Goal: Task Accomplishment & Management: Use online tool/utility

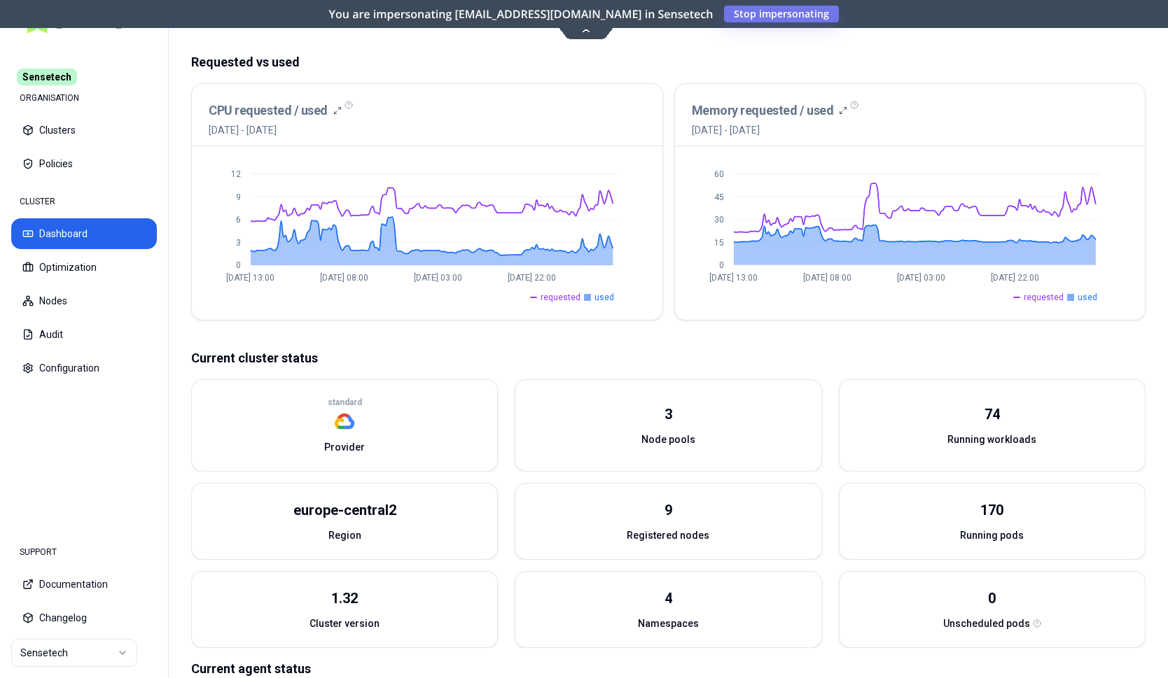
scroll to position [286, 0]
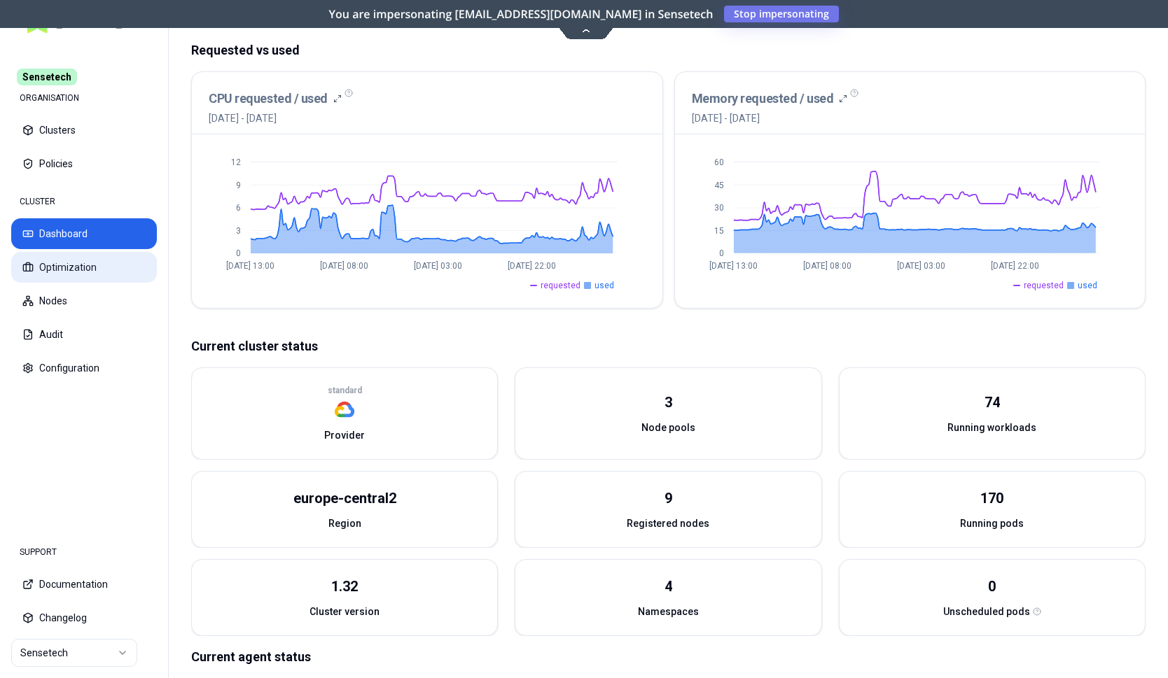
click at [44, 263] on button "Optimization" at bounding box center [84, 267] width 146 height 31
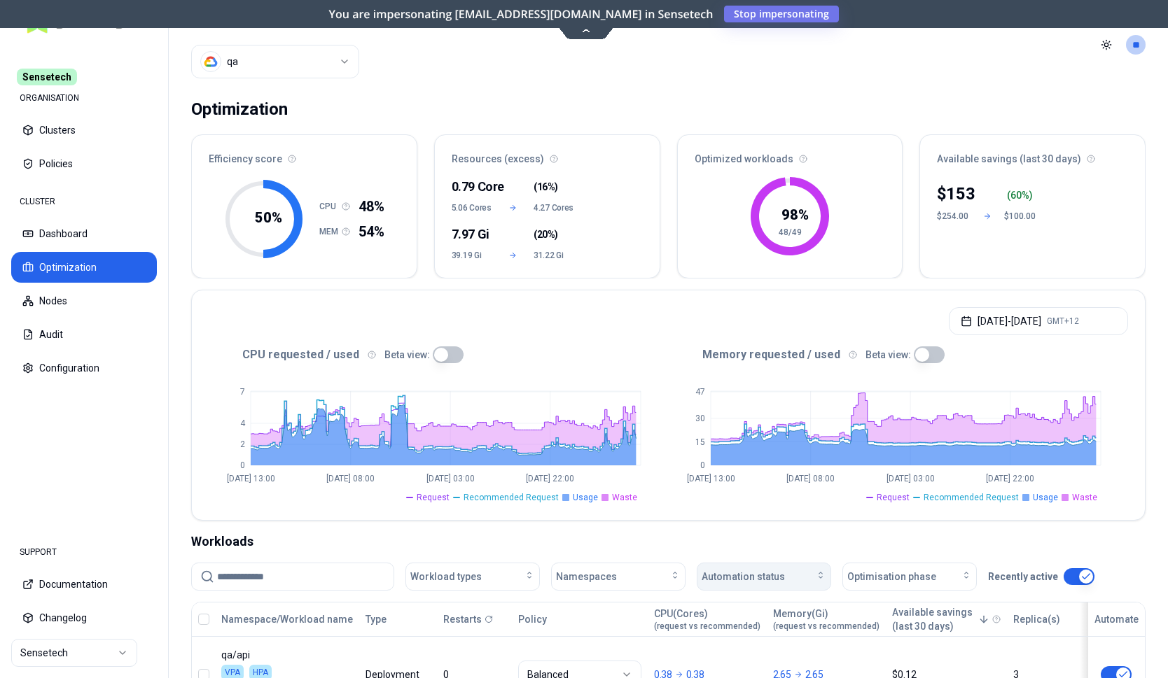
click at [783, 574] on div "Automation status" at bounding box center [763, 577] width 125 height 14
click at [711, 632] on span "off" at bounding box center [713, 631] width 14 height 14
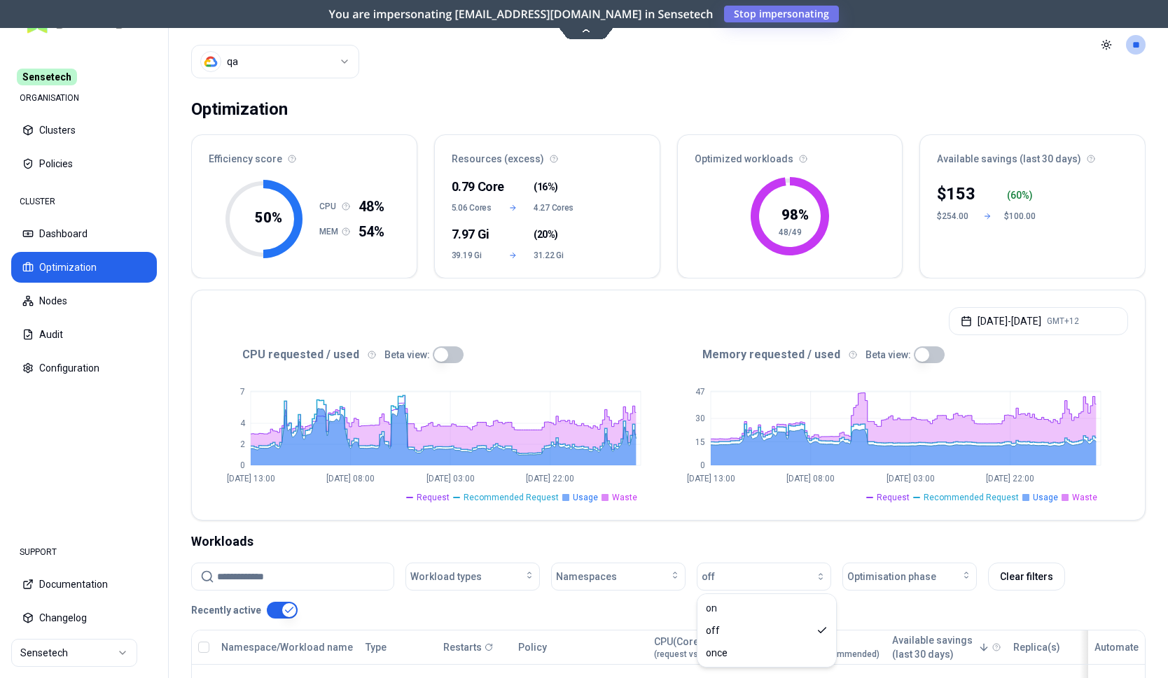
click at [876, 533] on div "Workloads" at bounding box center [668, 542] width 954 height 20
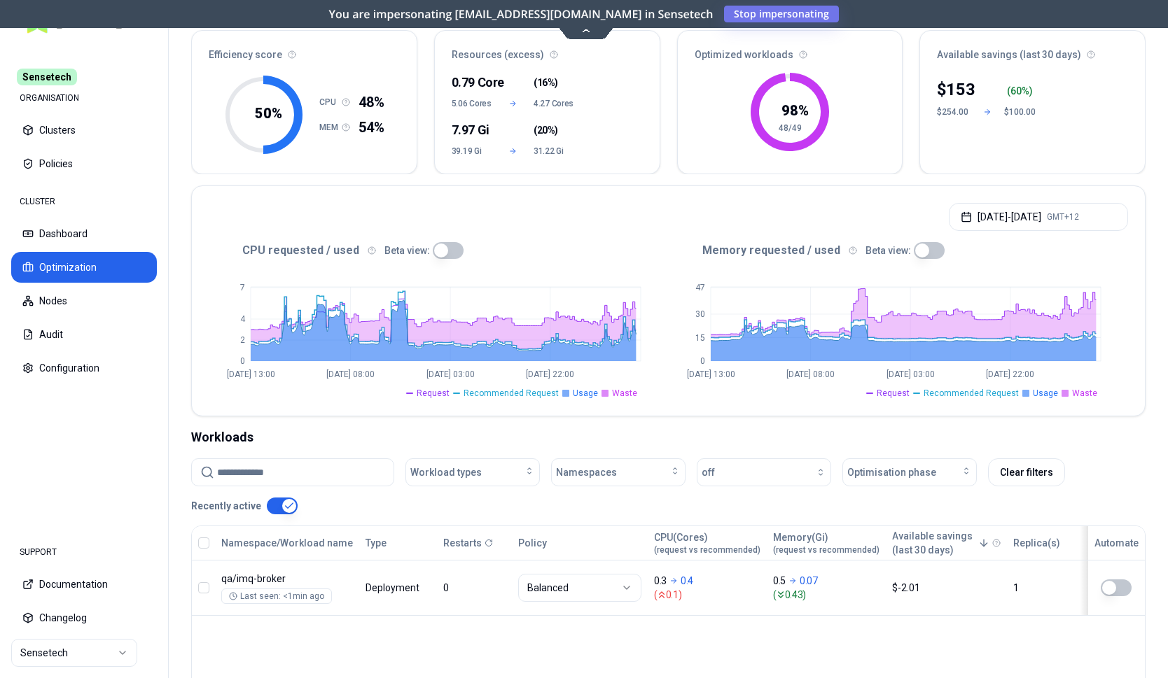
scroll to position [8, 0]
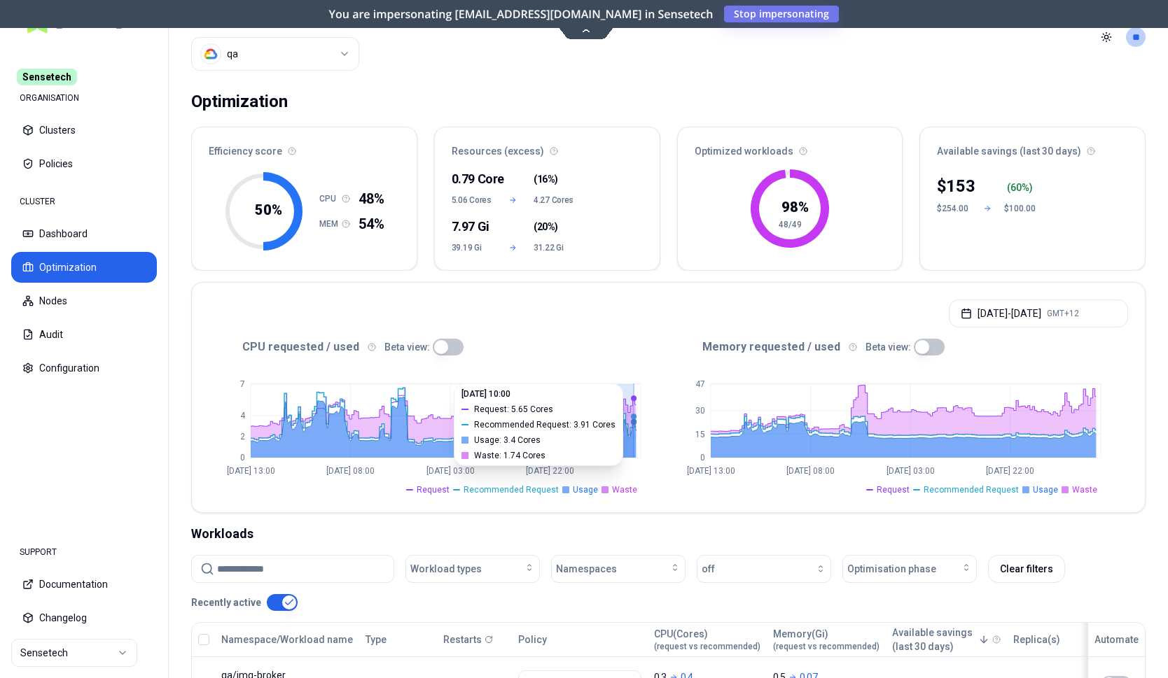
drag, startPoint x: 575, startPoint y: 440, endPoint x: 634, endPoint y: 444, distance: 59.0
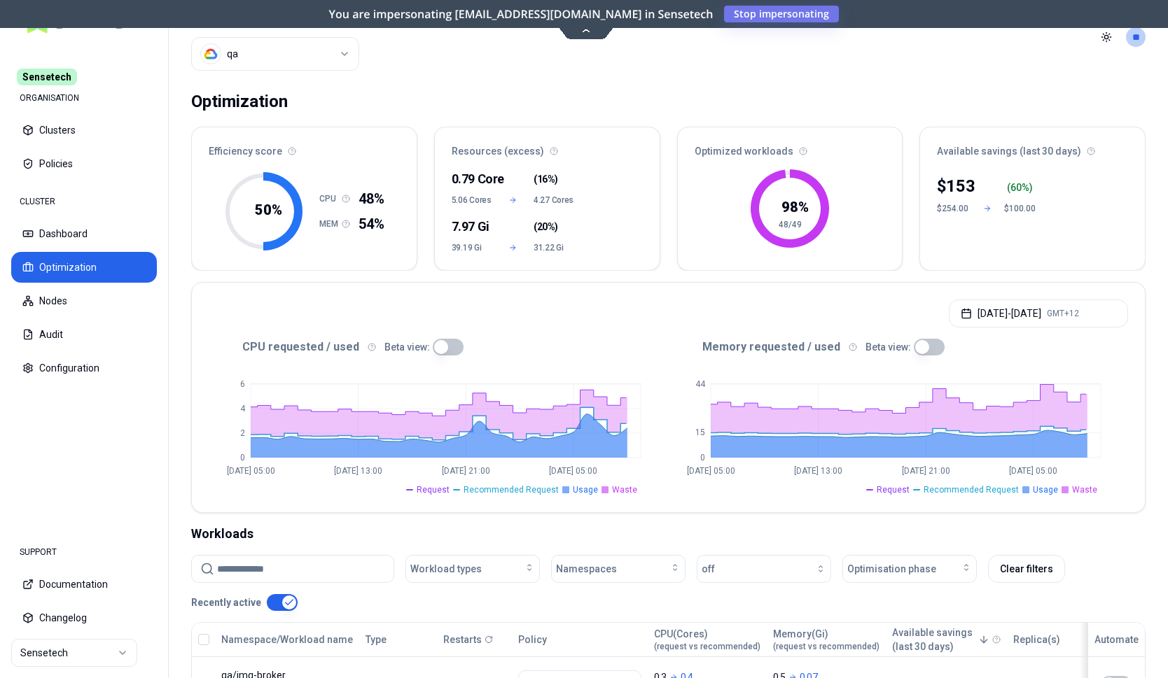
click at [433, 347] on button "button" at bounding box center [448, 347] width 31 height 17
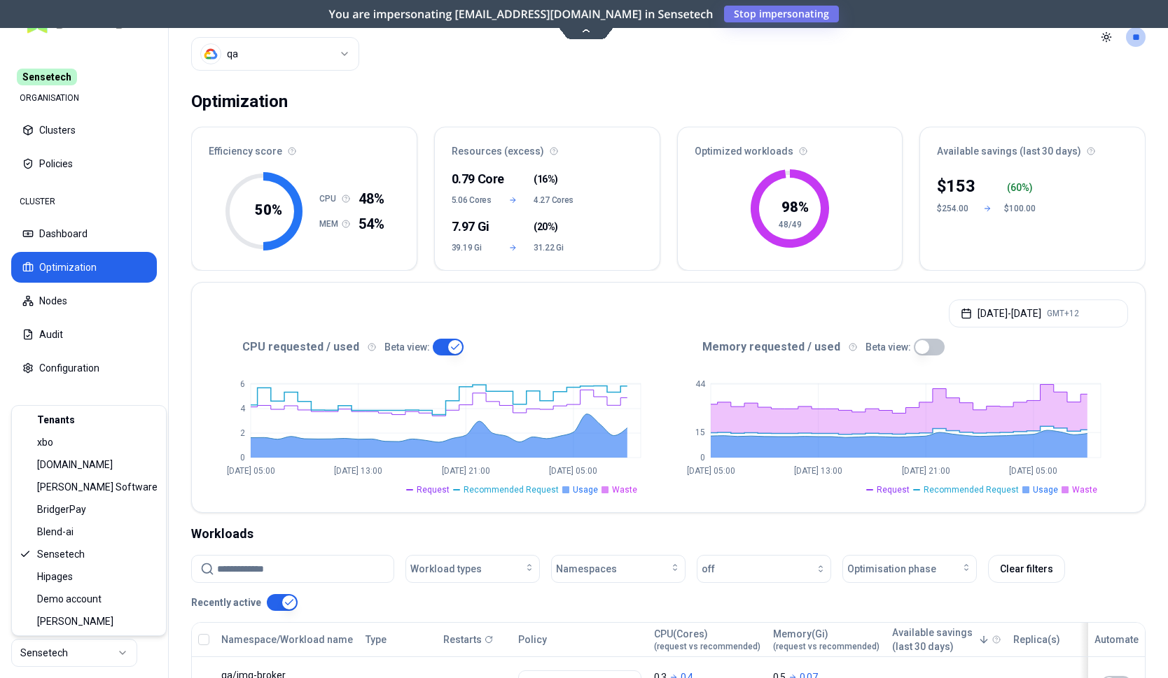
scroll to position [8, 0]
click at [58, 662] on html "Sensetech ORGANISATION Clusters Policies CLUSTER Dashboard Optimization Nodes A…" at bounding box center [584, 339] width 1168 height 678
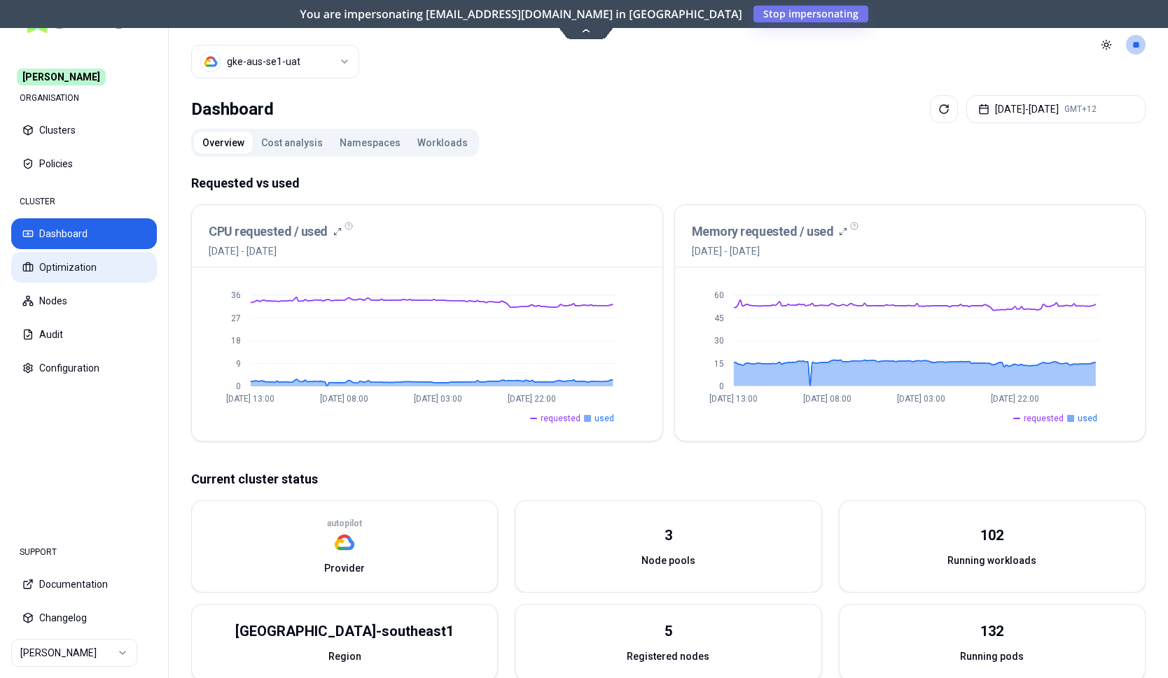
click at [64, 261] on button "Optimization" at bounding box center [84, 267] width 146 height 31
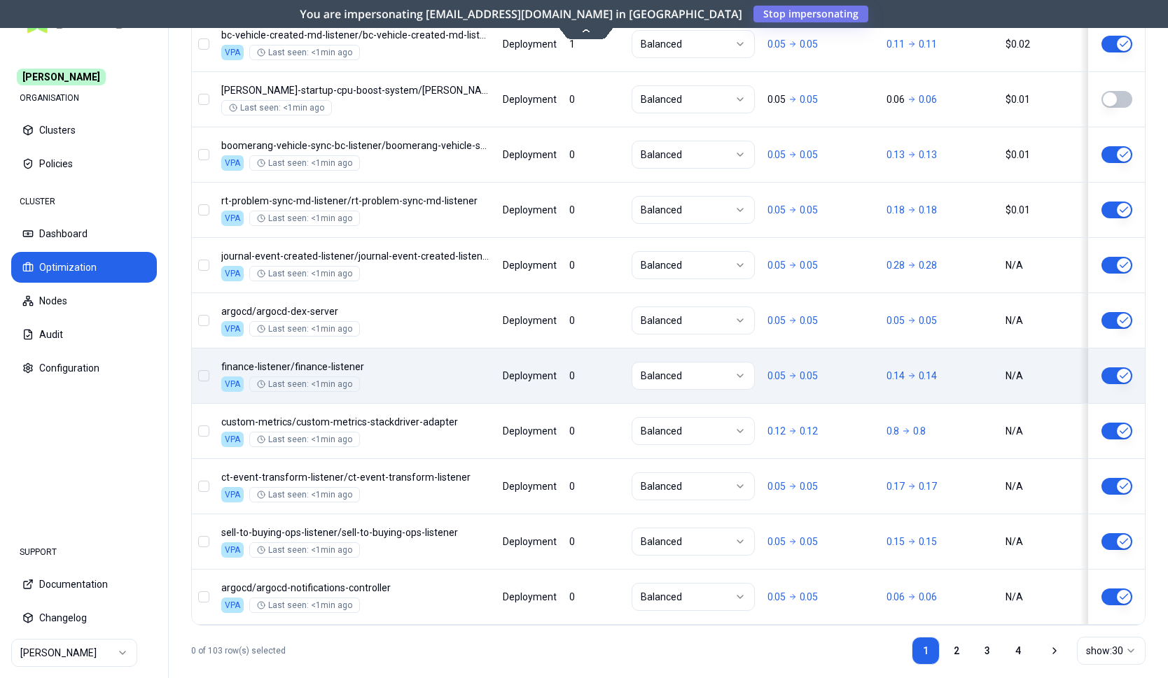
scroll to position [1691, 0]
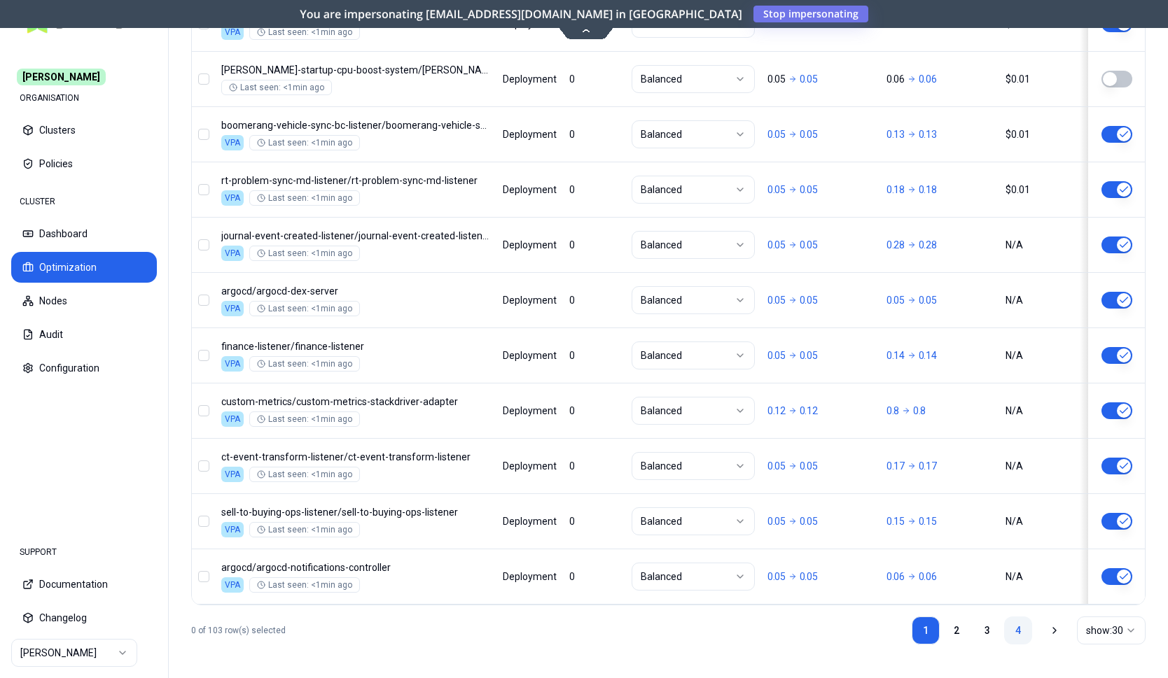
click at [1010, 633] on link "4" at bounding box center [1018, 631] width 28 height 28
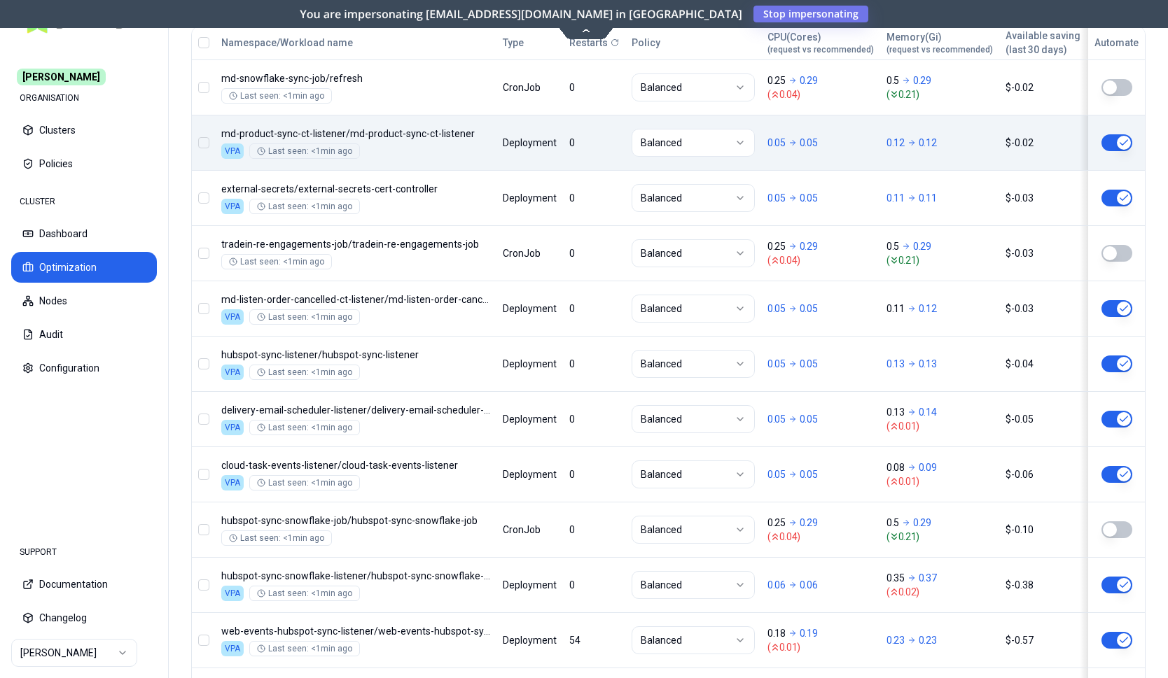
scroll to position [653, 0]
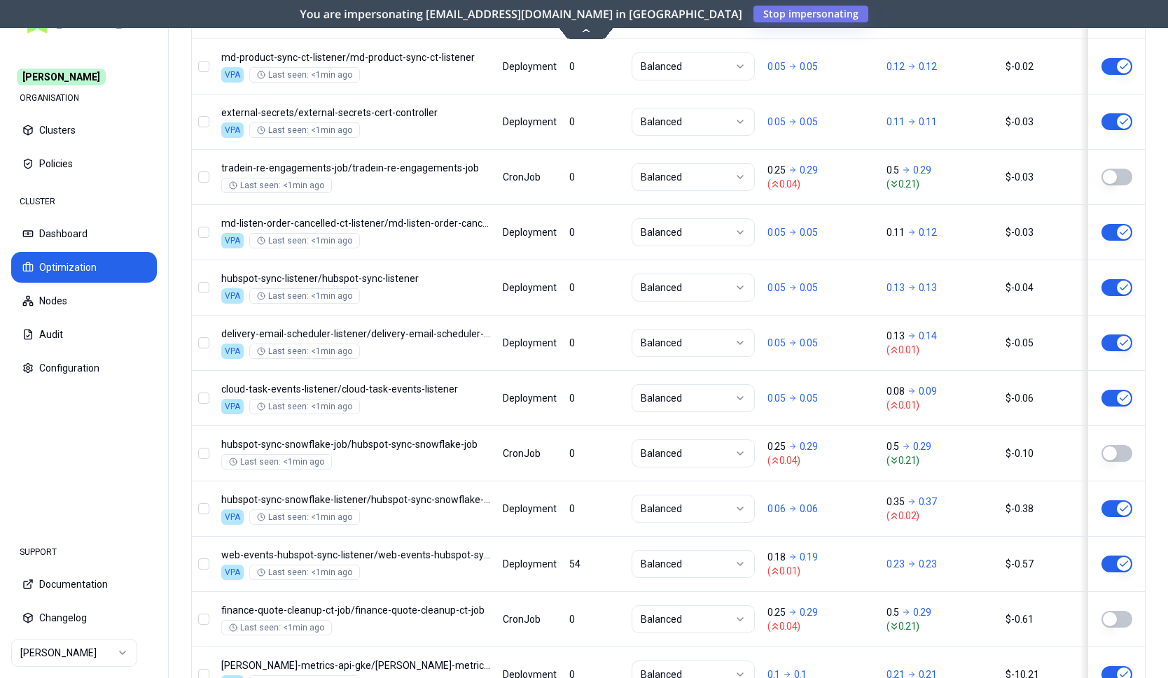
click at [97, 662] on html "Carma ORGANISATION Clusters Policies CLUSTER Dashboard Optimization Nodes Audit…" at bounding box center [584, 339] width 1168 height 678
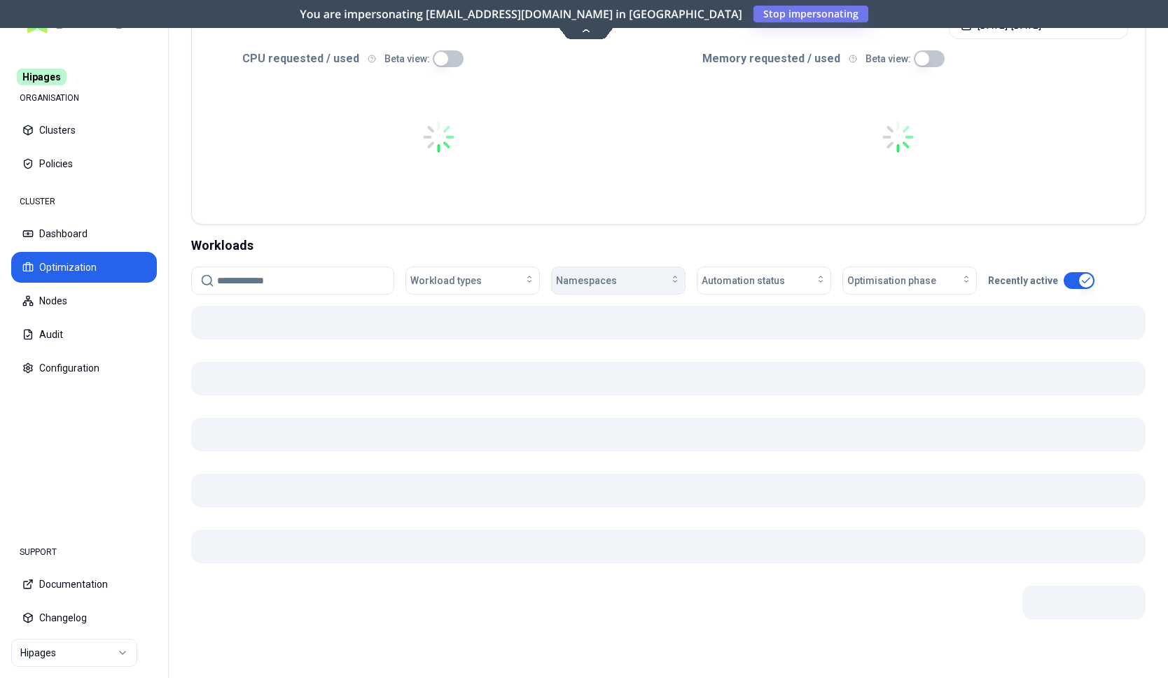
scroll to position [291, 0]
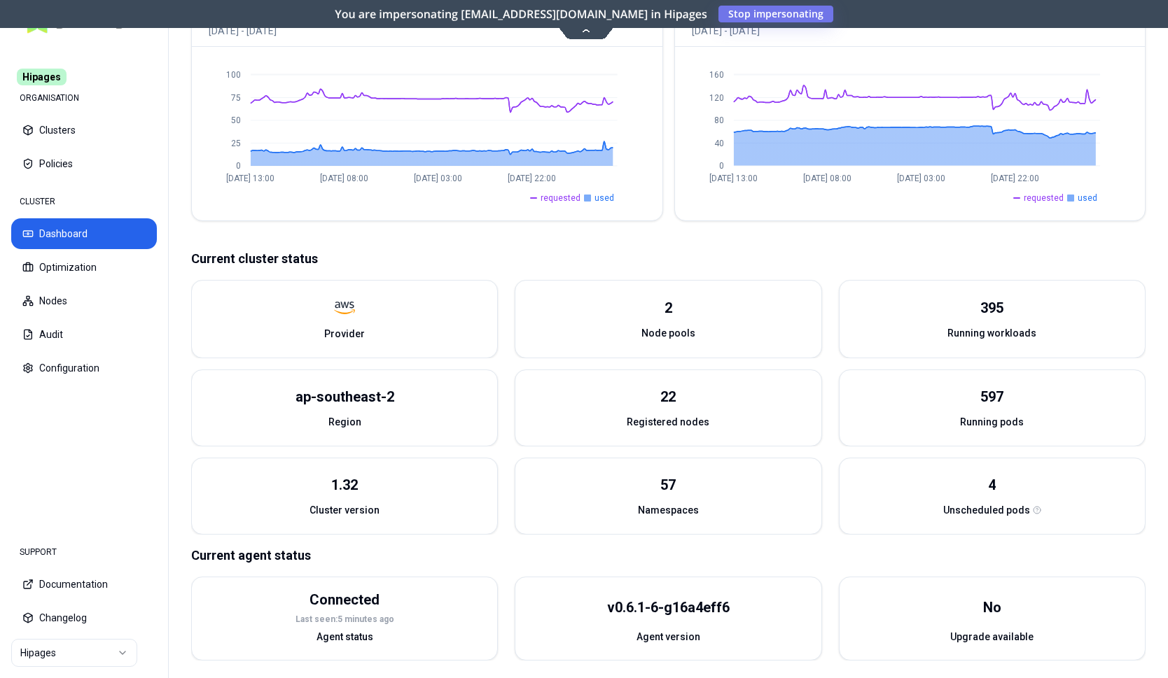
scroll to position [378, 0]
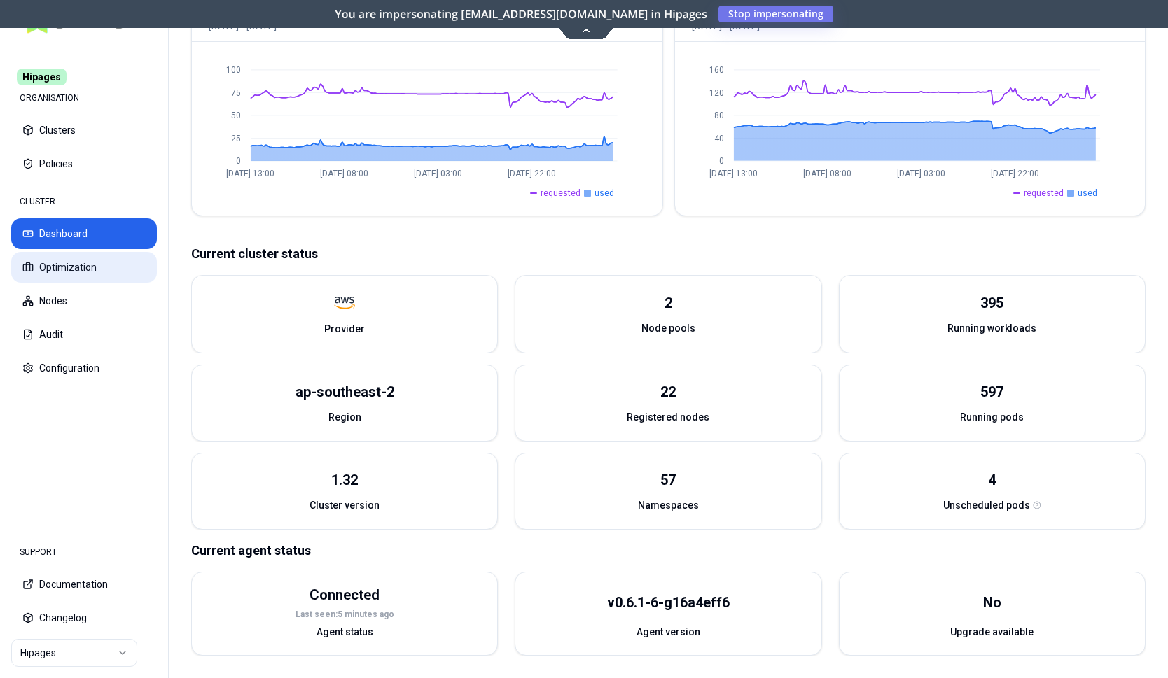
click at [60, 267] on button "Optimization" at bounding box center [84, 267] width 146 height 31
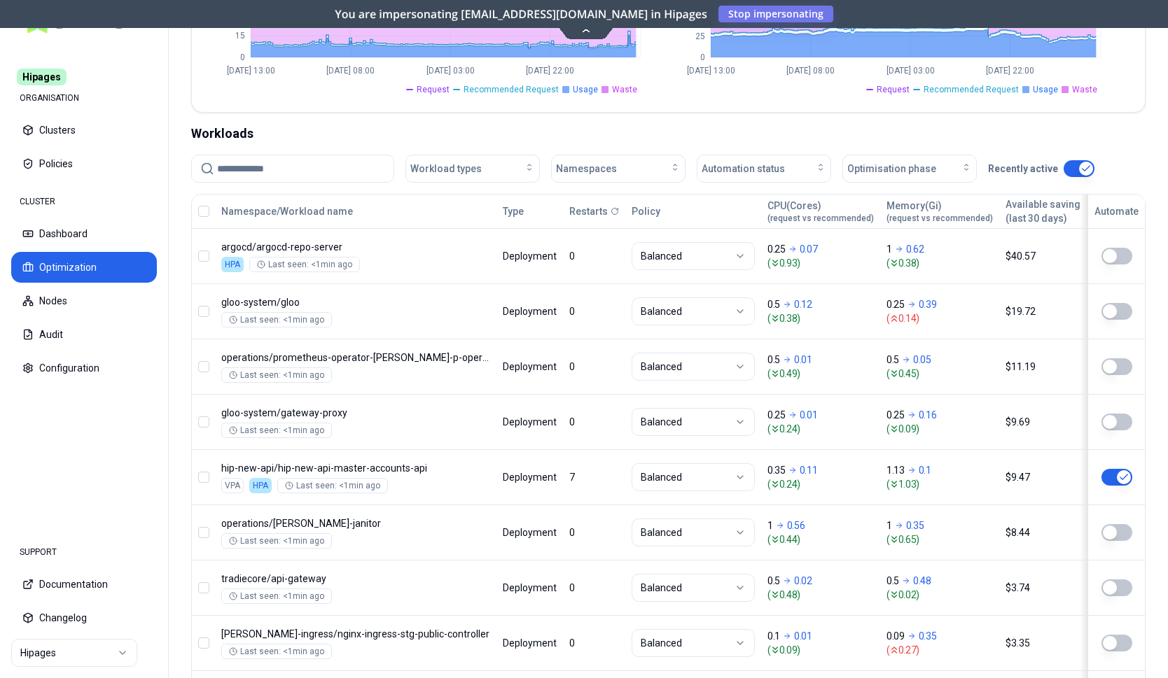
scroll to position [214, 0]
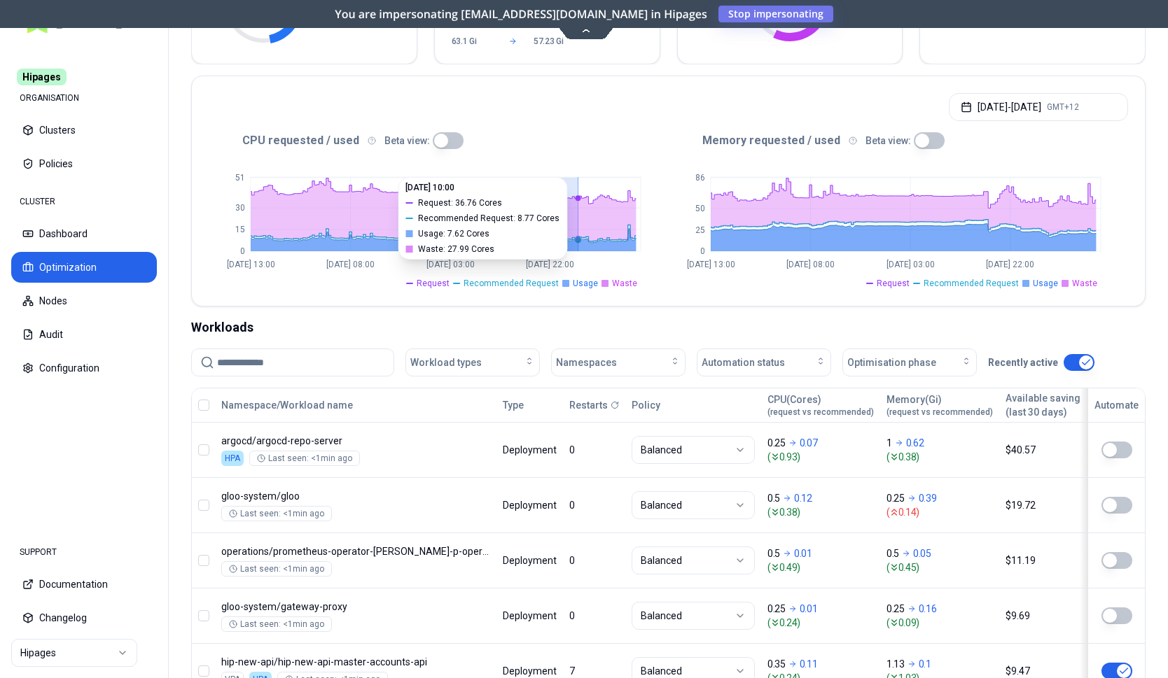
drag, startPoint x: 547, startPoint y: 237, endPoint x: 577, endPoint y: 211, distance: 39.7
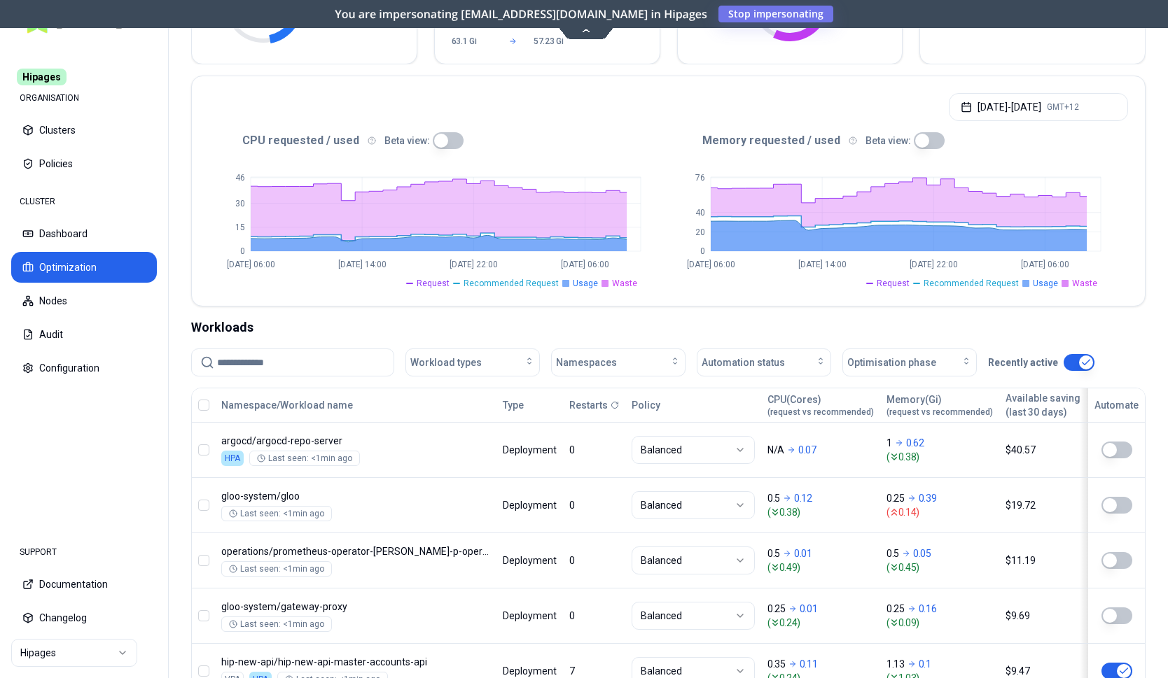
click at [444, 140] on button "button" at bounding box center [448, 140] width 31 height 17
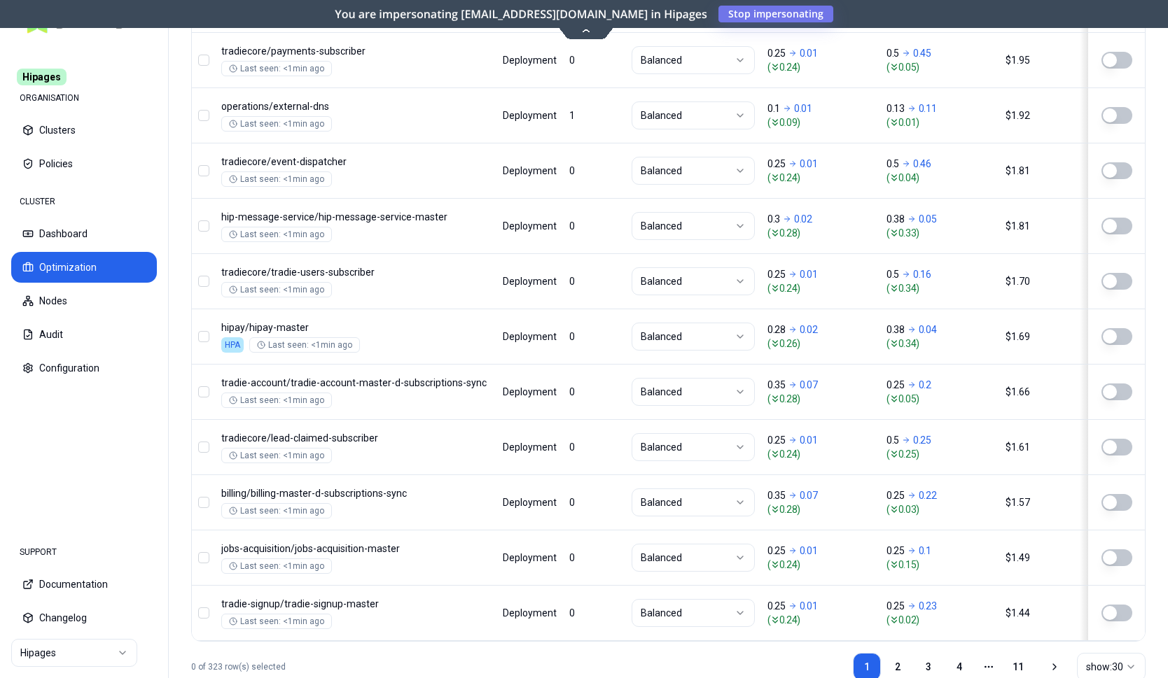
scroll to position [1691, 0]
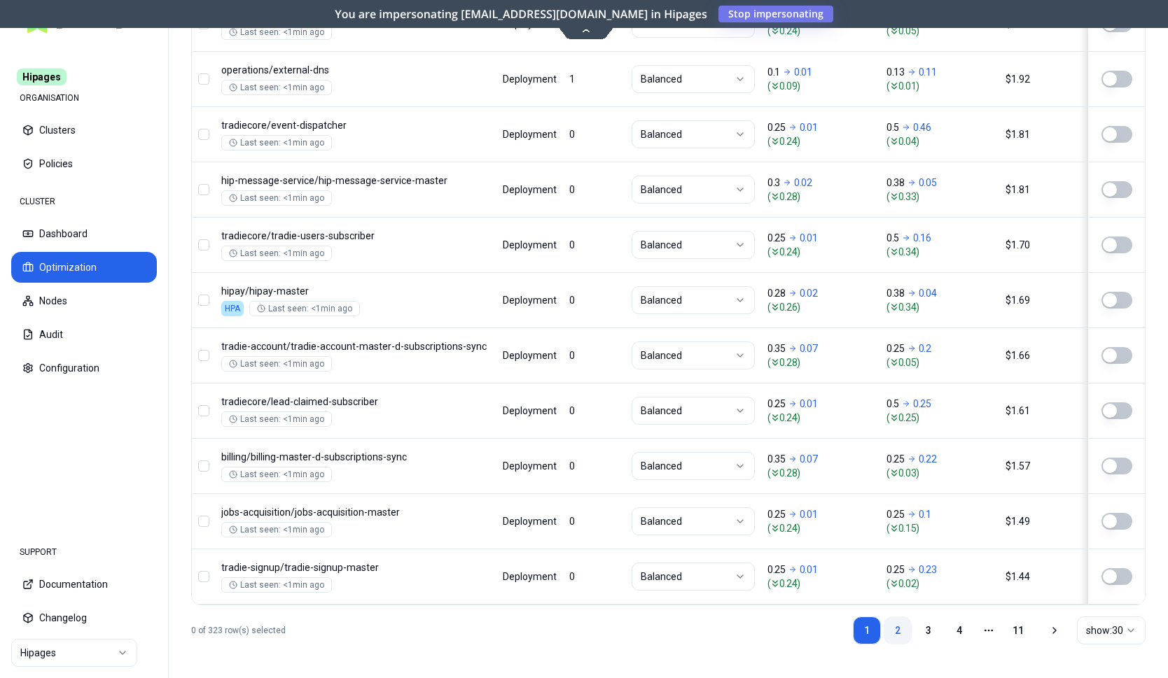
click at [898, 631] on link "2" at bounding box center [897, 631] width 28 height 28
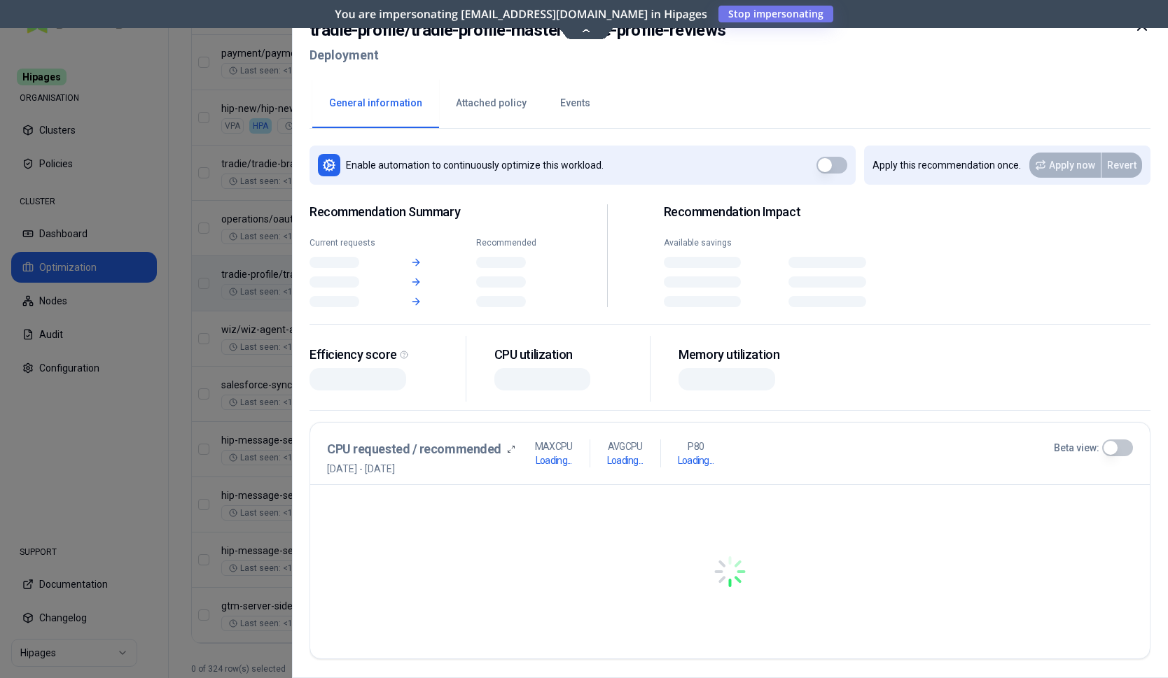
scroll to position [1653, 0]
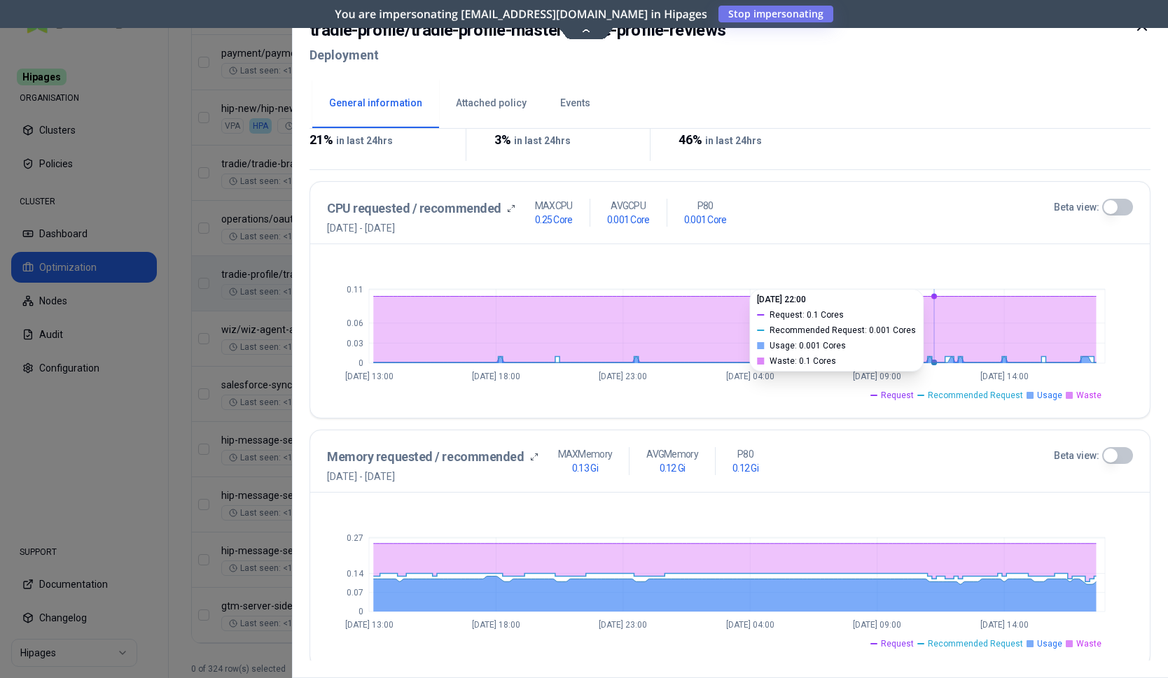
scroll to position [221, 0]
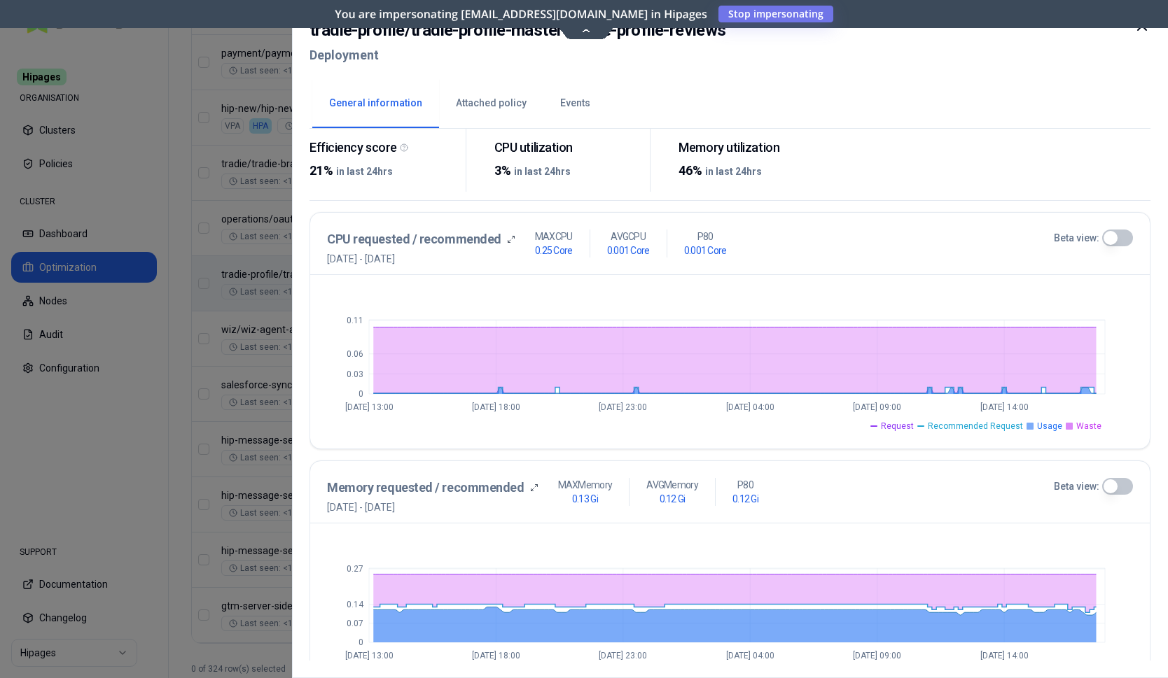
click at [1140, 32] on icon at bounding box center [1141, 26] width 17 height 17
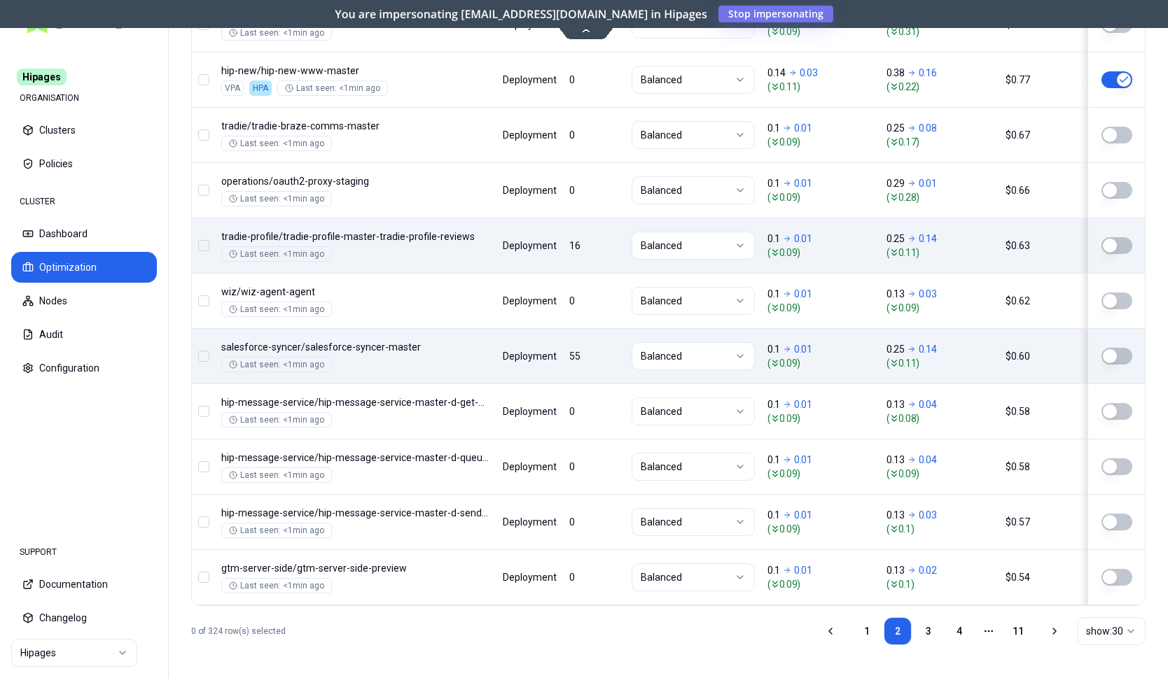
scroll to position [1691, 0]
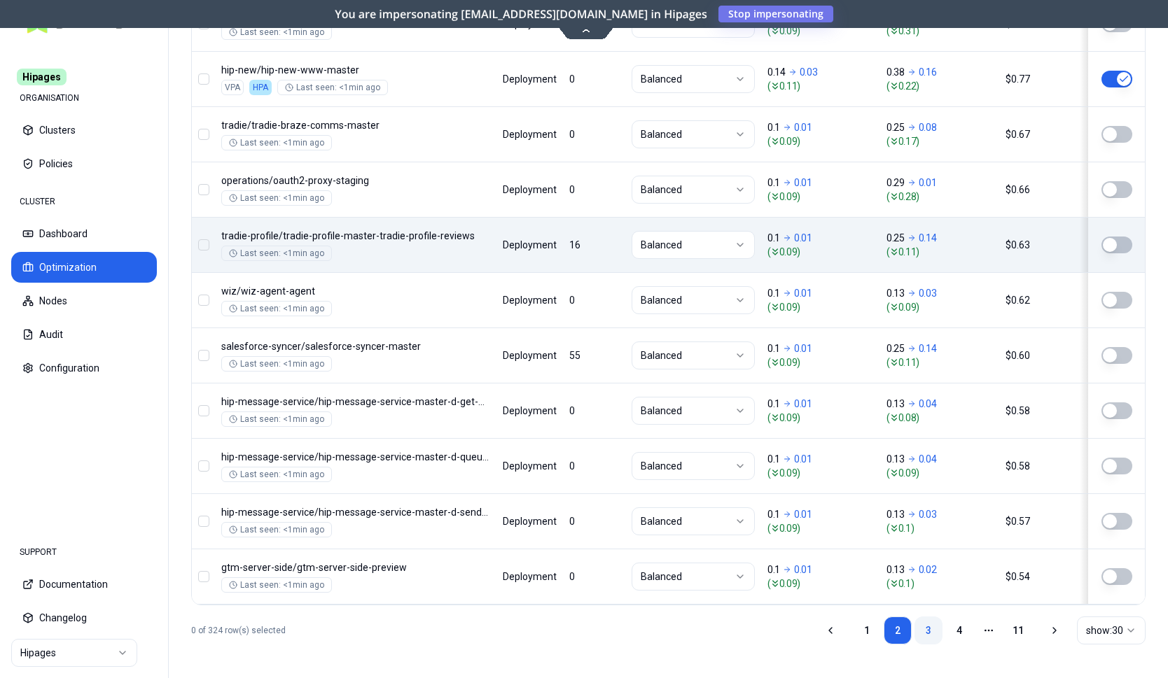
click at [925, 632] on link "3" at bounding box center [928, 631] width 28 height 28
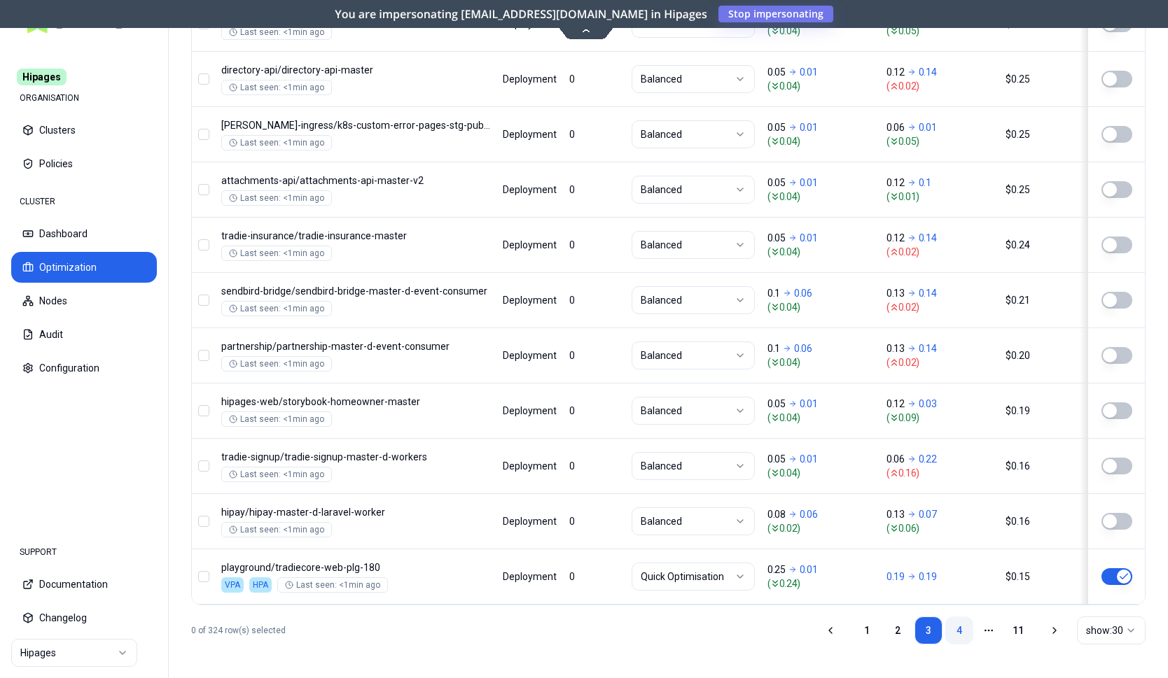
click at [956, 627] on link "4" at bounding box center [959, 631] width 28 height 28
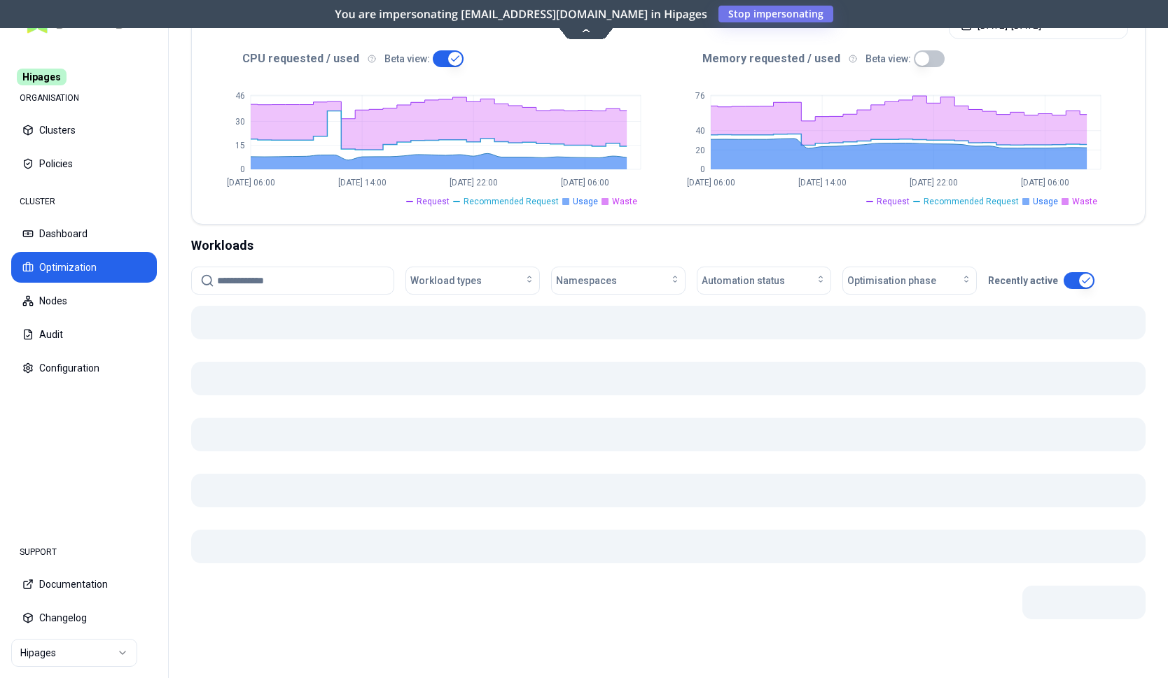
scroll to position [296, 0]
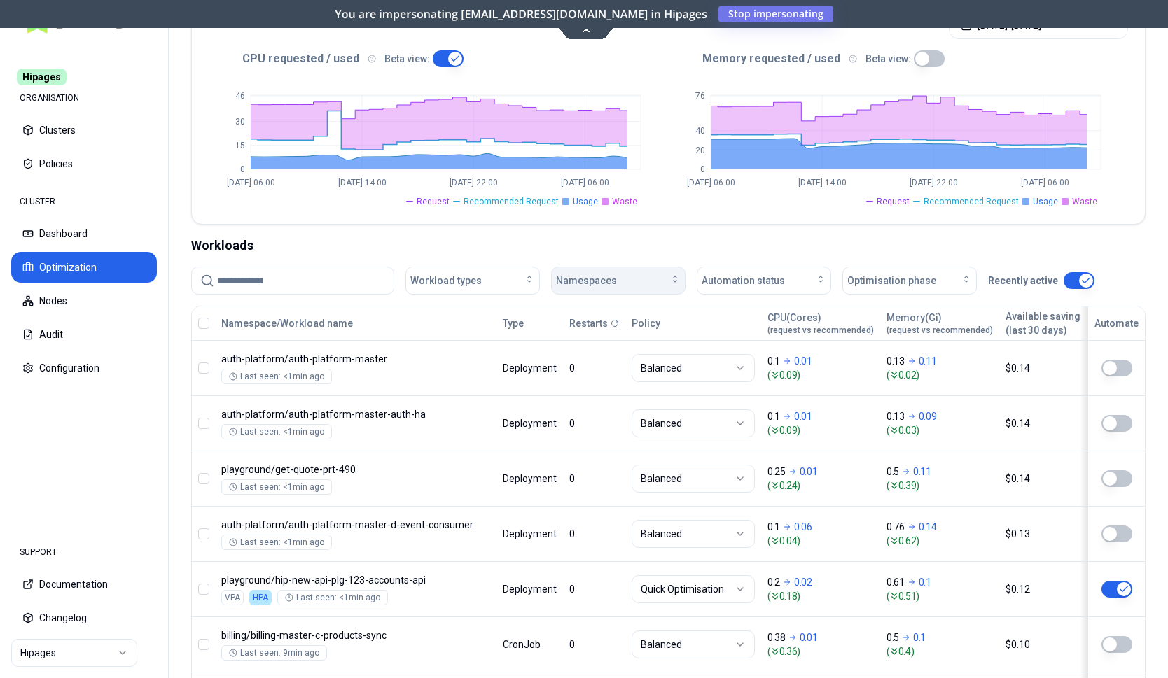
click at [634, 281] on div "Namespaces" at bounding box center [618, 281] width 125 height 14
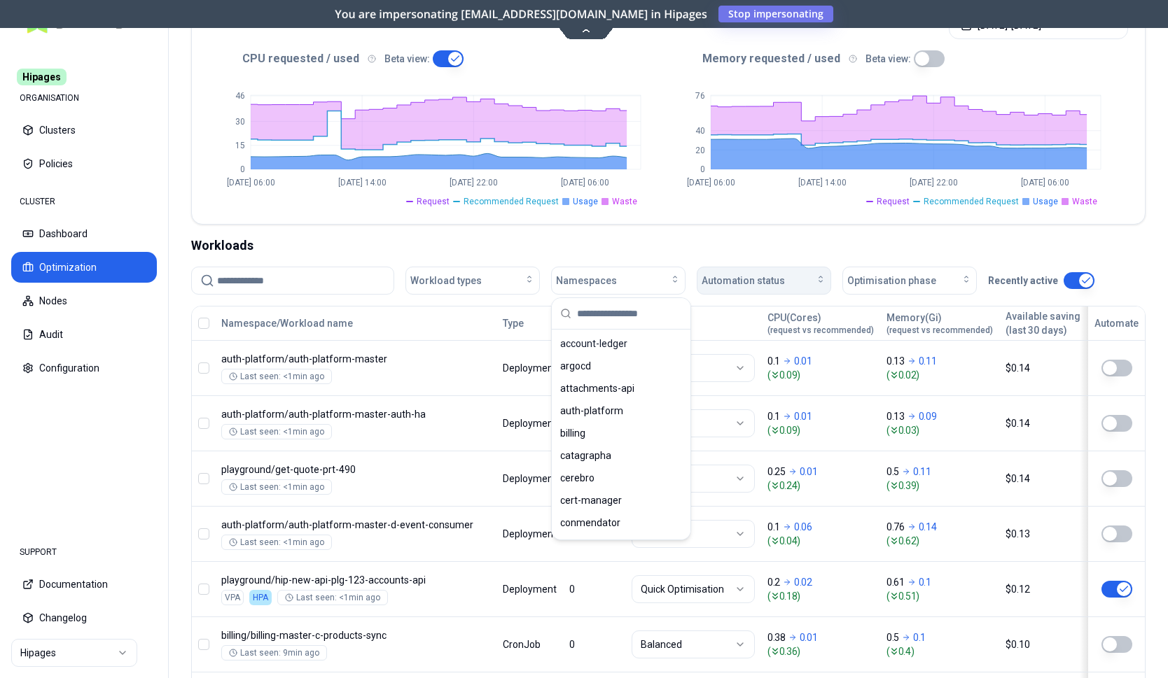
click at [753, 279] on span "Automation status" at bounding box center [742, 281] width 83 height 14
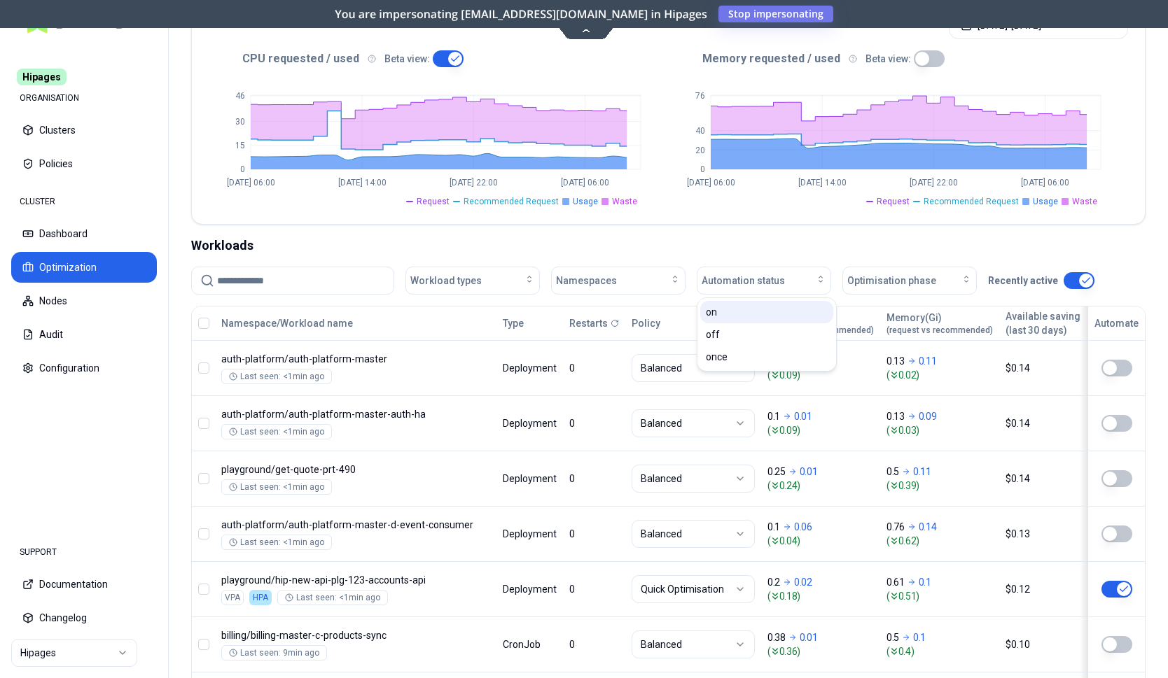
click at [756, 310] on div "on" at bounding box center [766, 312] width 133 height 22
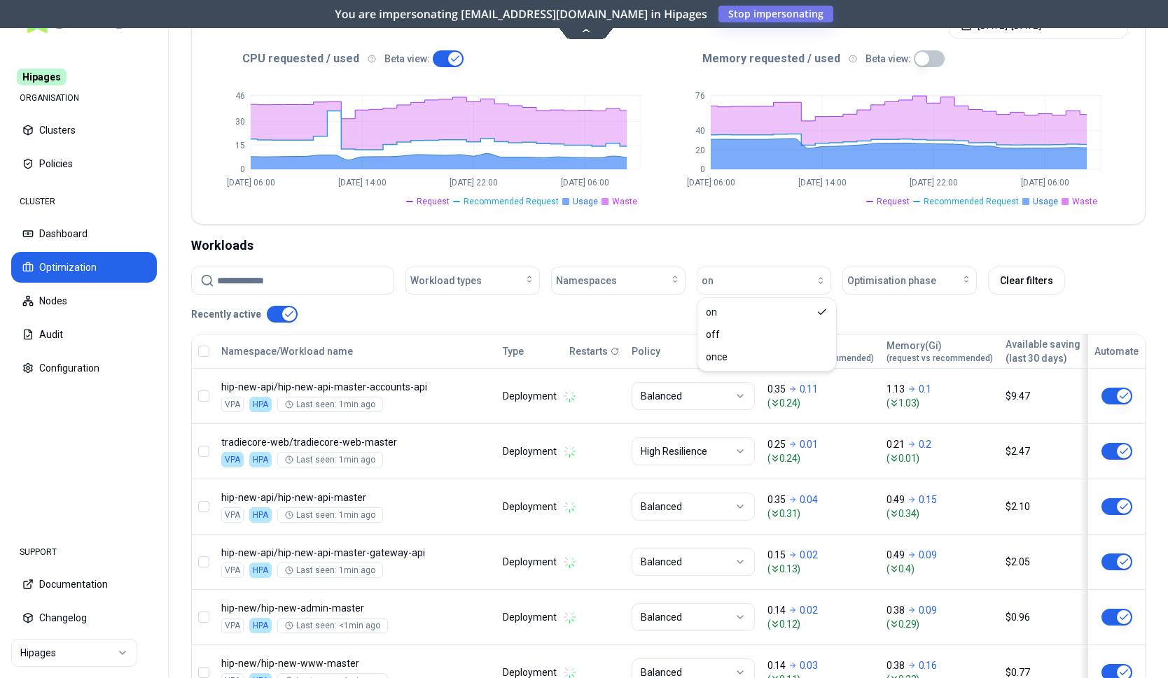
click at [500, 312] on div "Workload types Namespaces on Optimisation phase Clear filters Recently active" at bounding box center [668, 295] width 954 height 56
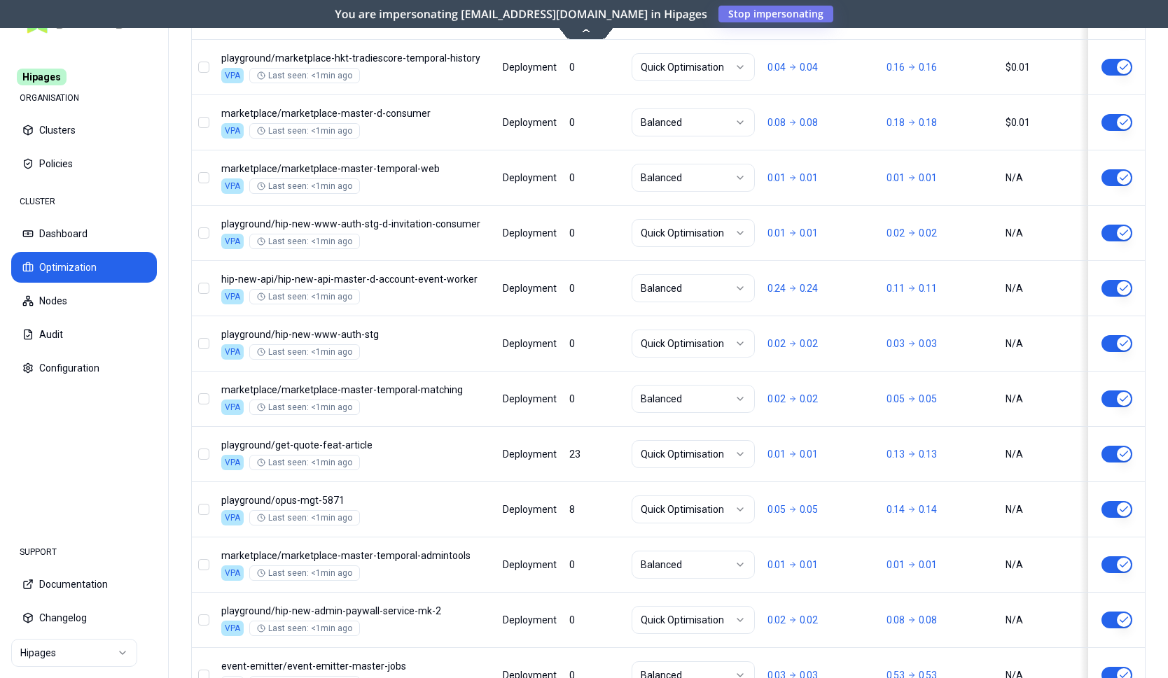
scroll to position [1719, 0]
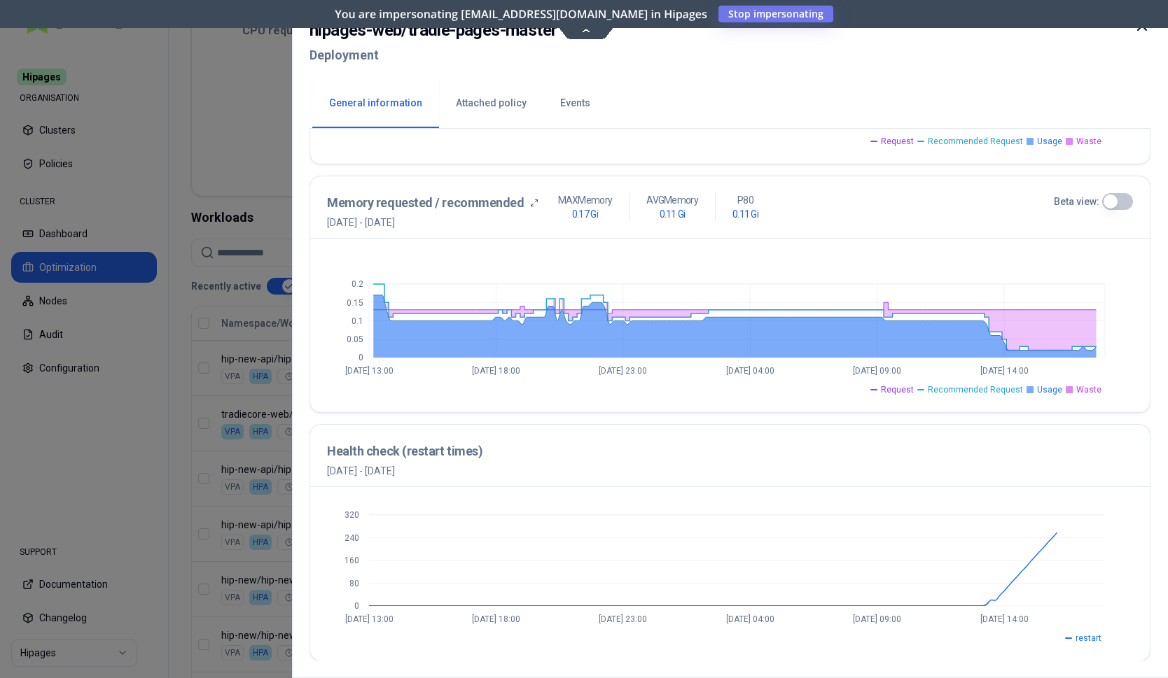
scroll to position [507, 0]
click at [274, 508] on div at bounding box center [584, 339] width 1168 height 678
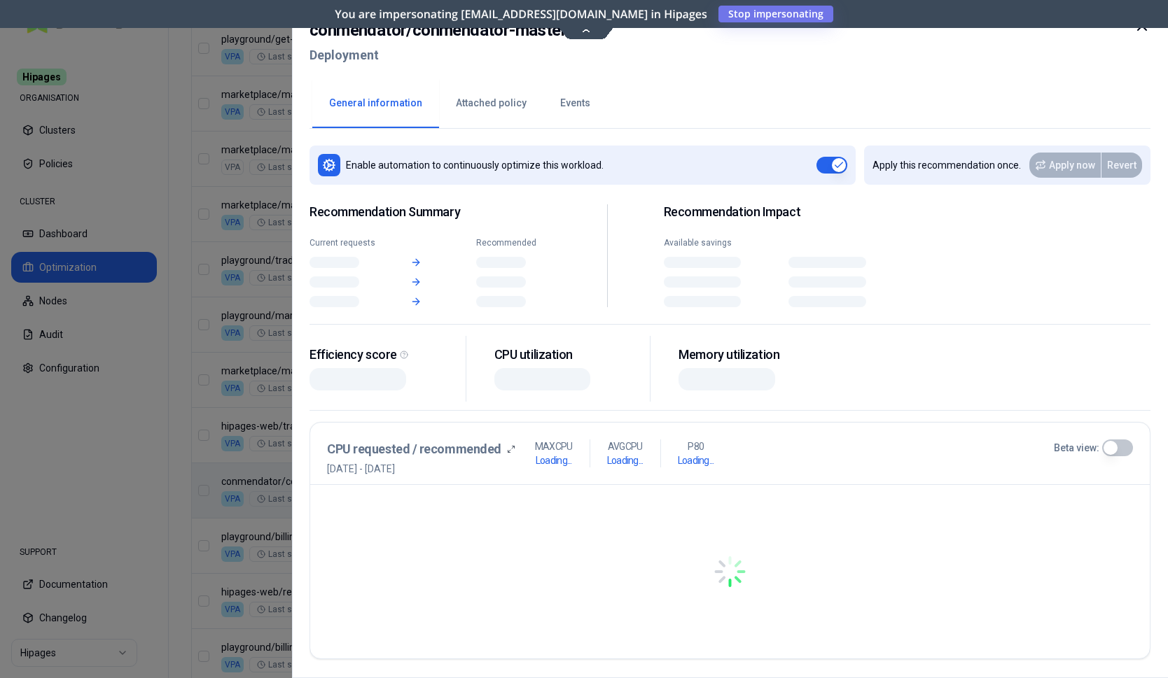
scroll to position [1252, 0]
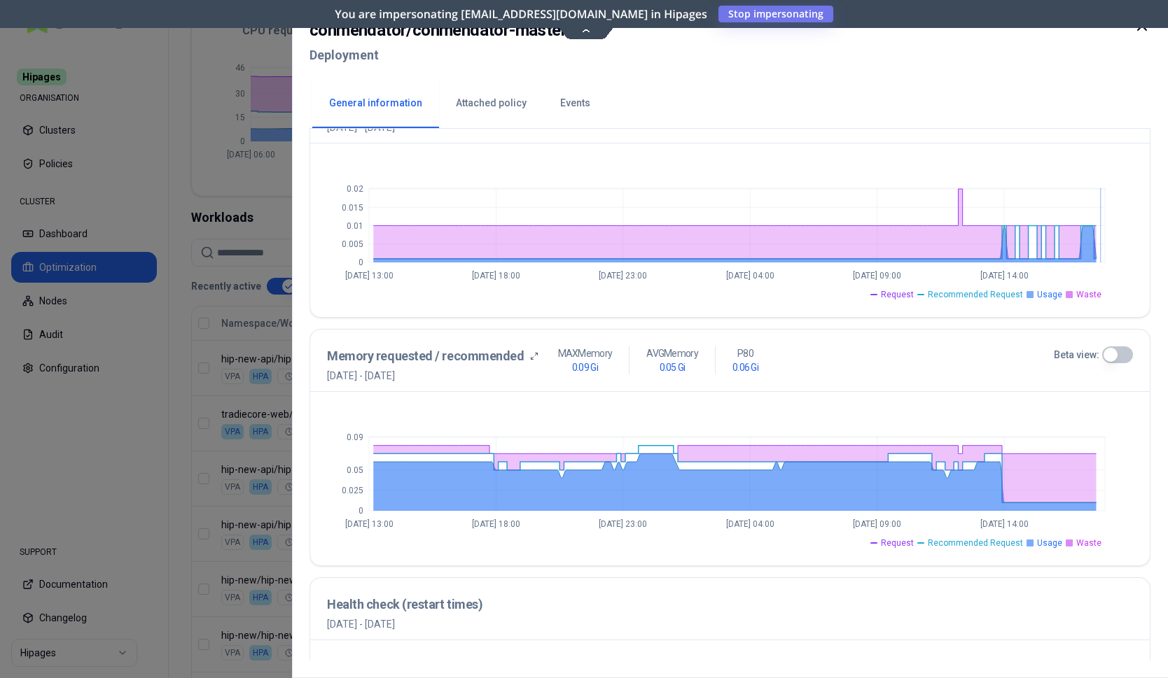
scroll to position [364, 0]
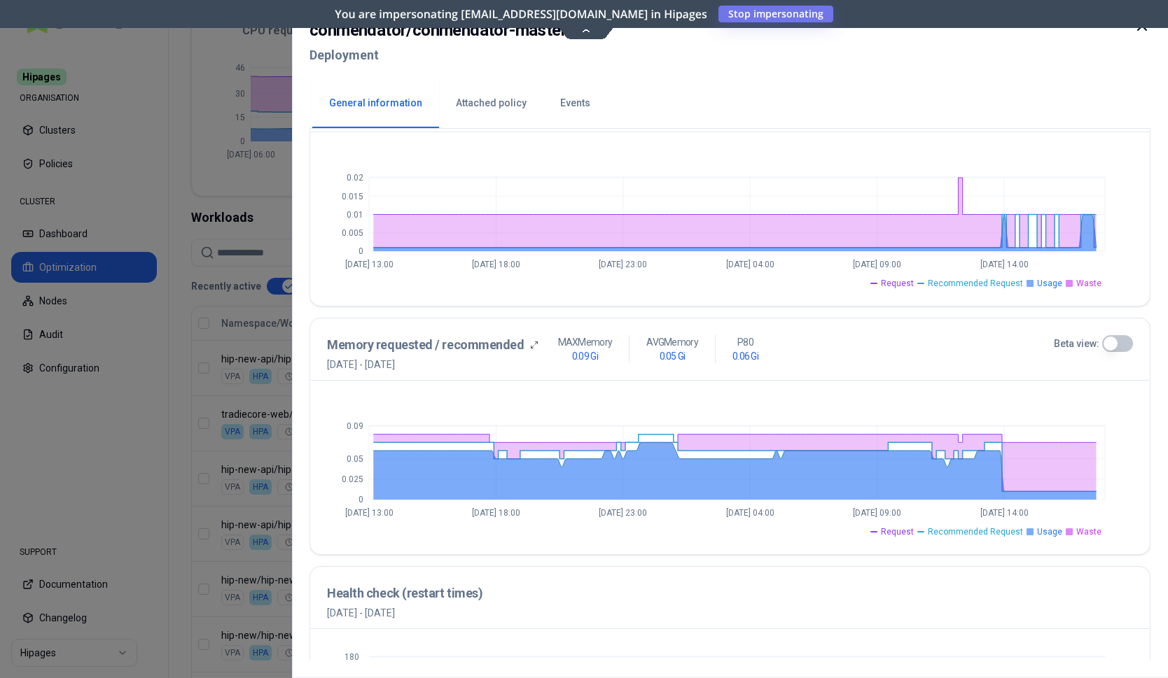
click at [103, 182] on div at bounding box center [584, 339] width 1168 height 678
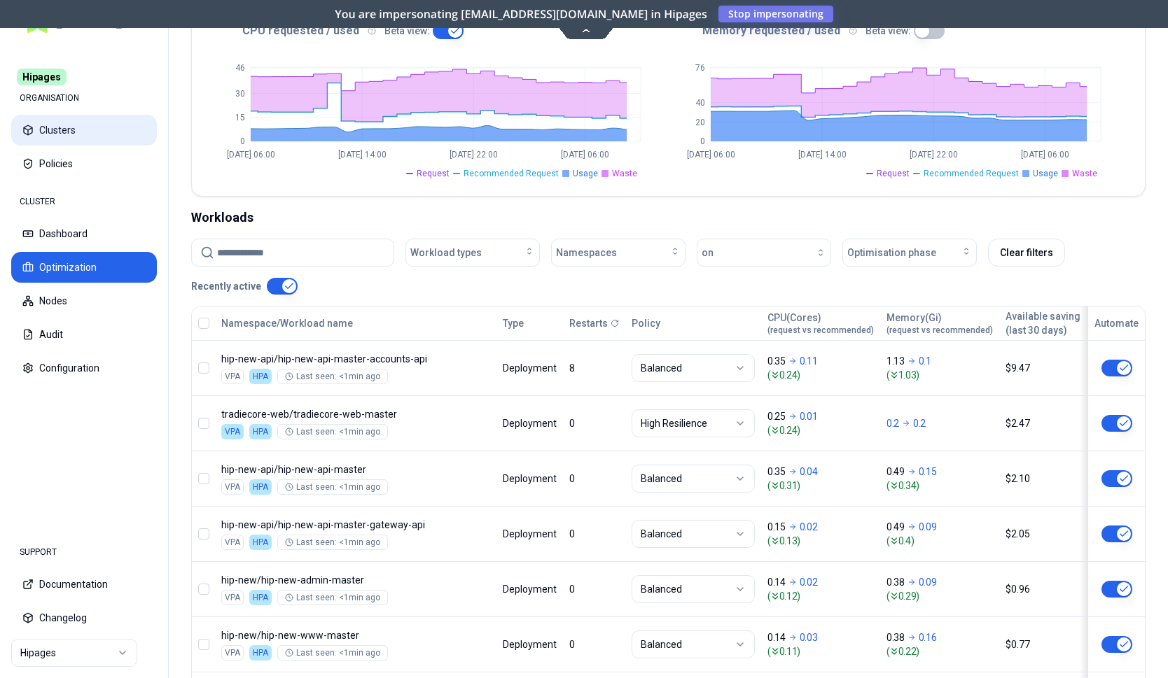
scroll to position [324, 0]
click at [62, 162] on button "Policies" at bounding box center [84, 163] width 146 height 31
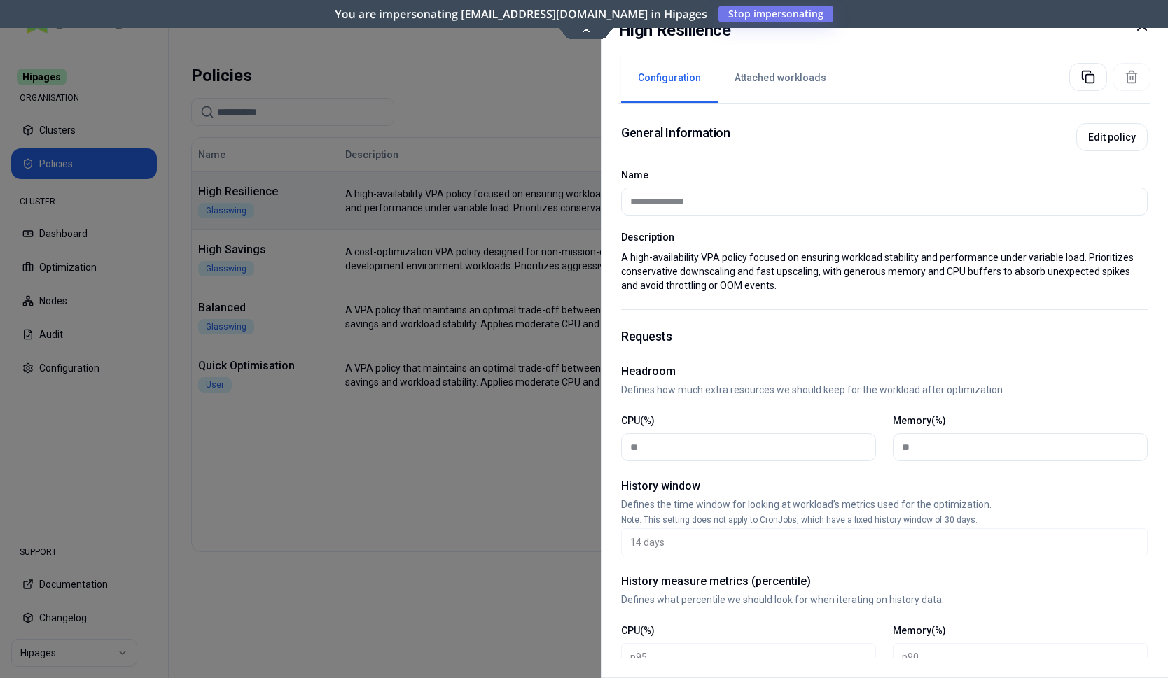
click at [1147, 27] on icon at bounding box center [1141, 26] width 17 height 17
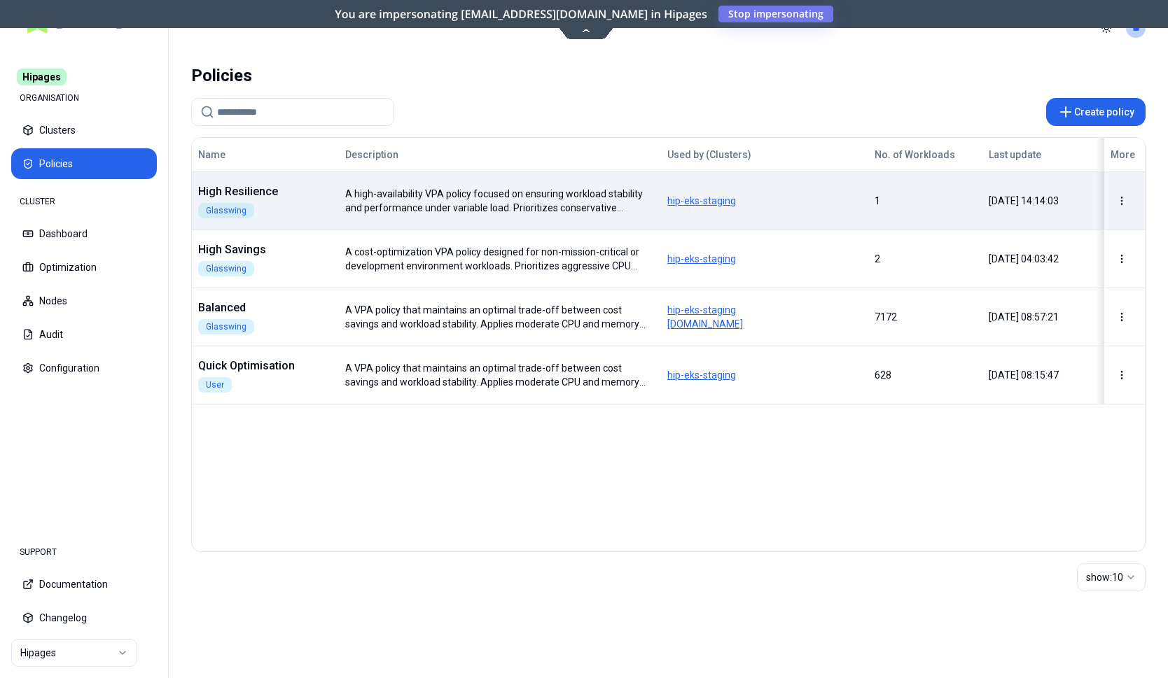
click at [1128, 204] on html "Hipages ORGANISATION Clusters Policies CLUSTER Dashboard Optimization Nodes Aud…" at bounding box center [584, 339] width 1168 height 678
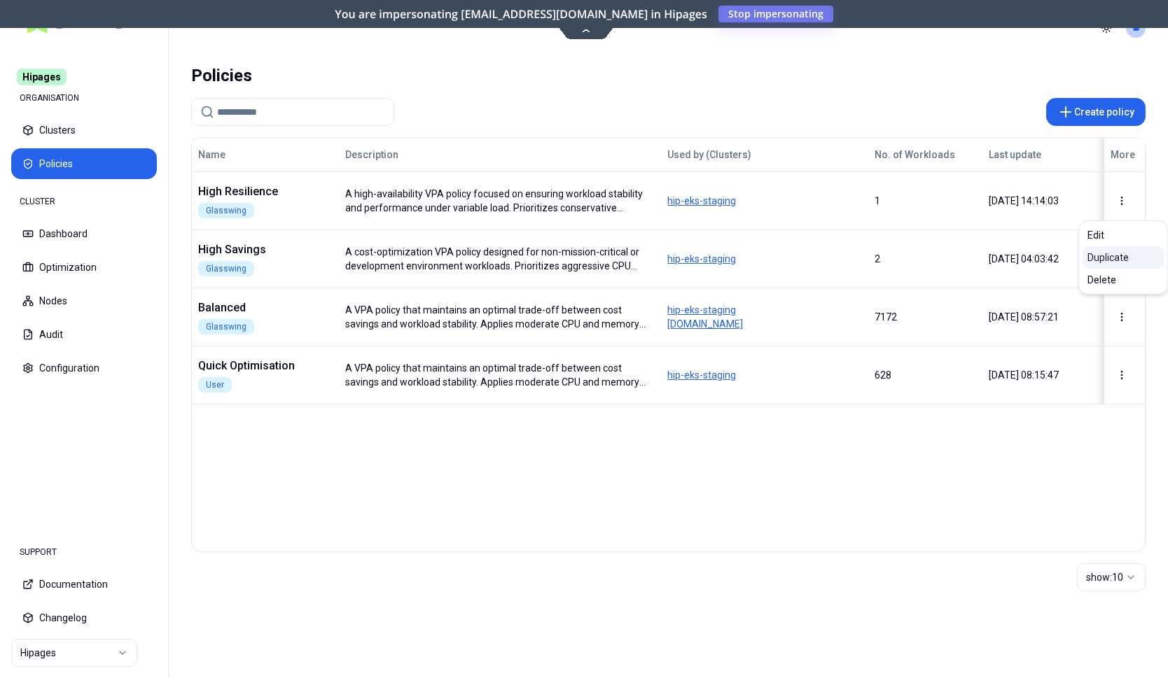
click at [1097, 261] on div "Duplicate" at bounding box center [1123, 257] width 83 height 22
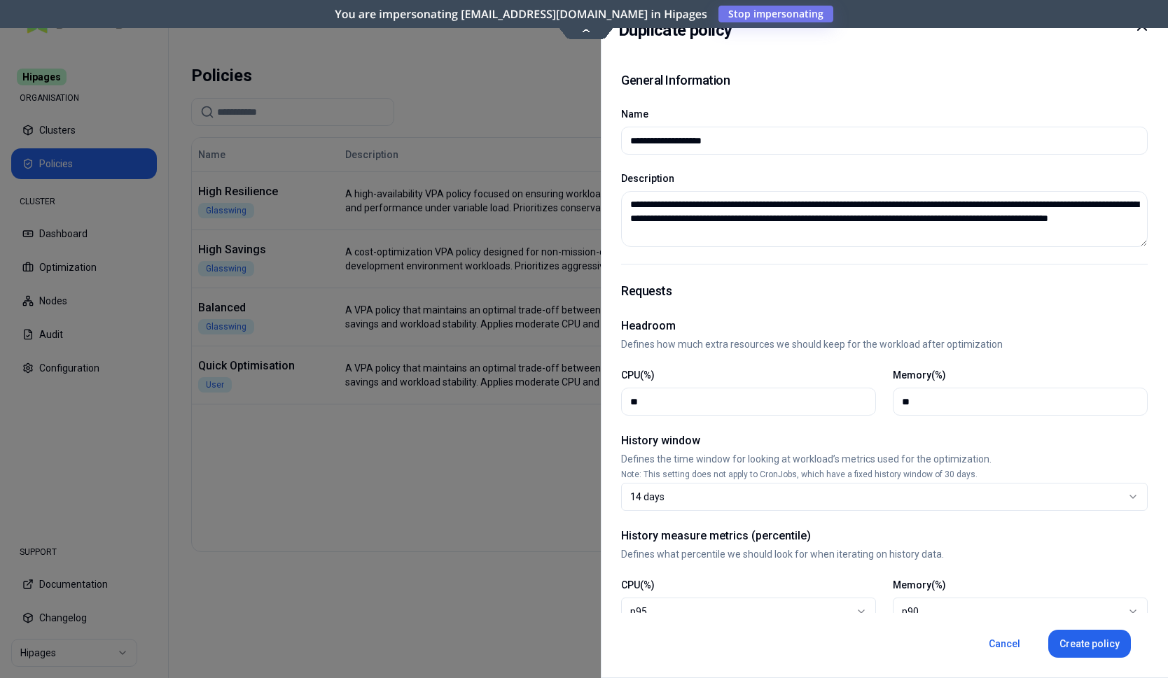
drag, startPoint x: 757, startPoint y: 145, endPoint x: 546, endPoint y: 125, distance: 211.7
click at [630, 127] on input "**********" at bounding box center [884, 140] width 508 height 27
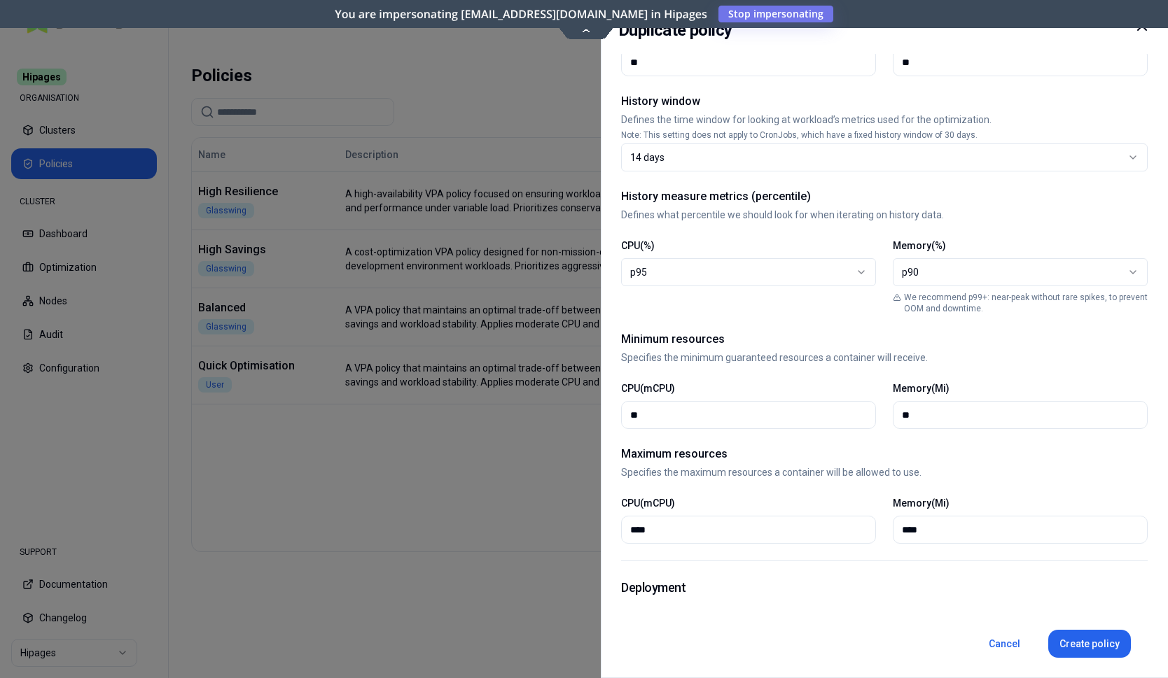
scroll to position [357, 0]
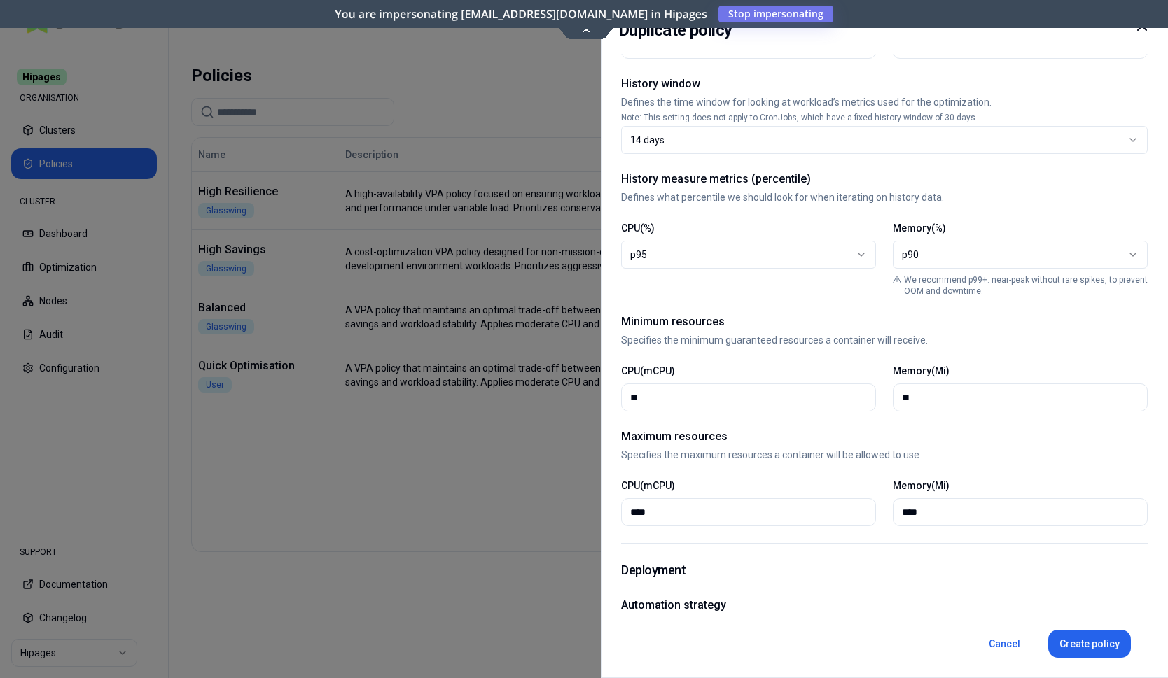
type input "**********"
click at [678, 391] on input "**" at bounding box center [748, 397] width 237 height 27
type input "***"
click at [946, 403] on input "**" at bounding box center [1020, 397] width 237 height 27
type input "*"
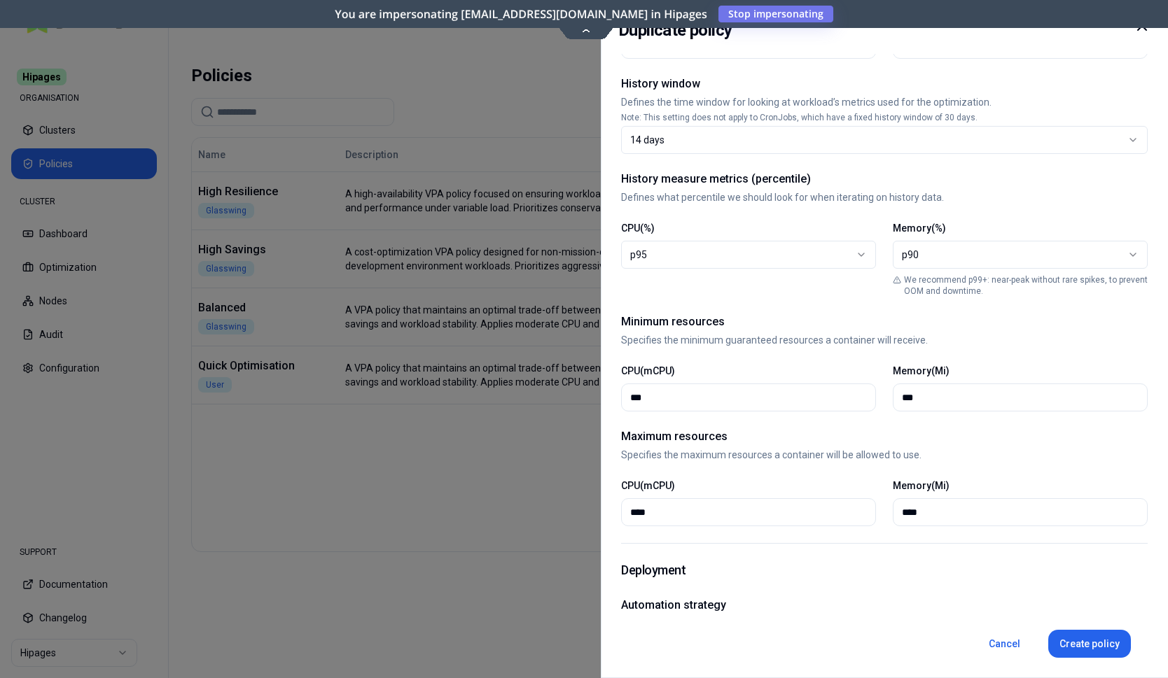
type input "***"
click at [681, 396] on input "***" at bounding box center [748, 397] width 237 height 27
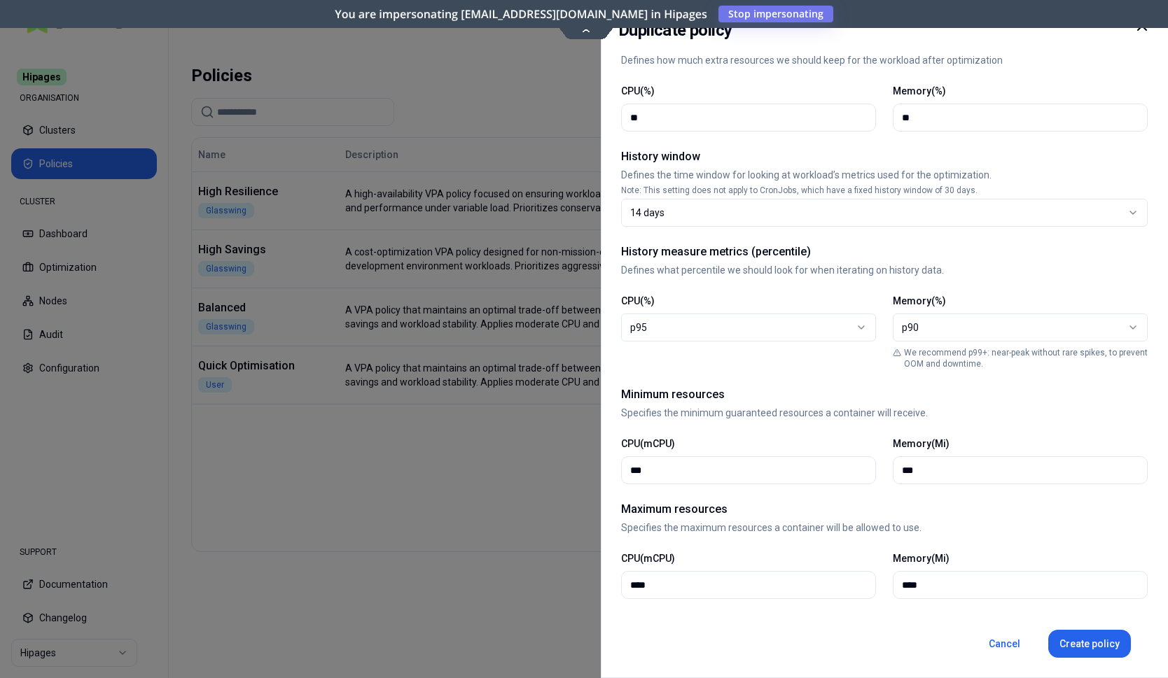
scroll to position [286, 0]
type input "***"
click at [1085, 634] on button "Create policy" at bounding box center [1089, 644] width 83 height 28
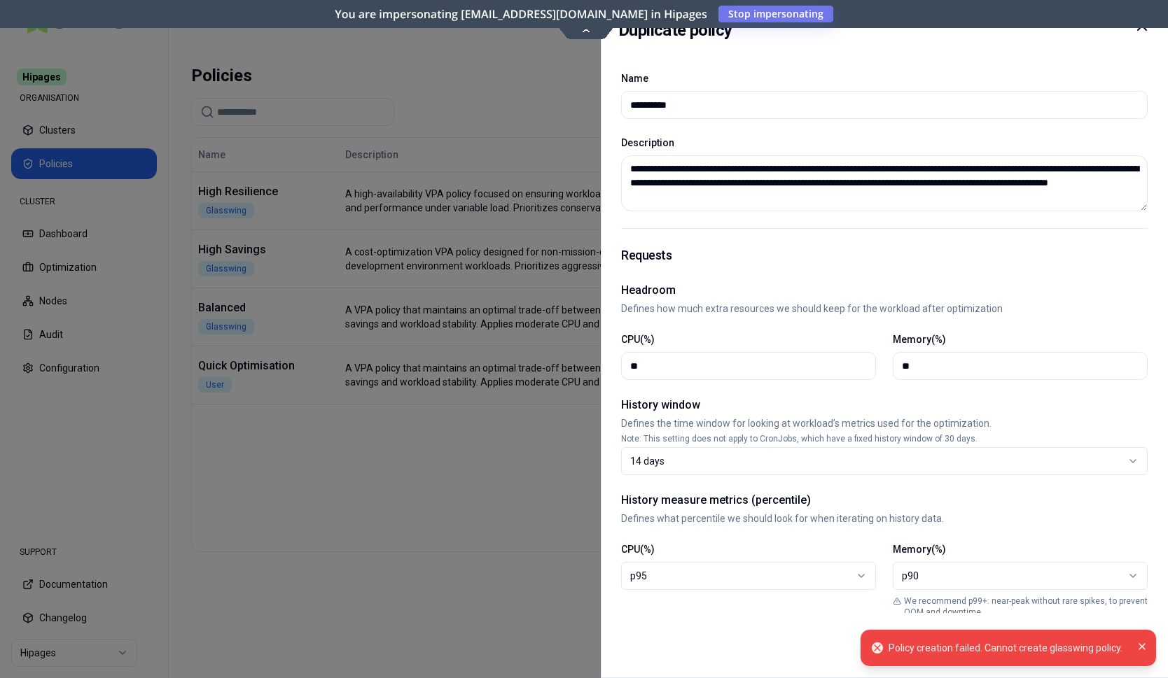
scroll to position [0, 0]
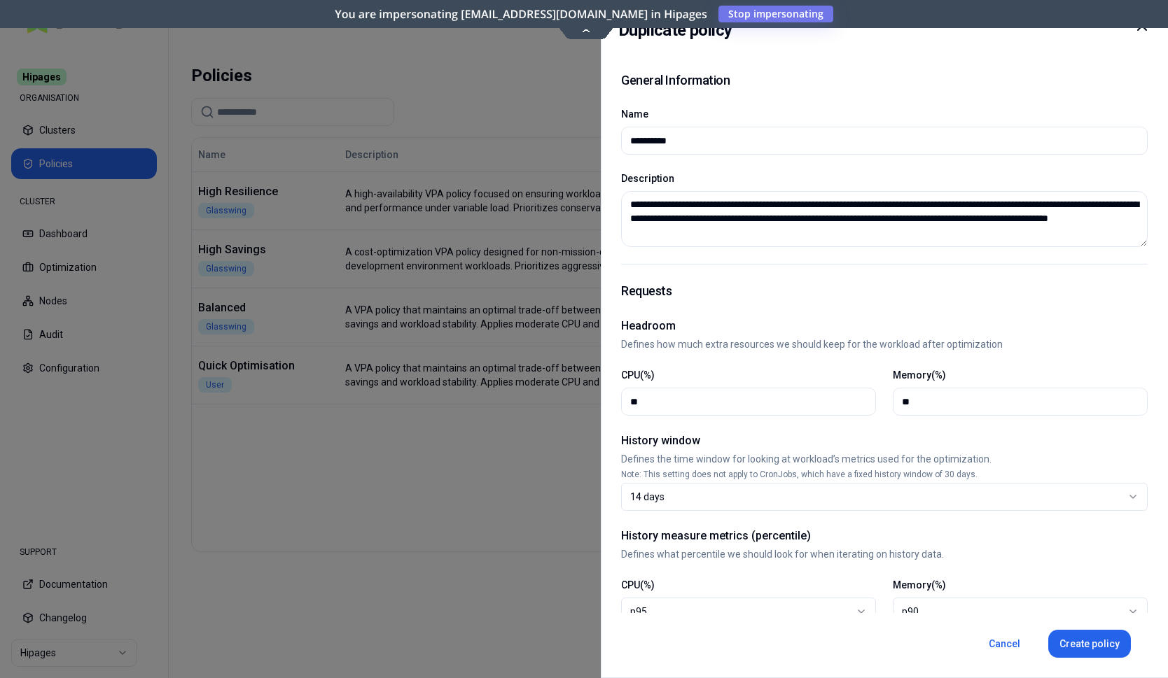
click at [641, 137] on input "**********" at bounding box center [884, 140] width 508 height 27
click at [994, 645] on button "Cancel" at bounding box center [1004, 644] width 54 height 28
type input "**********"
type input "**"
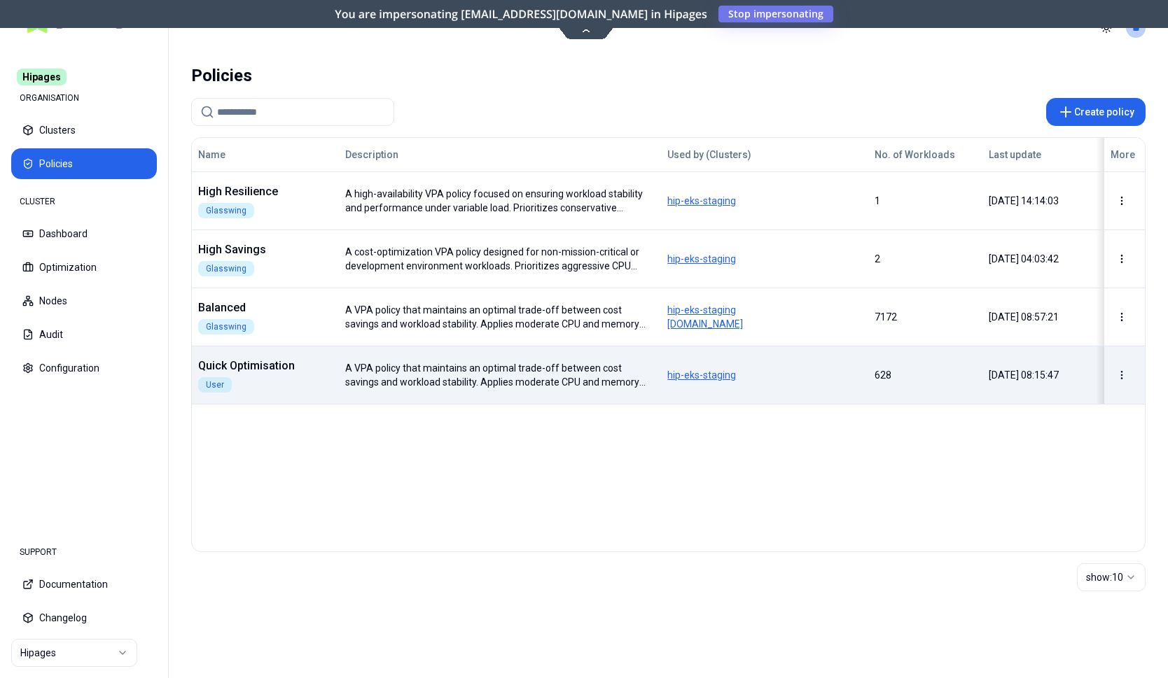
click at [1121, 379] on html "Hipages ORGANISATION Clusters Policies CLUSTER Dashboard Optimization Nodes Aud…" at bounding box center [584, 339] width 1168 height 678
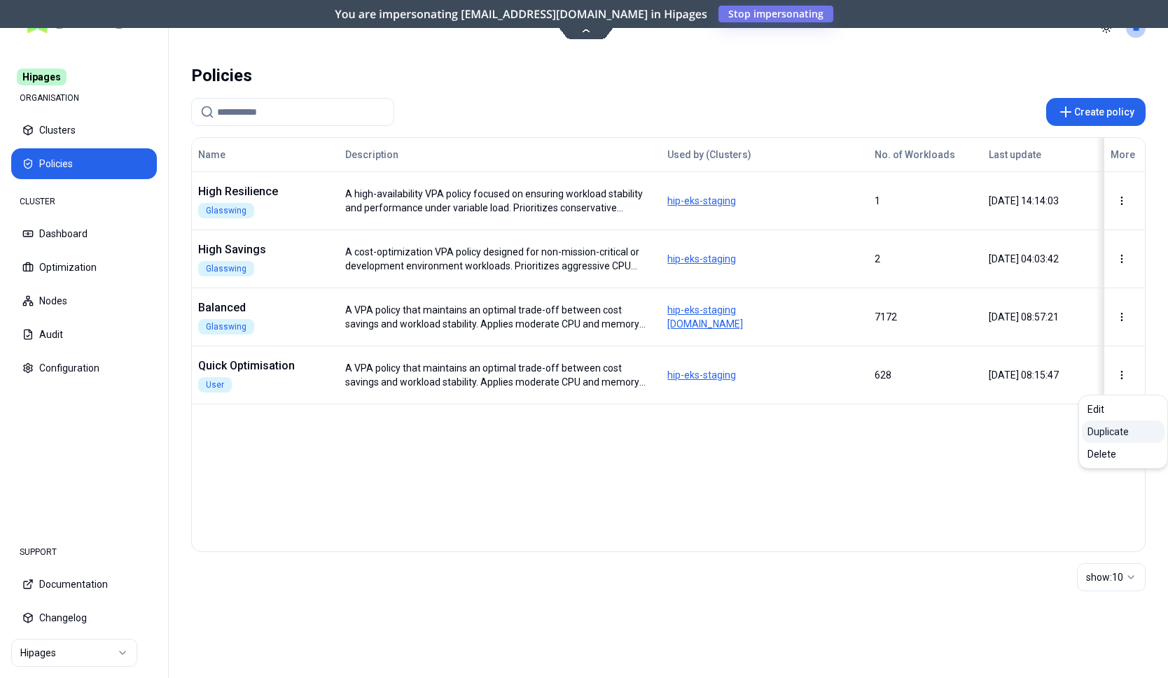
click at [1094, 431] on div "Duplicate" at bounding box center [1123, 432] width 83 height 22
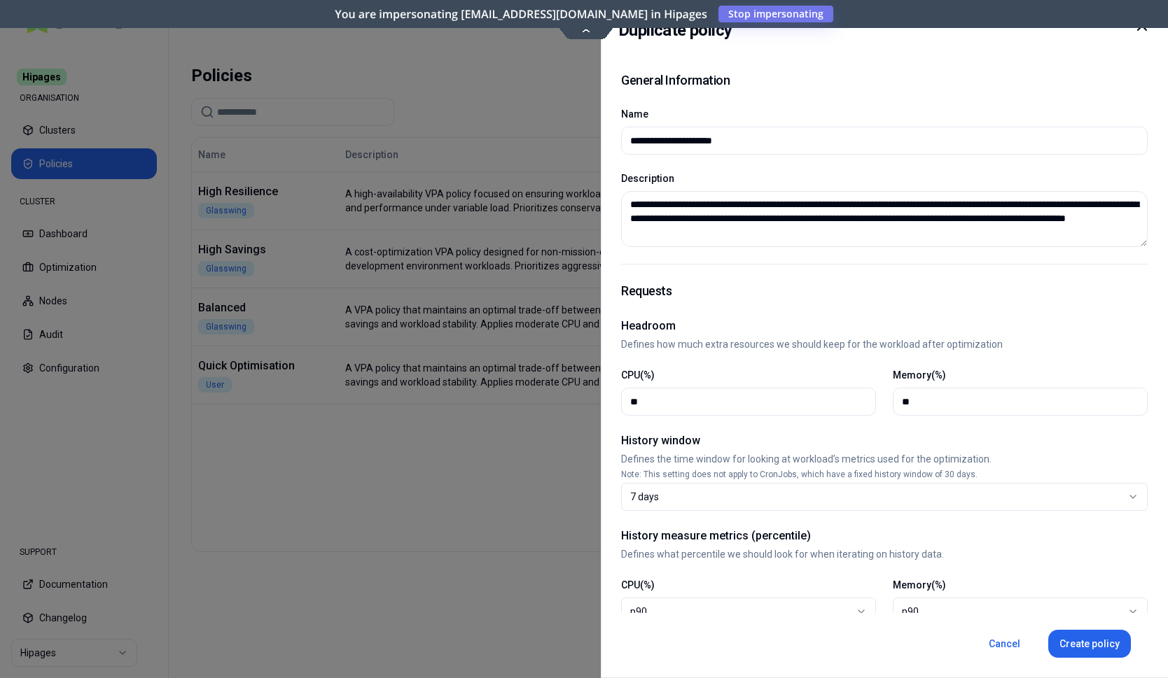
drag, startPoint x: 755, startPoint y: 147, endPoint x: 570, endPoint y: 133, distance: 185.3
click at [630, 133] on input "**********" at bounding box center [884, 140] width 508 height 27
type input "*"
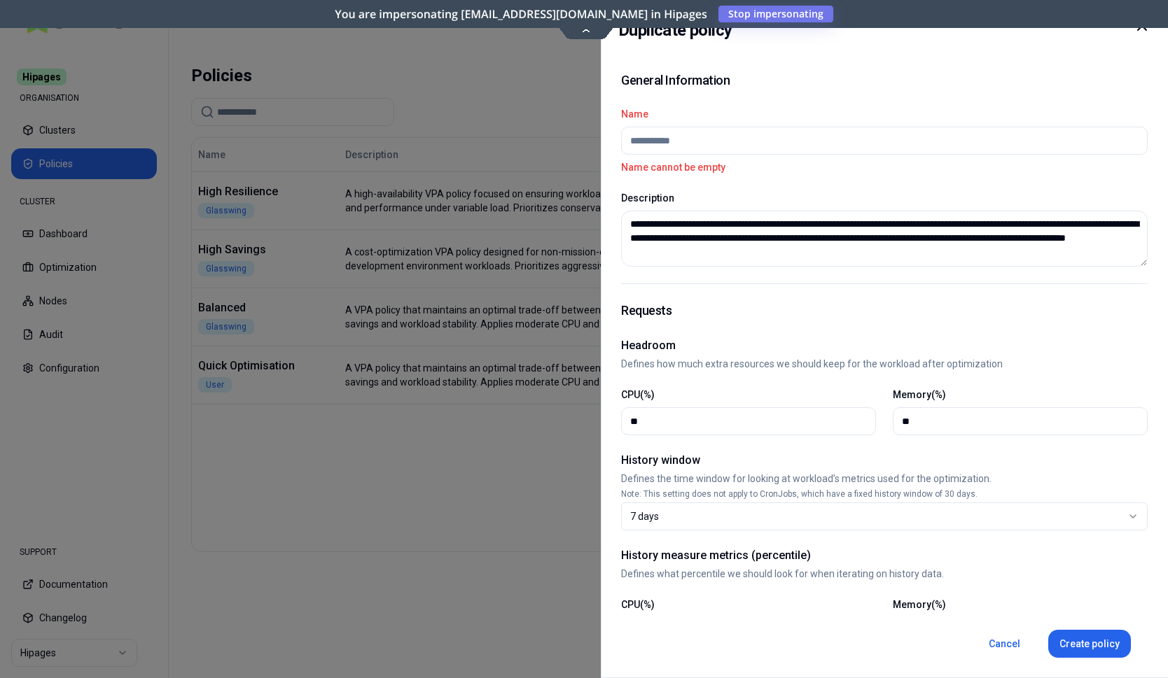
click at [715, 141] on input "Name" at bounding box center [884, 140] width 508 height 27
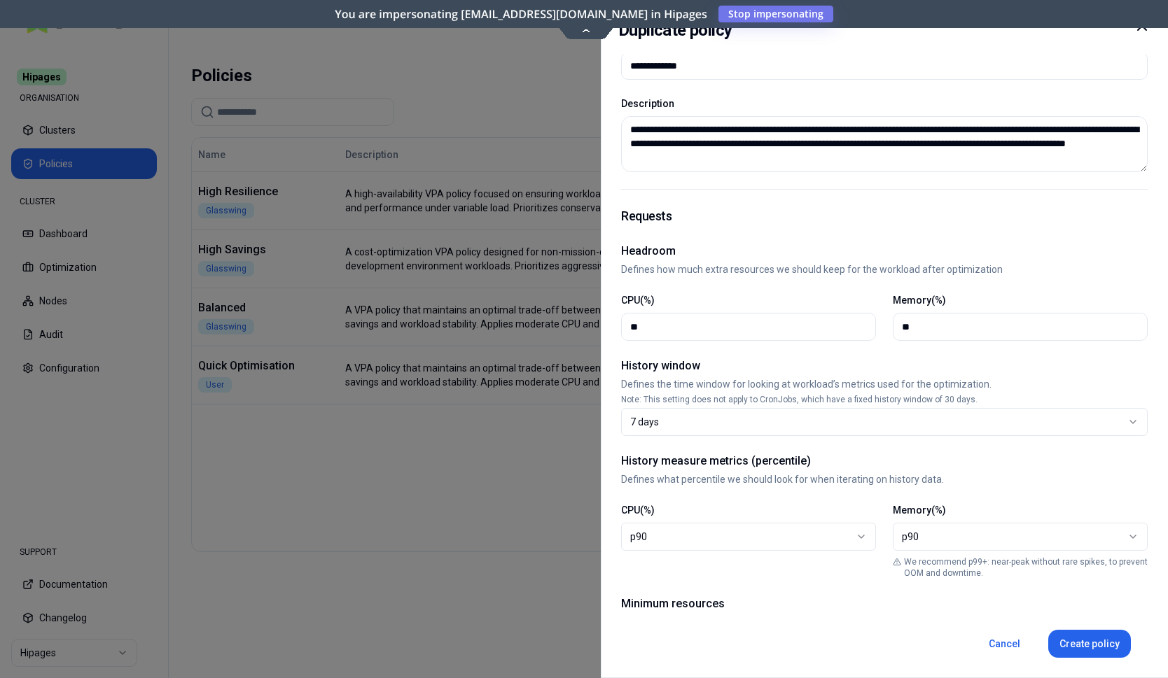
scroll to position [286, 0]
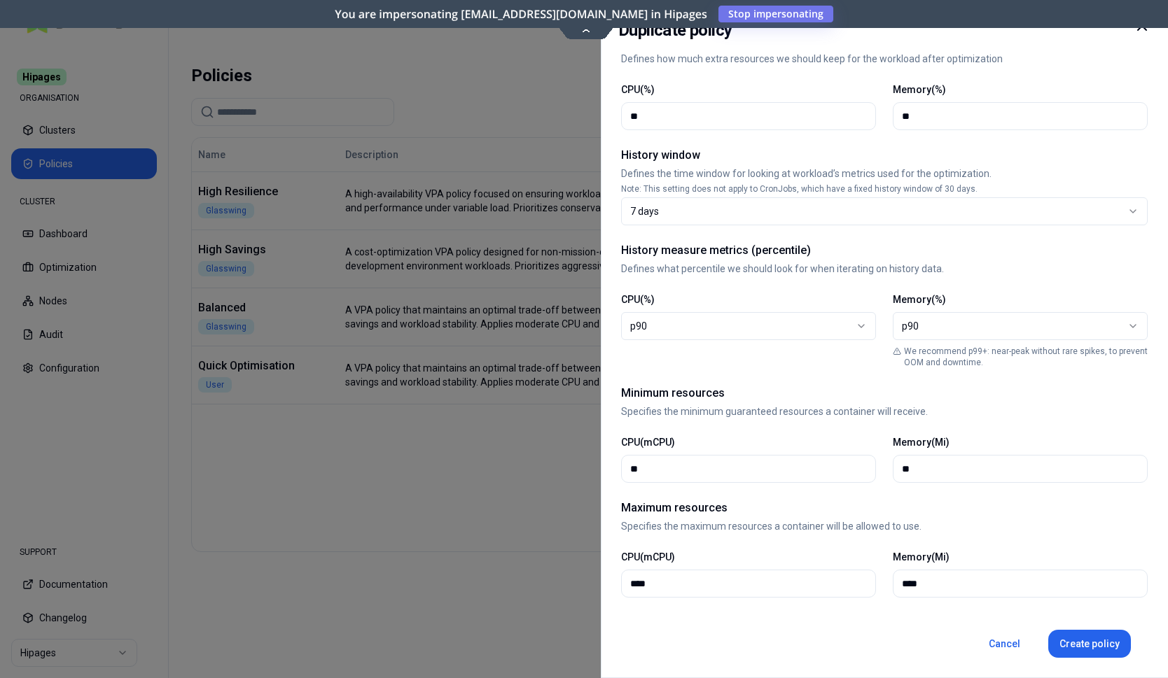
type input "**********"
click at [699, 468] on input "**" at bounding box center [748, 469] width 237 height 27
type input "***"
drag, startPoint x: 959, startPoint y: 468, endPoint x: 857, endPoint y: 466, distance: 102.2
click at [902, 466] on input "**" at bounding box center [1020, 469] width 237 height 27
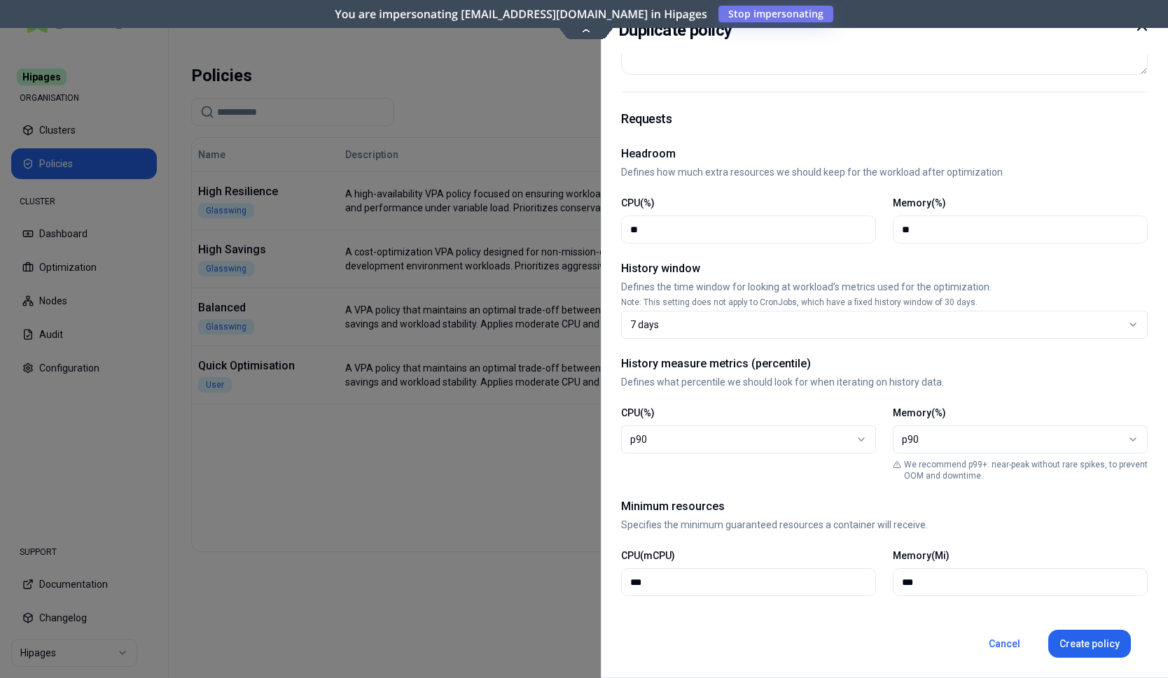
scroll to position [143, 0]
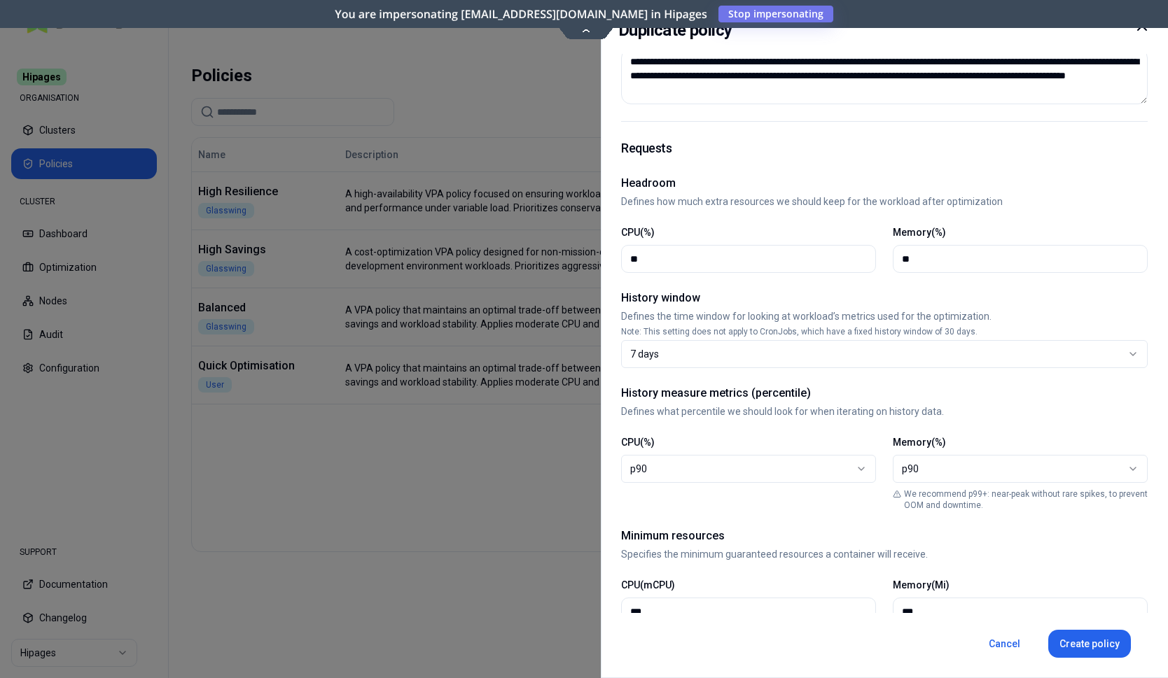
type input "***"
click at [711, 467] on div "p90" at bounding box center [742, 469] width 225 height 14
select select "**"
click at [946, 468] on div "p90" at bounding box center [1014, 469] width 225 height 14
select select "**"
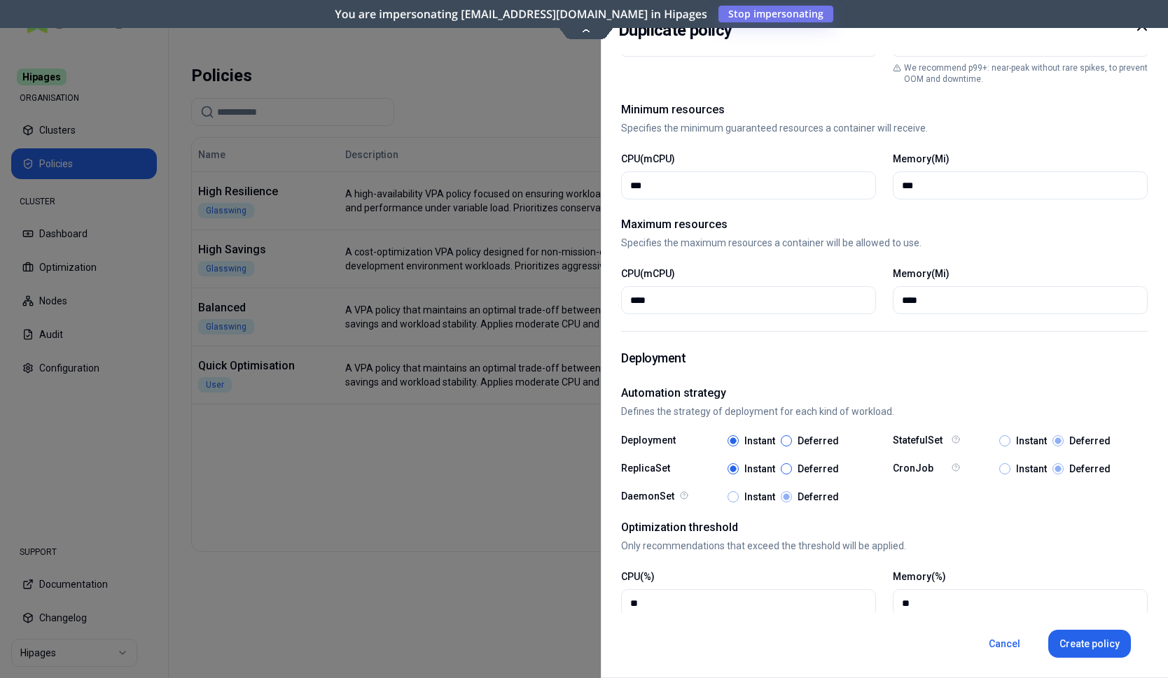
scroll to position [590, 0]
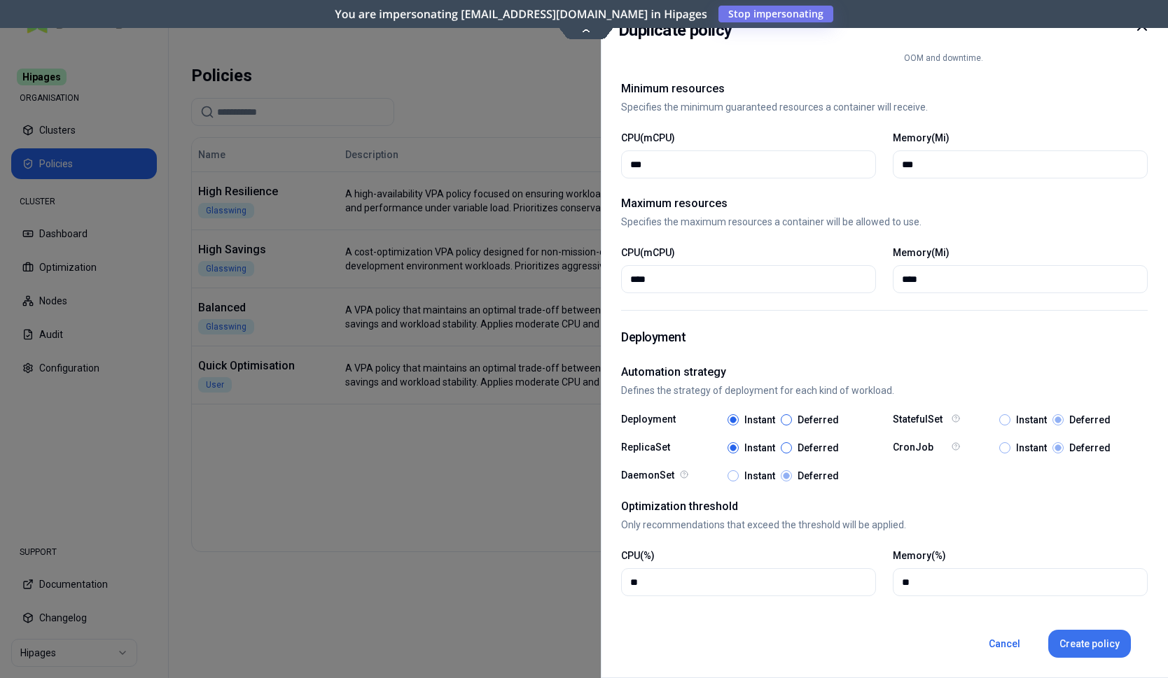
click at [1075, 648] on button "Create policy" at bounding box center [1089, 644] width 83 height 28
select select "**"
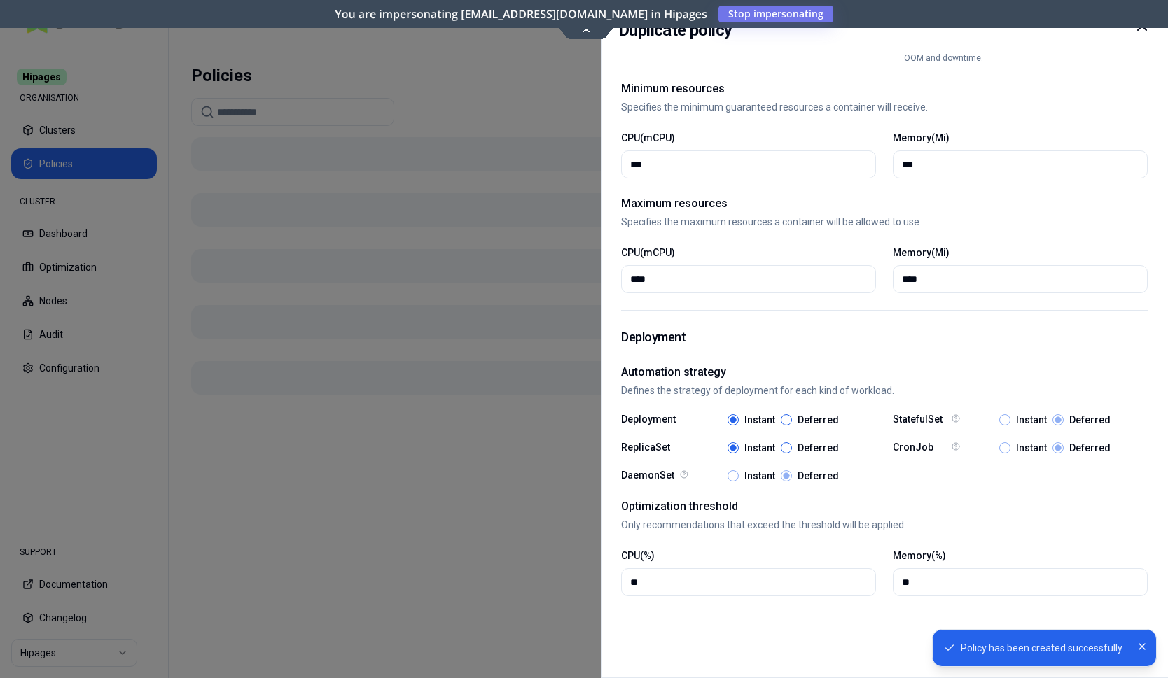
type input "**********"
type input "**"
type input "**********"
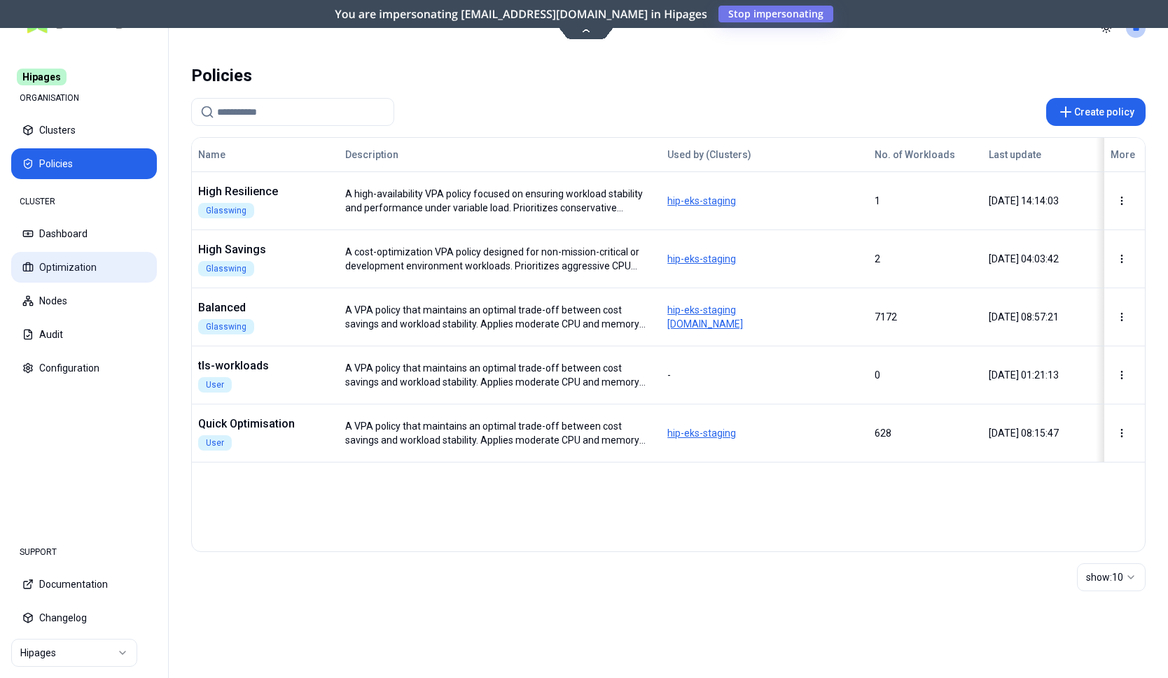
click at [62, 264] on button "Optimization" at bounding box center [84, 267] width 146 height 31
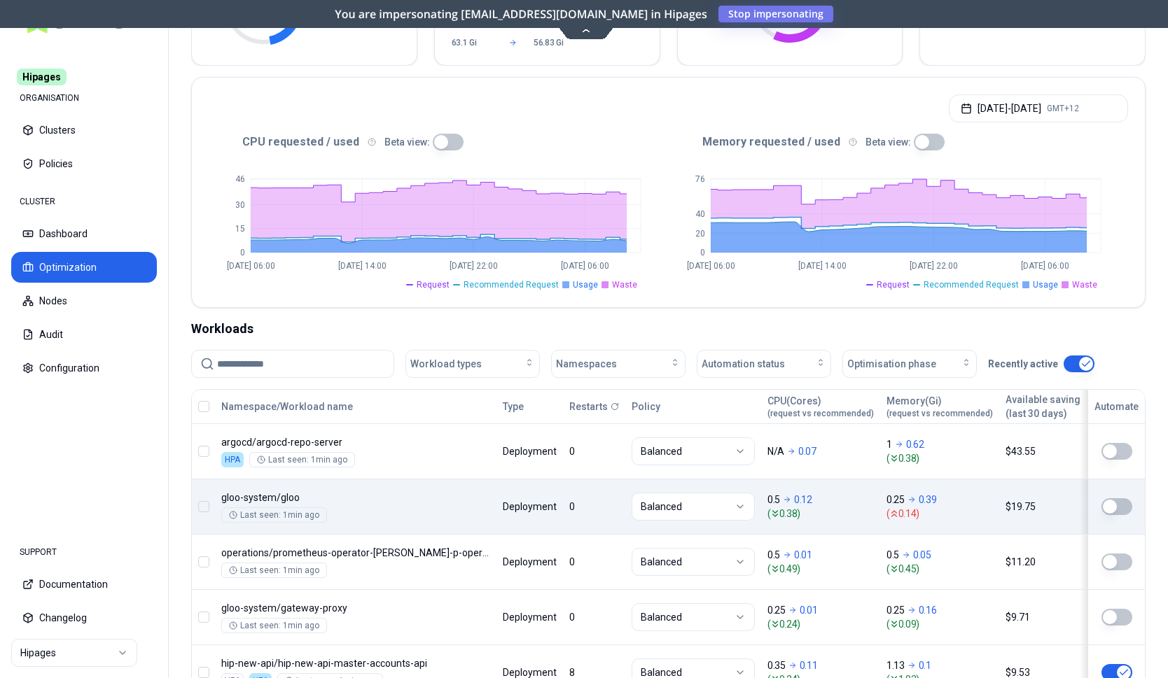
scroll to position [214, 0]
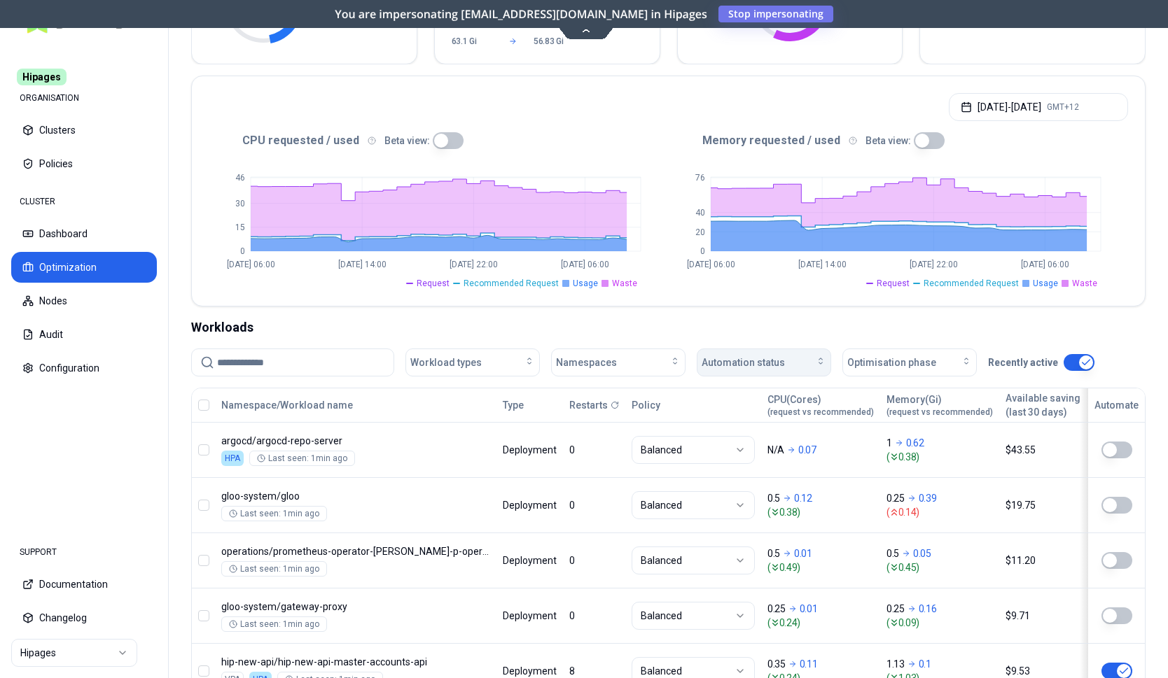
click at [774, 358] on span "Automation status" at bounding box center [742, 363] width 83 height 14
click at [729, 398] on div "on" at bounding box center [766, 394] width 133 height 22
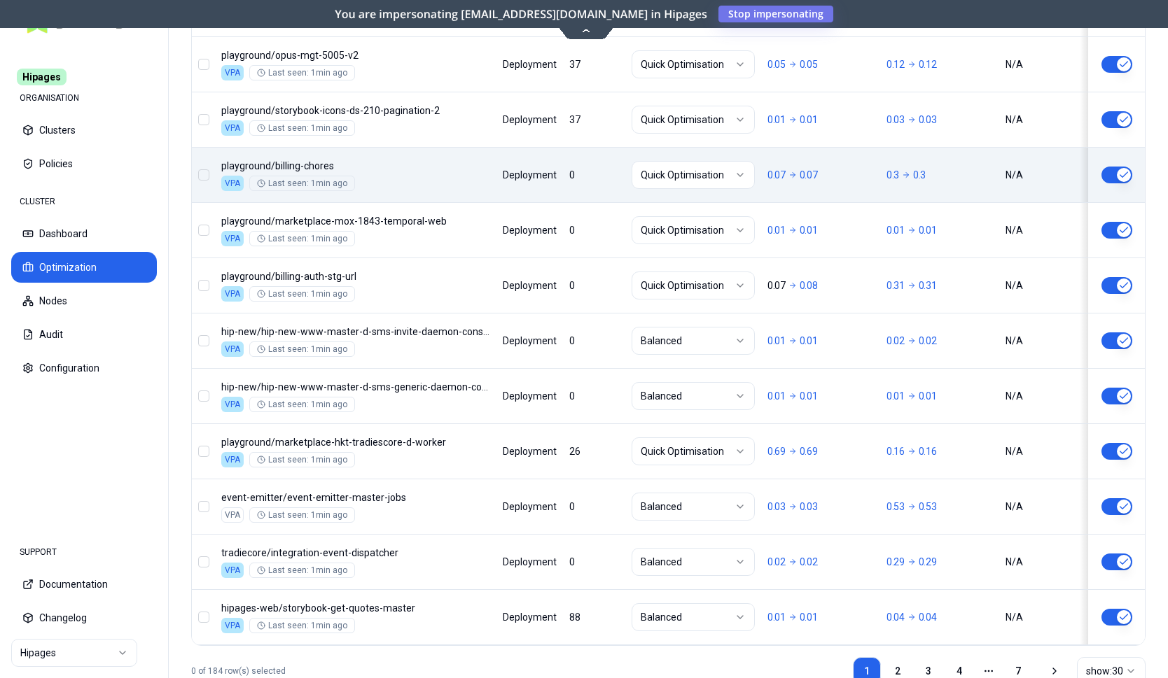
scroll to position [1719, 0]
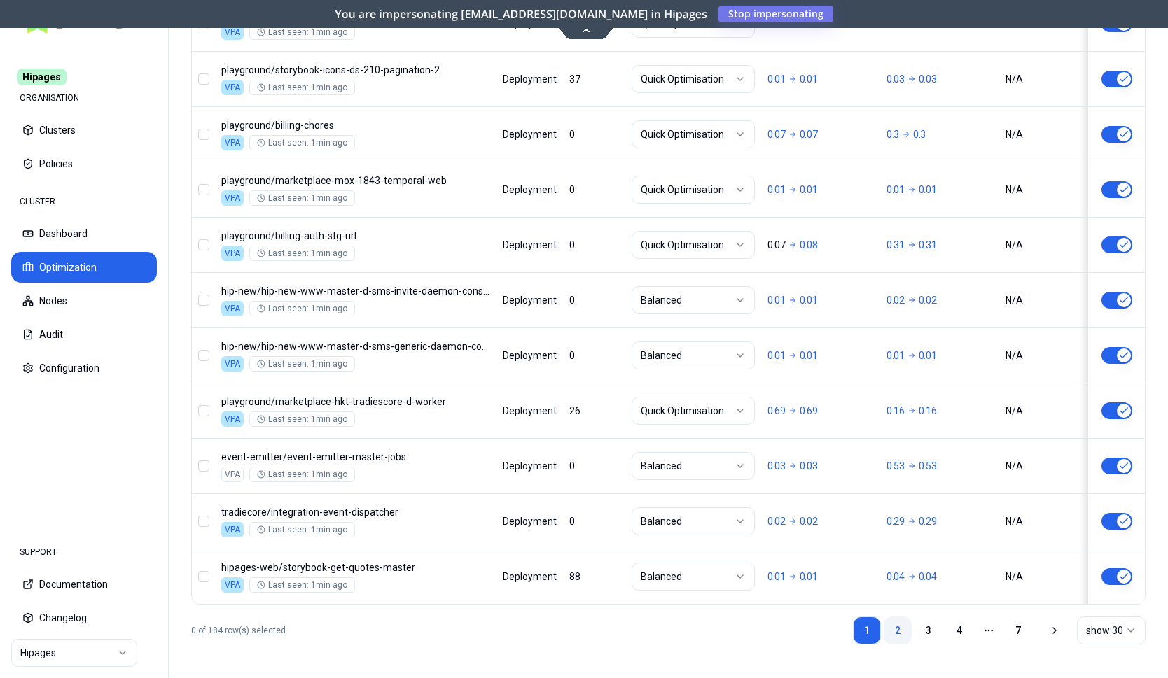
click at [894, 626] on link "2" at bounding box center [897, 631] width 28 height 28
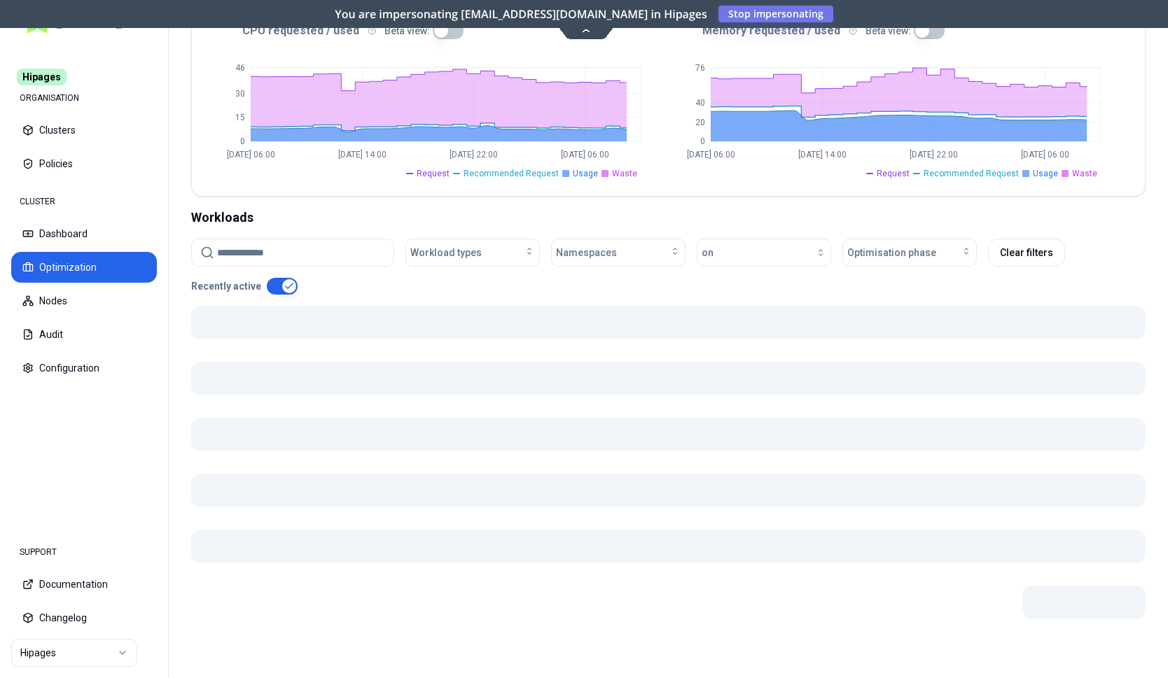
scroll to position [324, 0]
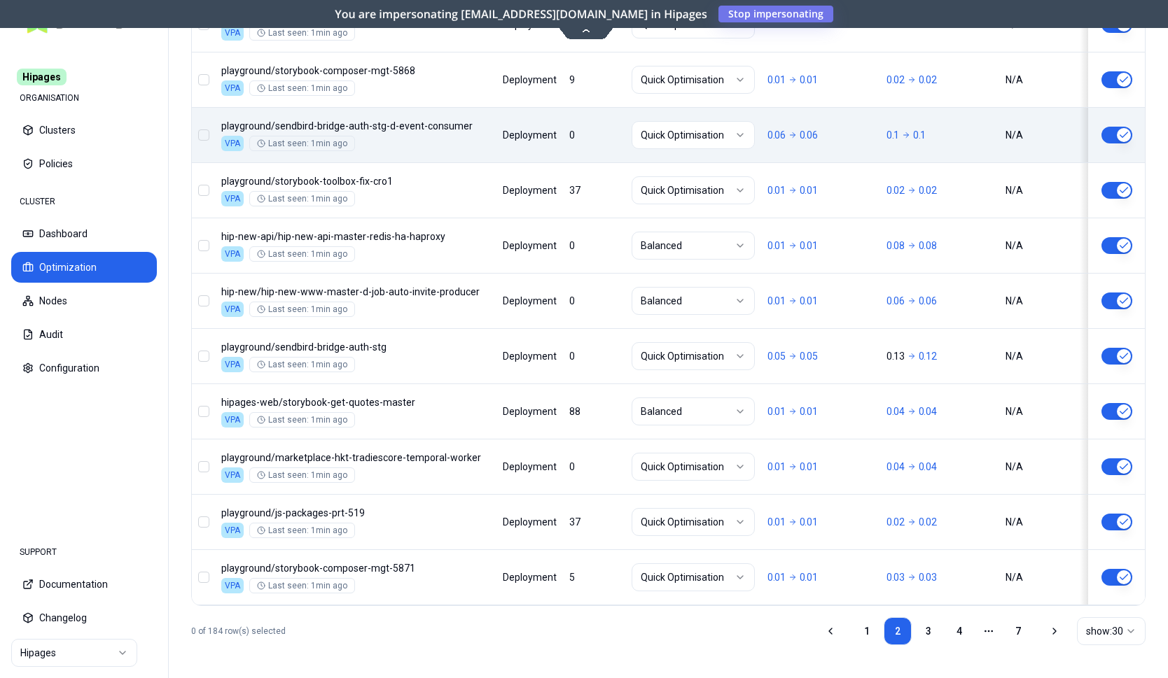
scroll to position [1719, 0]
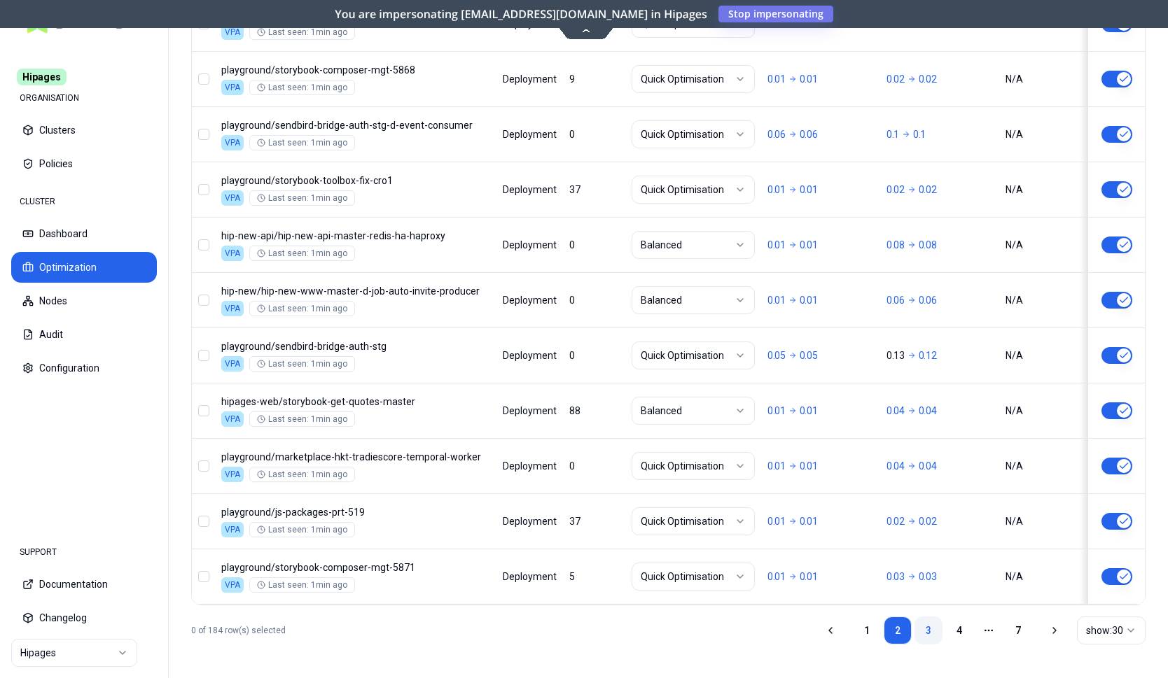
click at [924, 627] on link "3" at bounding box center [928, 631] width 28 height 28
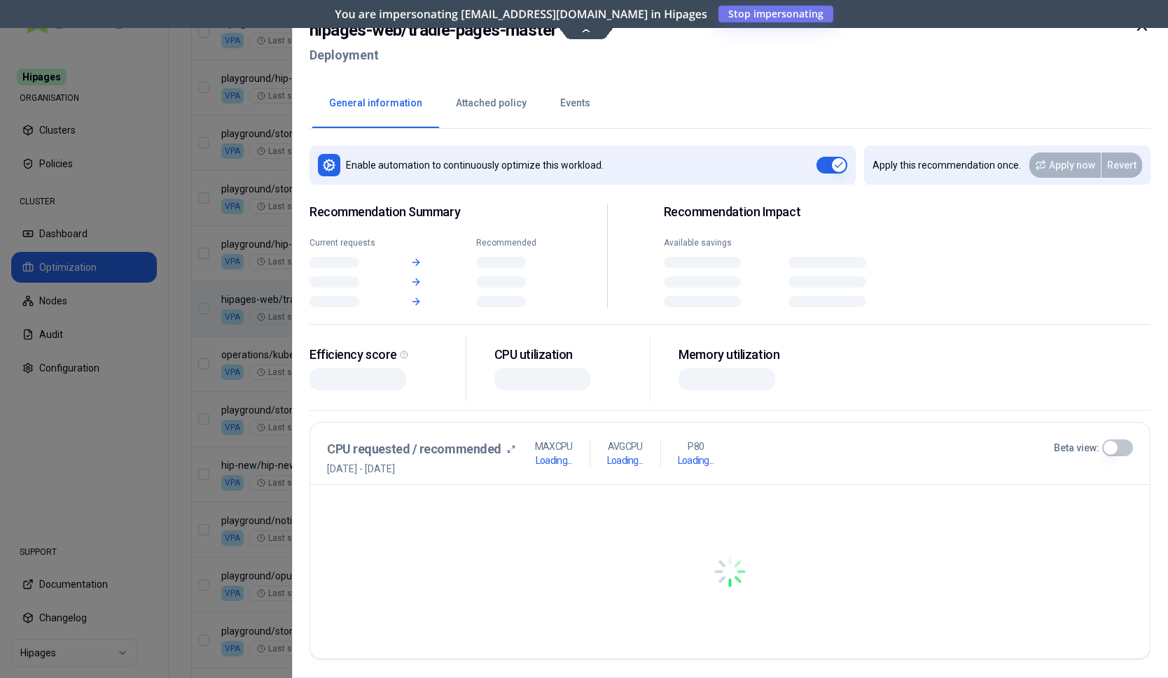
scroll to position [1324, 0]
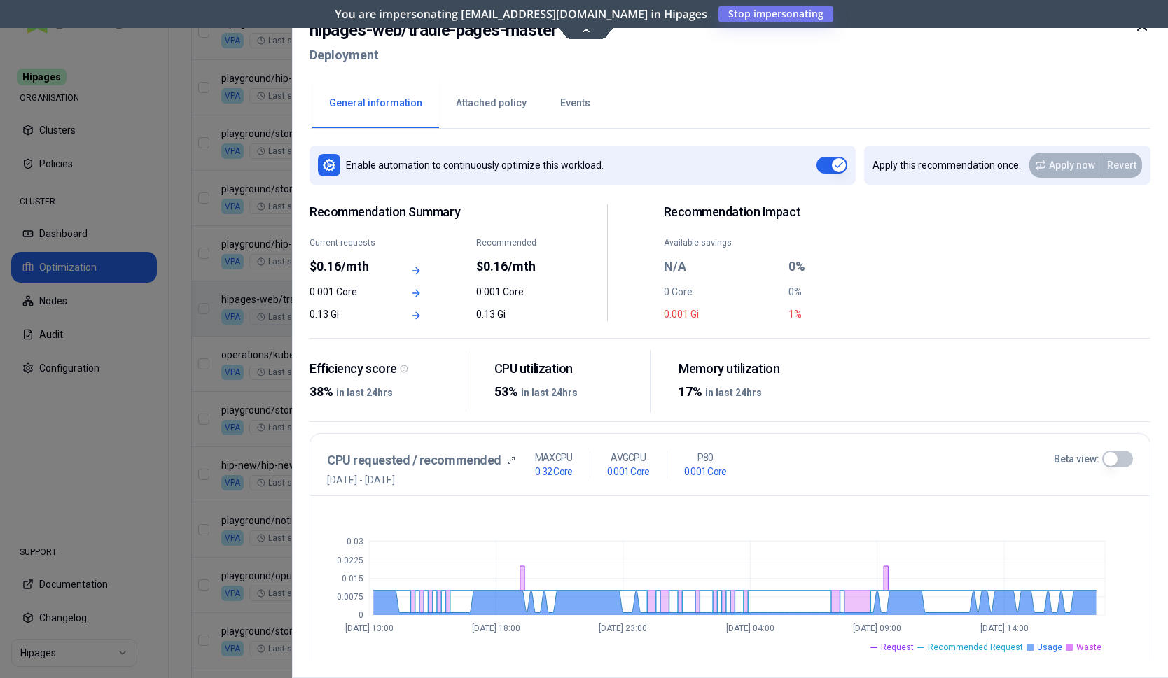
click at [1149, 30] on icon at bounding box center [1141, 26] width 17 height 17
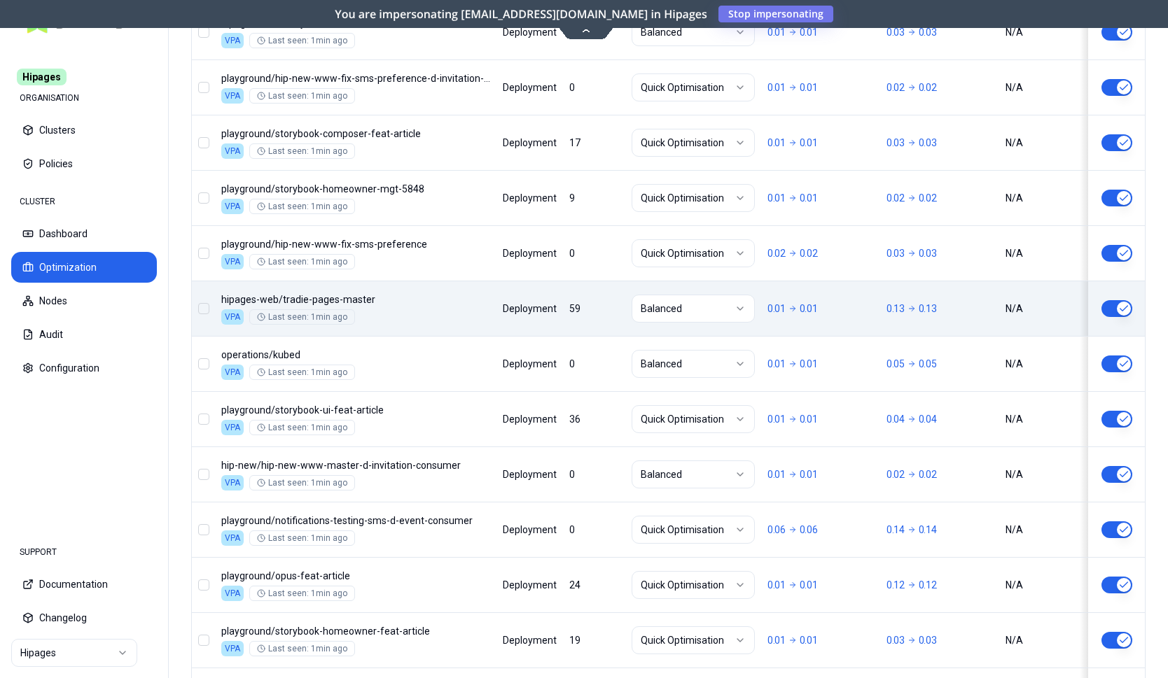
click at [600, 316] on div "Namespace/Workload name Type Restarts Policy CPU(Cores) (request vs recommended…" at bounding box center [668, 153] width 953 height 1693
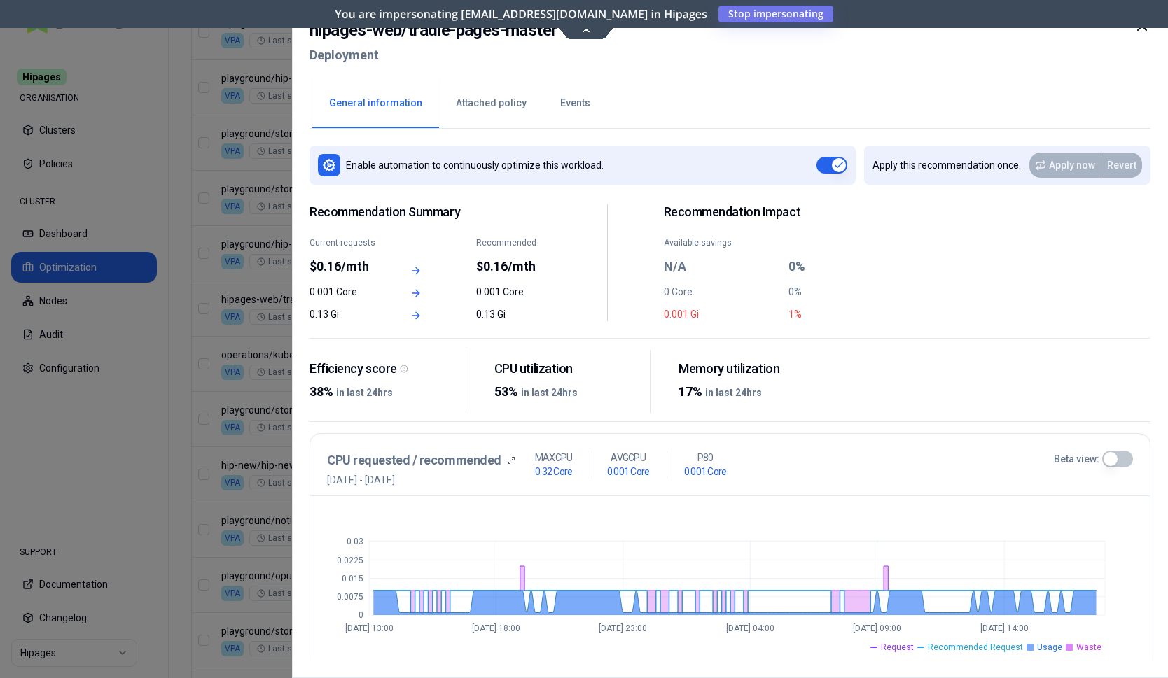
click at [473, 103] on button "Attached policy" at bounding box center [491, 103] width 104 height 49
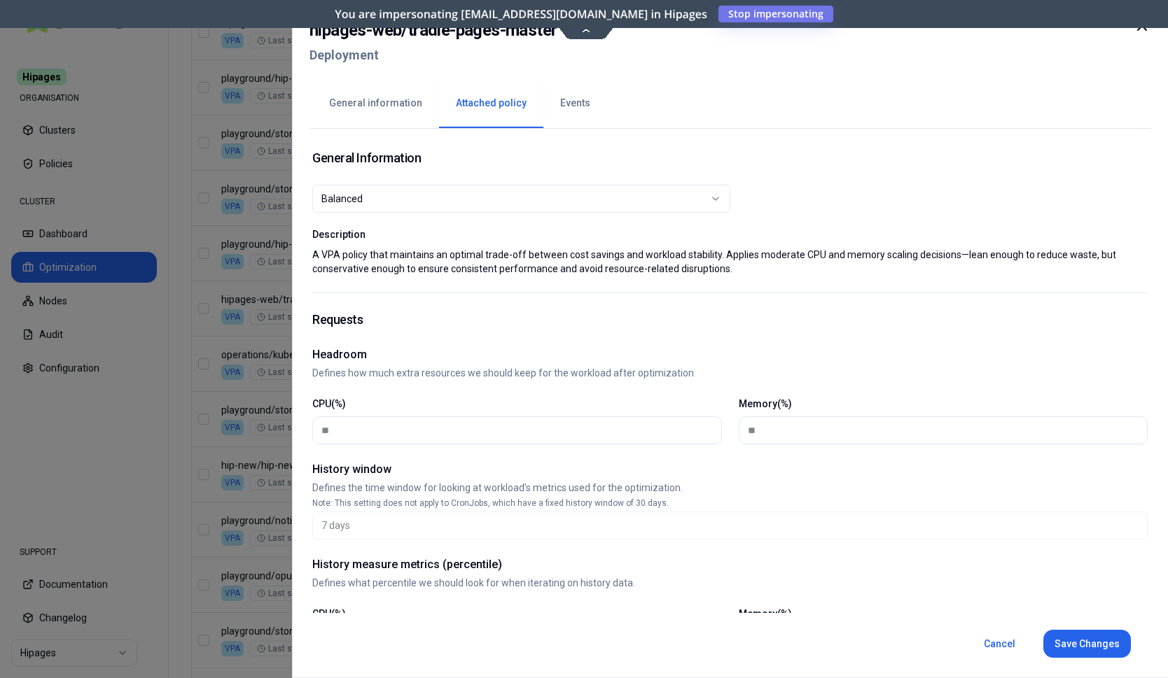
click at [510, 194] on div "Balanced" at bounding box center [515, 199] width 389 height 14
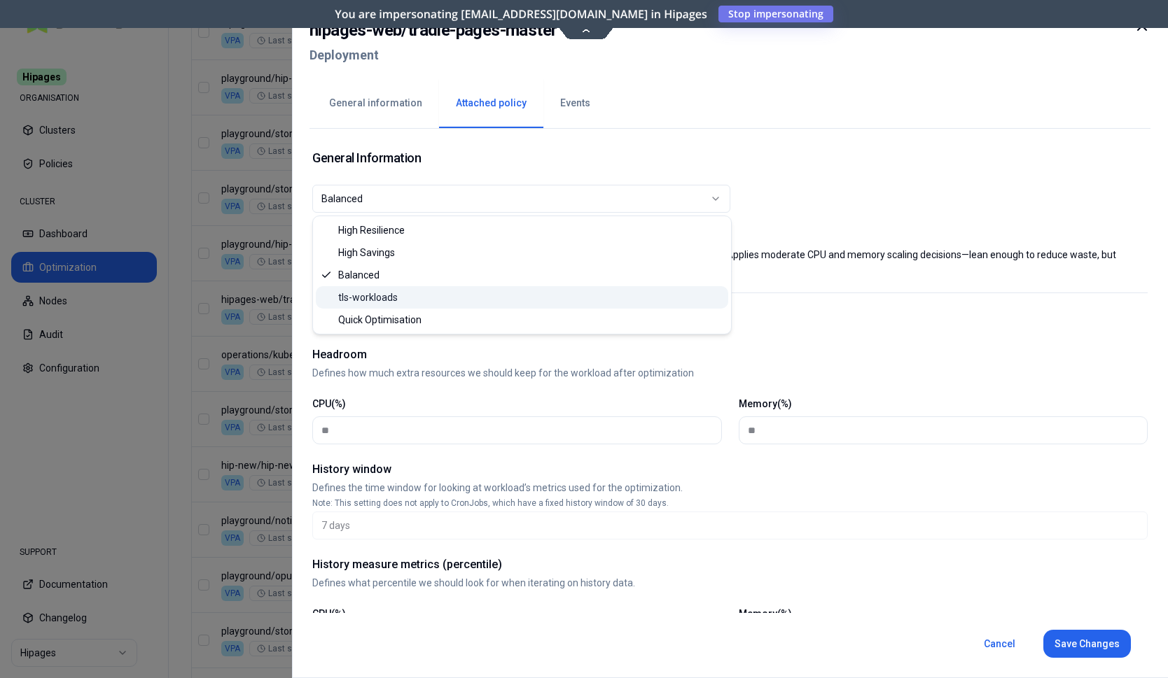
select select "**********"
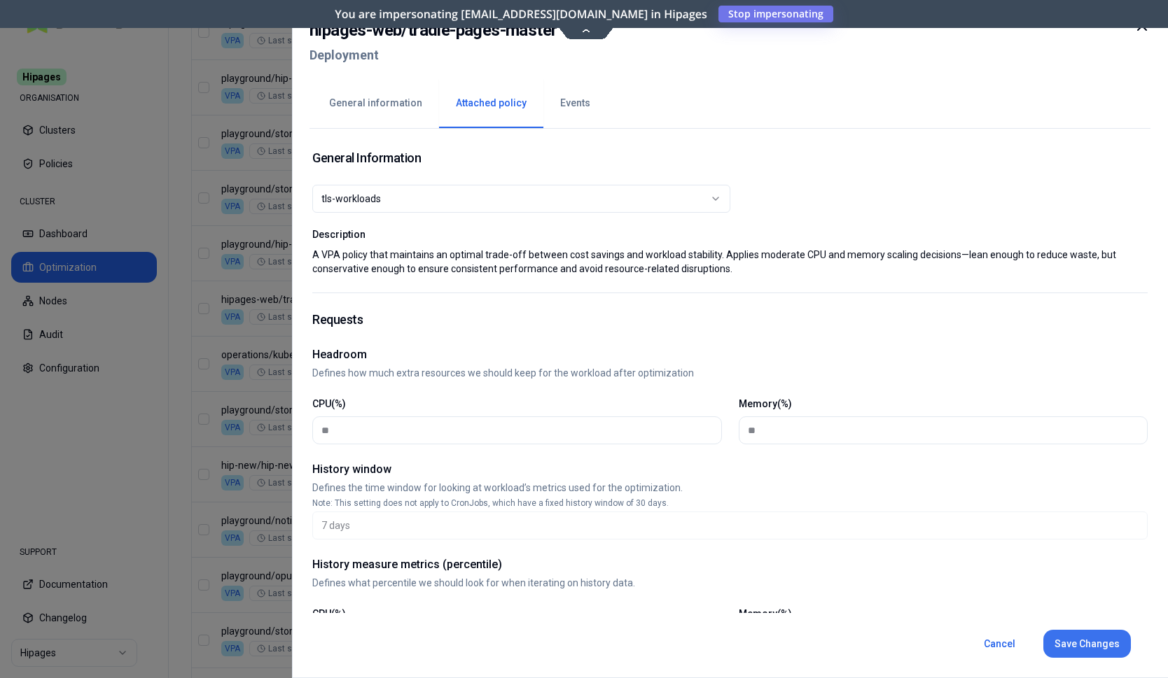
click at [1080, 641] on button "Save Changes" at bounding box center [1087, 644] width 88 height 28
click at [1144, 27] on icon at bounding box center [1142, 26] width 8 height 8
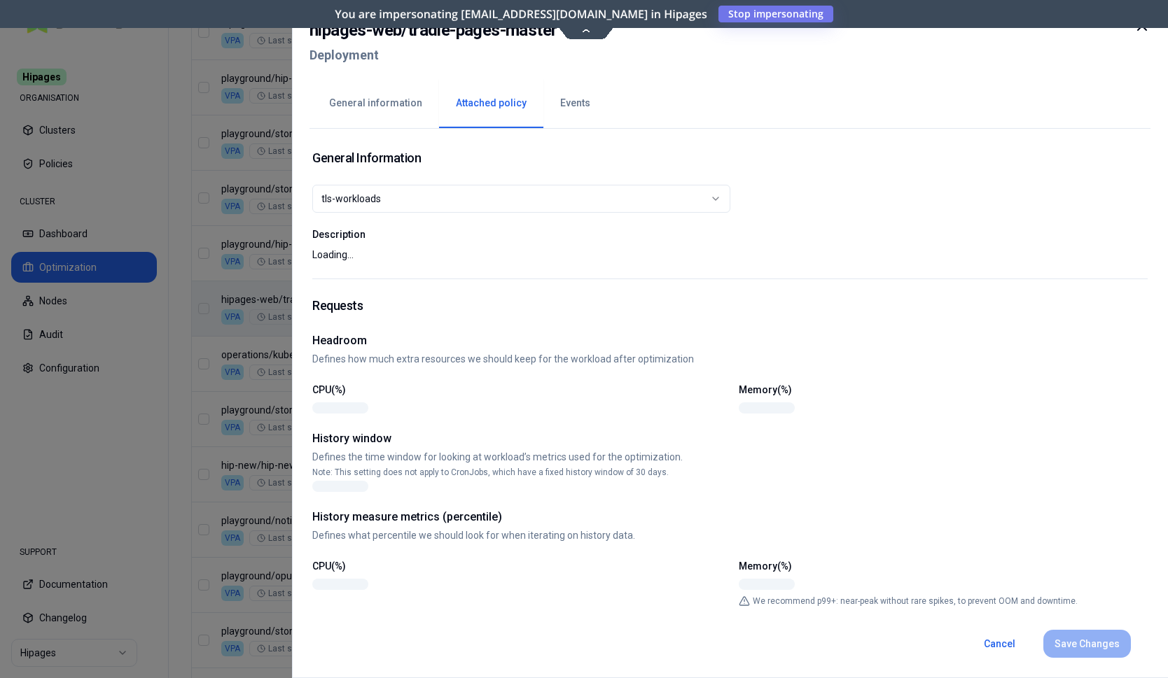
scroll to position [1324, 0]
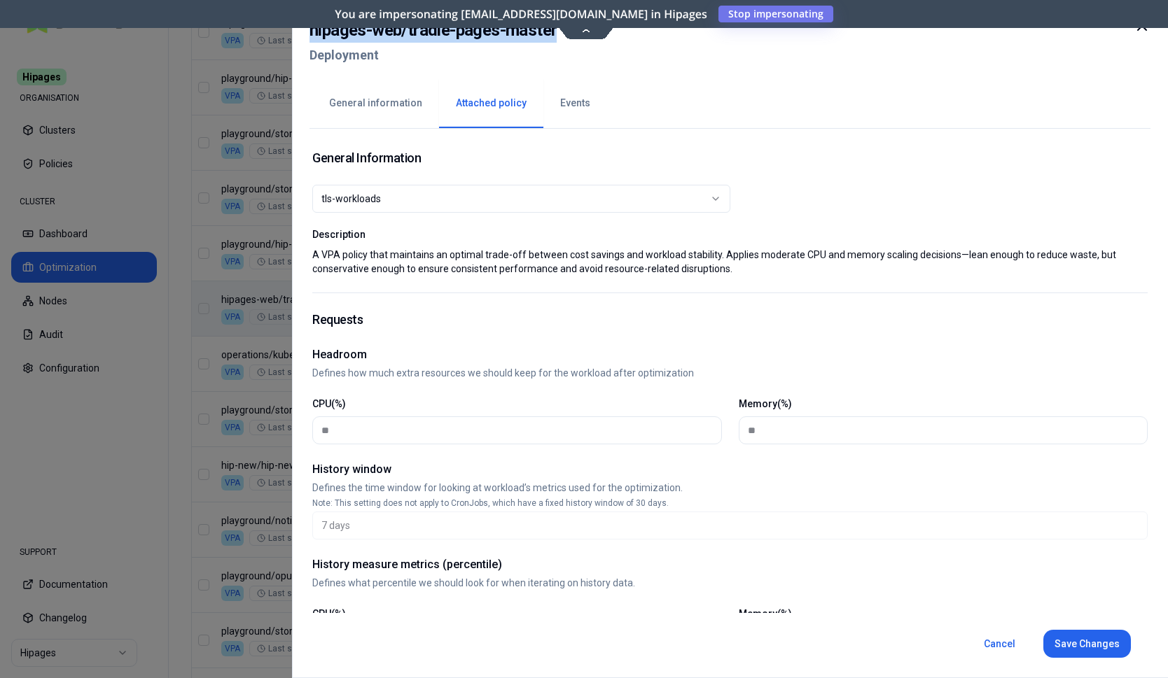
drag, startPoint x: 555, startPoint y: 32, endPoint x: 305, endPoint y: 18, distance: 251.0
click at [305, 18] on div "**********" at bounding box center [730, 339] width 876 height 678
copy h2 "hipages-web / tradie-pages-master"
click at [242, 151] on div at bounding box center [584, 339] width 1168 height 678
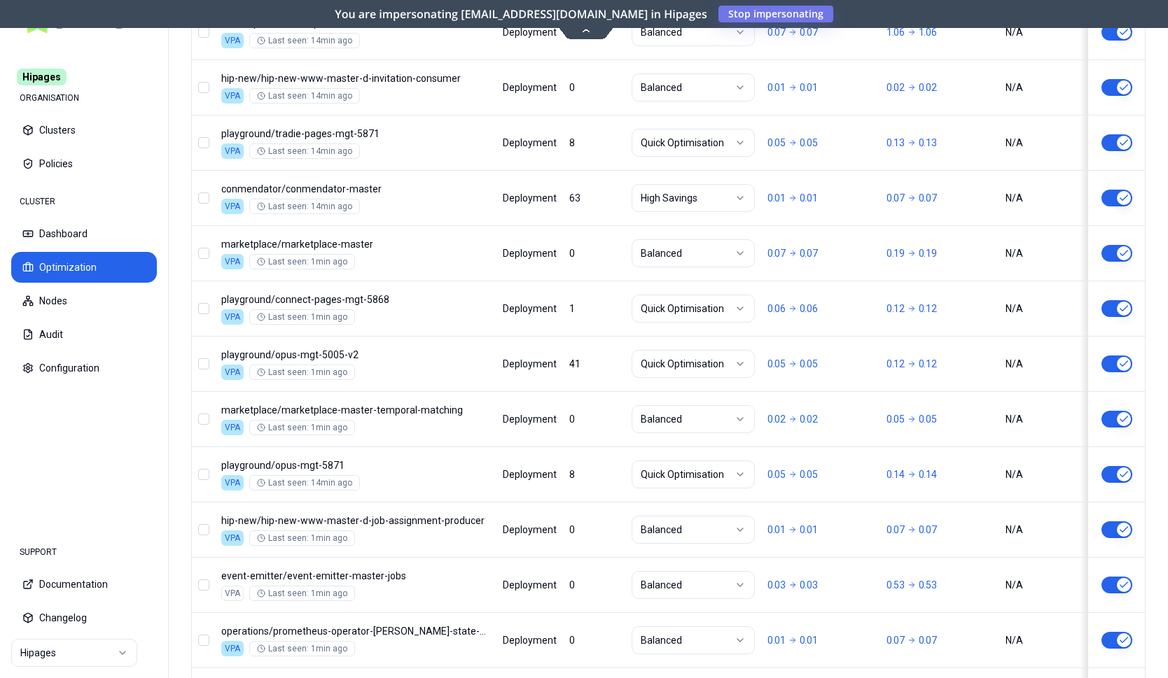
scroll to position [1324, 0]
click at [55, 650] on html "Hipages ORGANISATION Clusters Policies CLUSTER Dashboard Optimization Nodes Aud…" at bounding box center [584, 339] width 1168 height 678
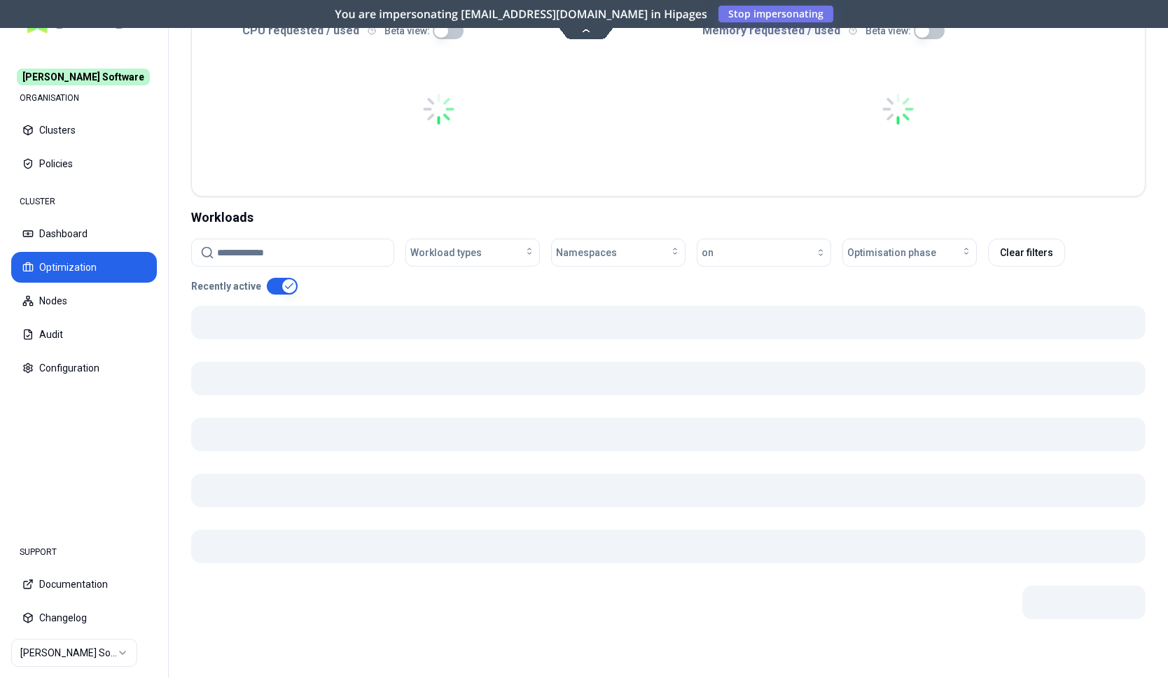
scroll to position [319, 0]
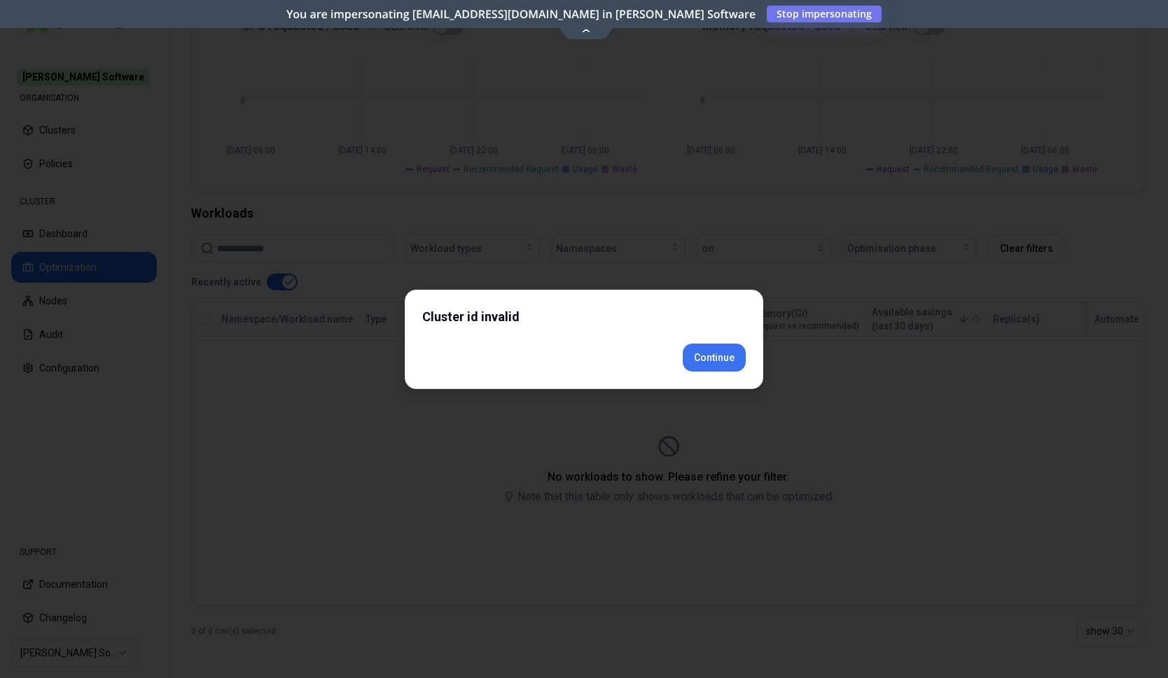
click at [729, 371] on button "Continue" at bounding box center [714, 358] width 63 height 28
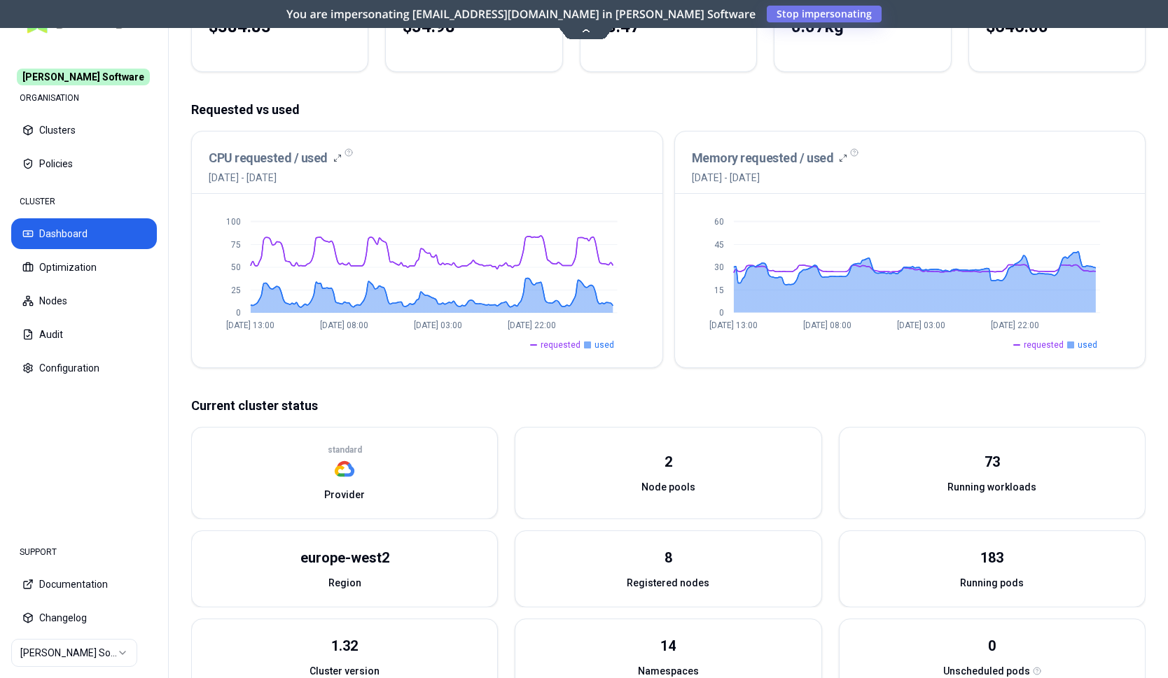
scroll to position [214, 0]
click at [60, 274] on button "Optimization" at bounding box center [84, 267] width 146 height 31
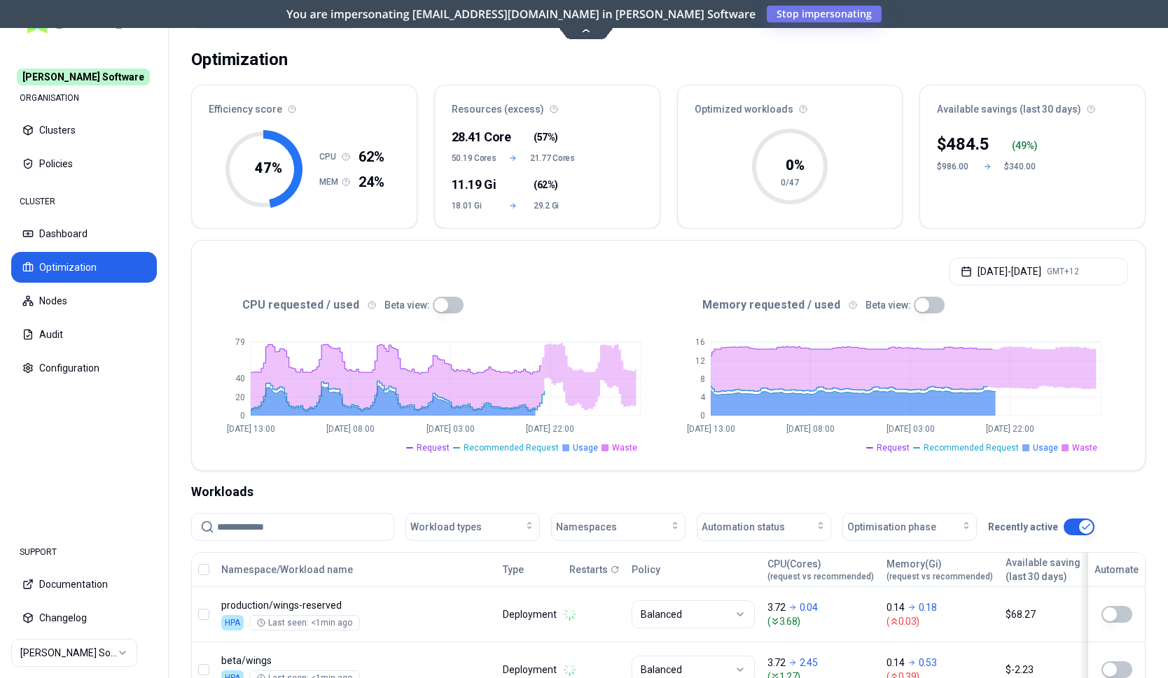
scroll to position [71, 0]
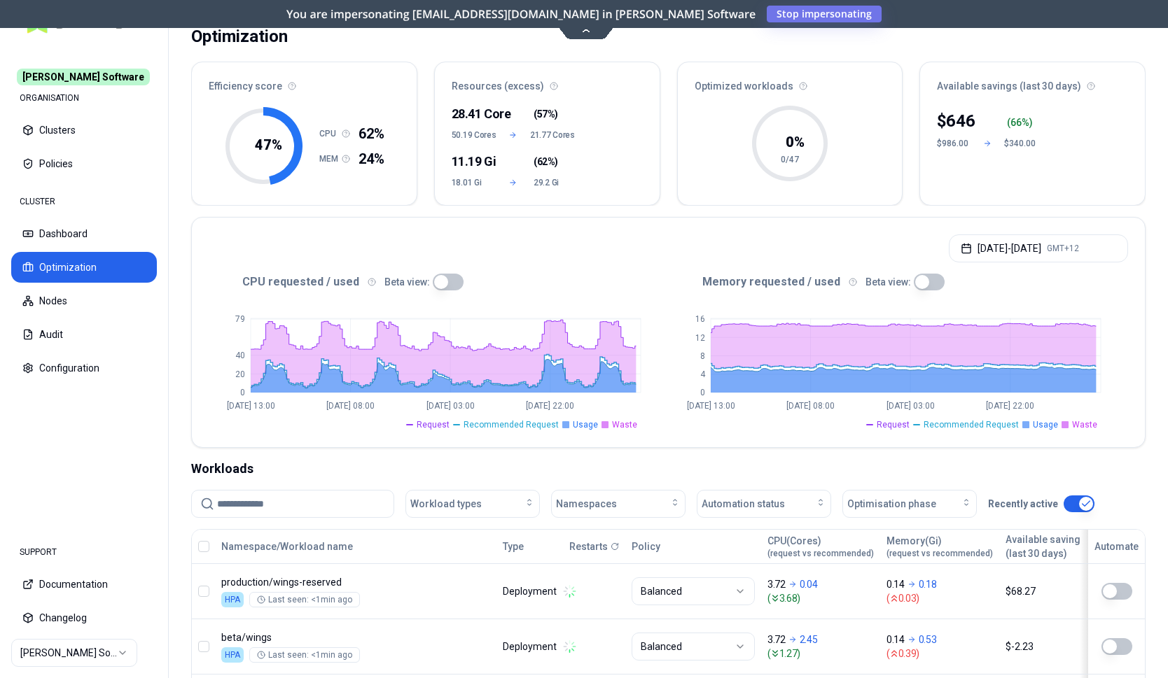
click at [433, 285] on button "button" at bounding box center [448, 282] width 31 height 17
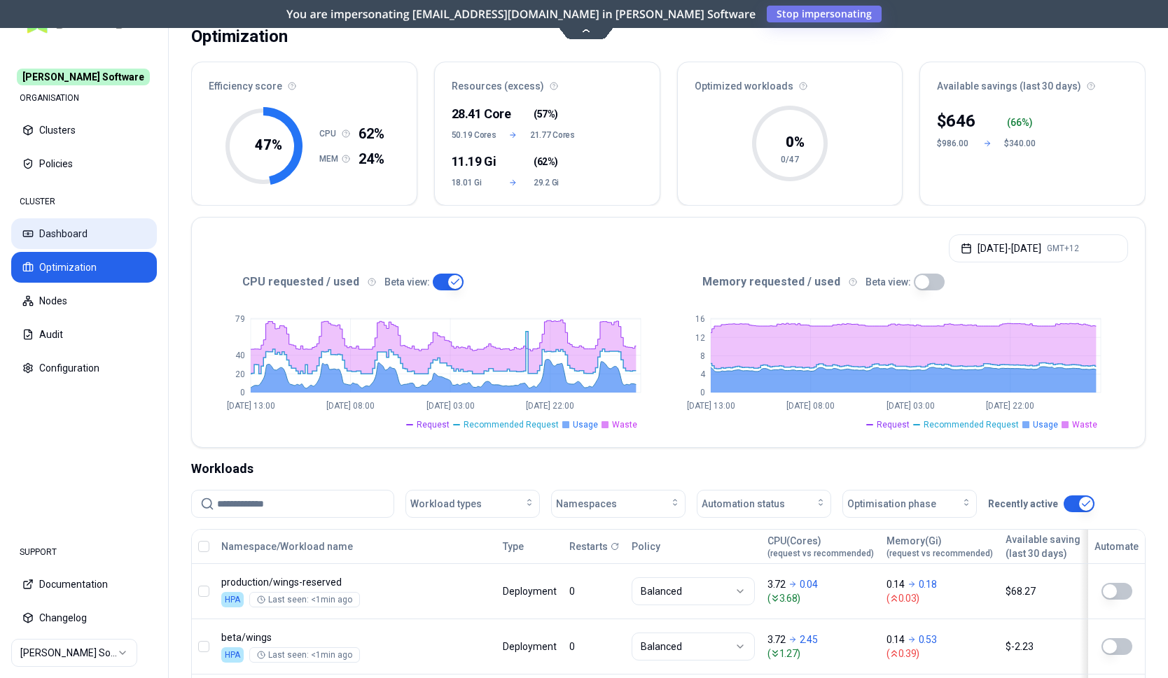
click at [62, 228] on button "Dashboard" at bounding box center [84, 233] width 146 height 31
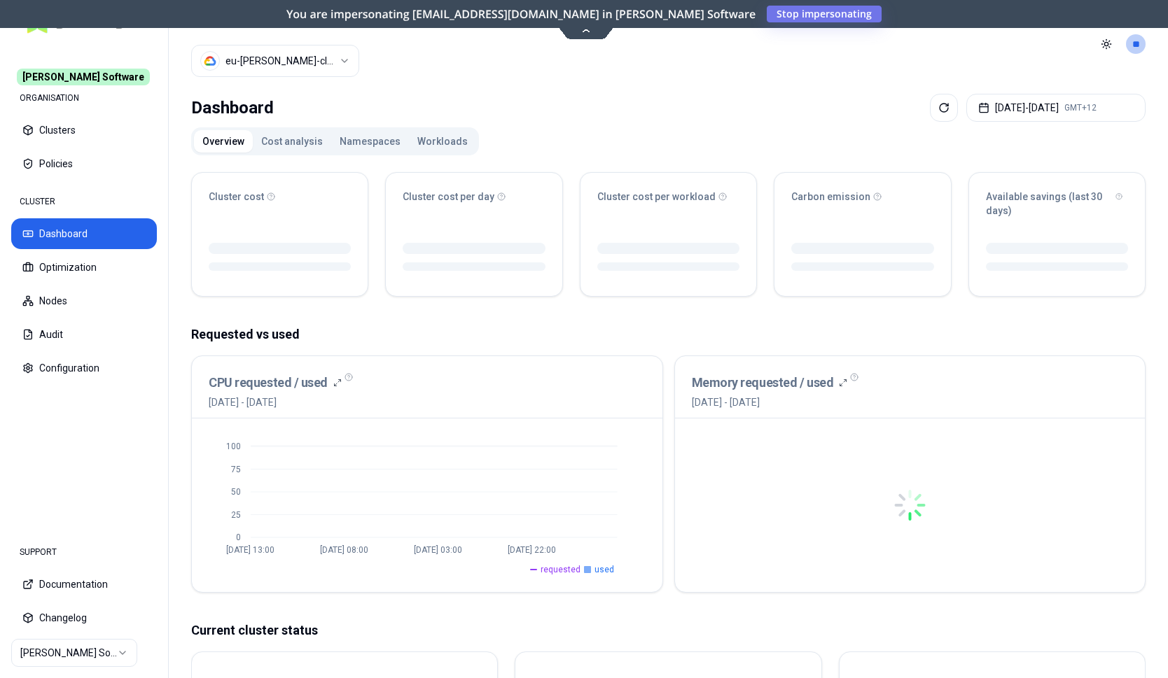
click at [442, 142] on button "Workloads" at bounding box center [442, 141] width 67 height 22
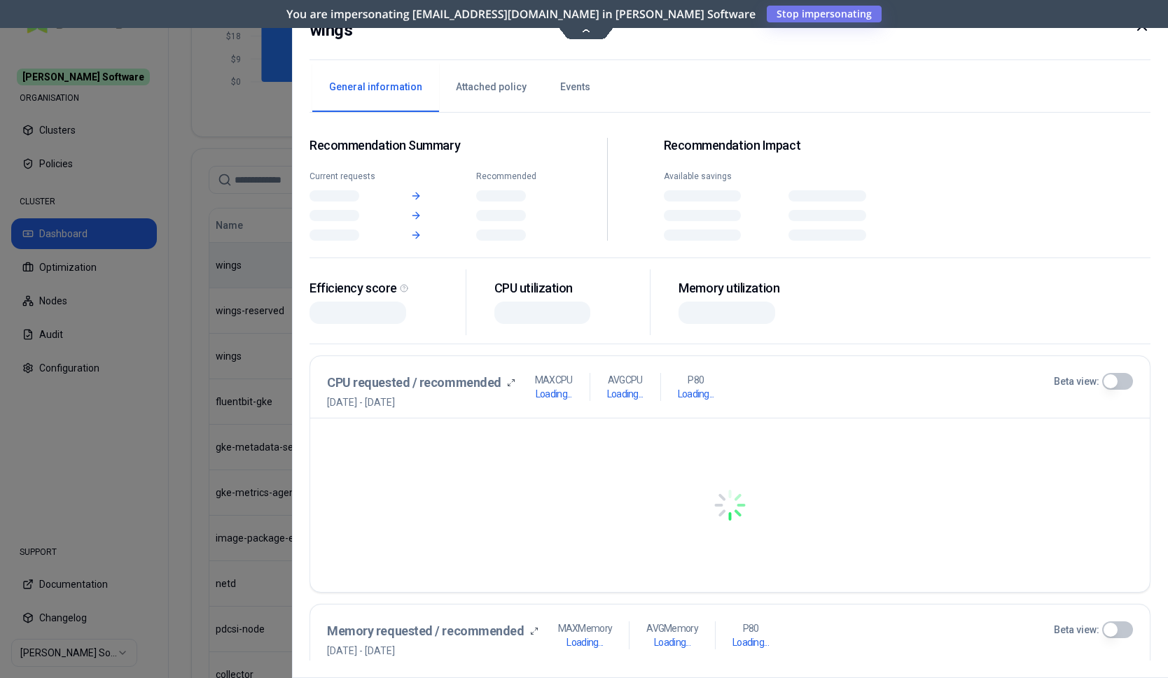
scroll to position [631, 0]
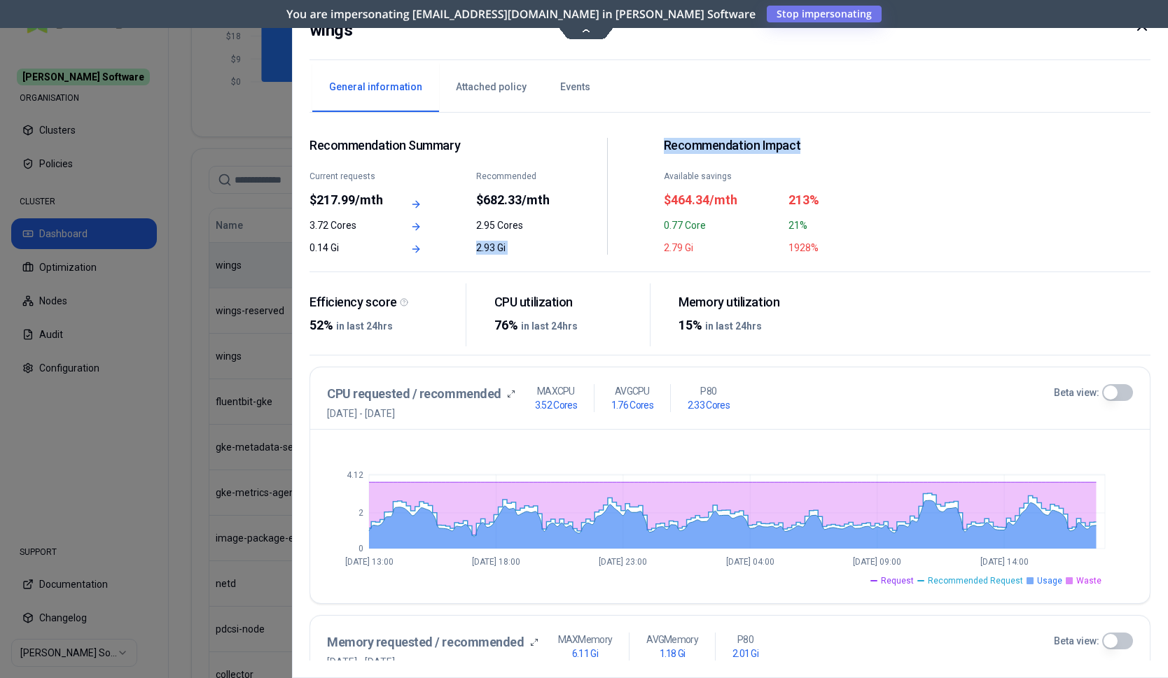
drag, startPoint x: 1141, startPoint y: 32, endPoint x: 1091, endPoint y: 152, distance: 129.6
click at [1091, 152] on div "wings General information Attached policy Events Recommendation Summary Current…" at bounding box center [730, 339] width 876 height 678
click at [1089, 94] on div "General information Attached policy Events" at bounding box center [729, 86] width 841 height 53
click at [1142, 29] on icon at bounding box center [1141, 26] width 17 height 17
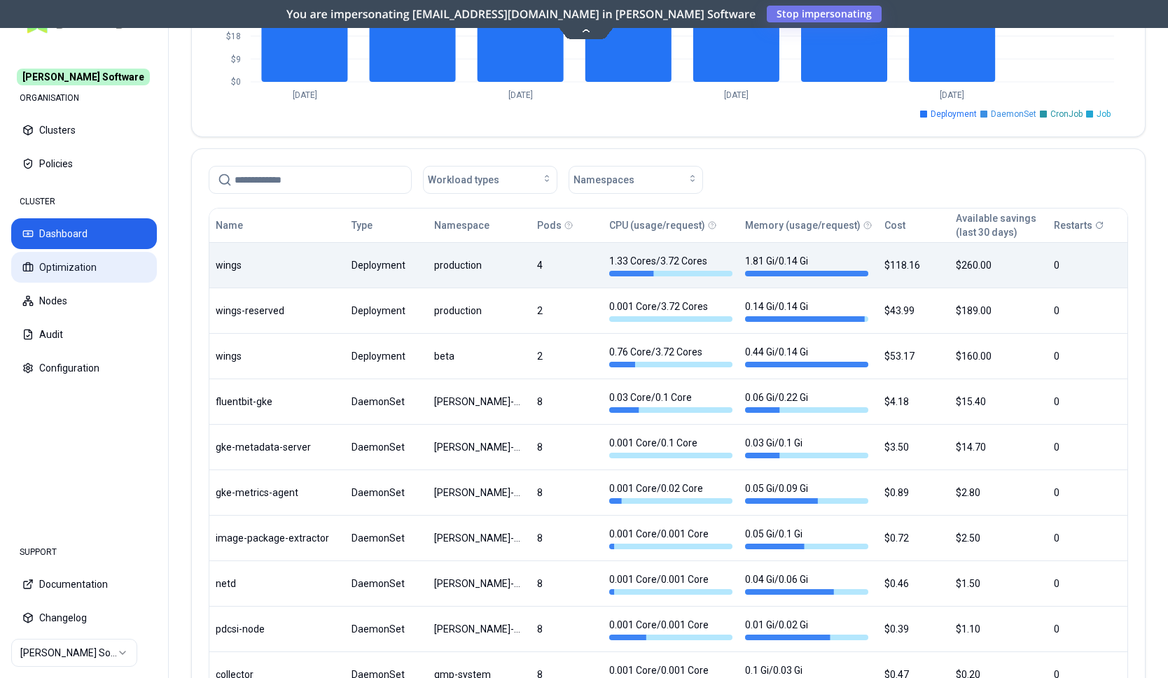
click at [78, 275] on button "Optimization" at bounding box center [84, 267] width 146 height 31
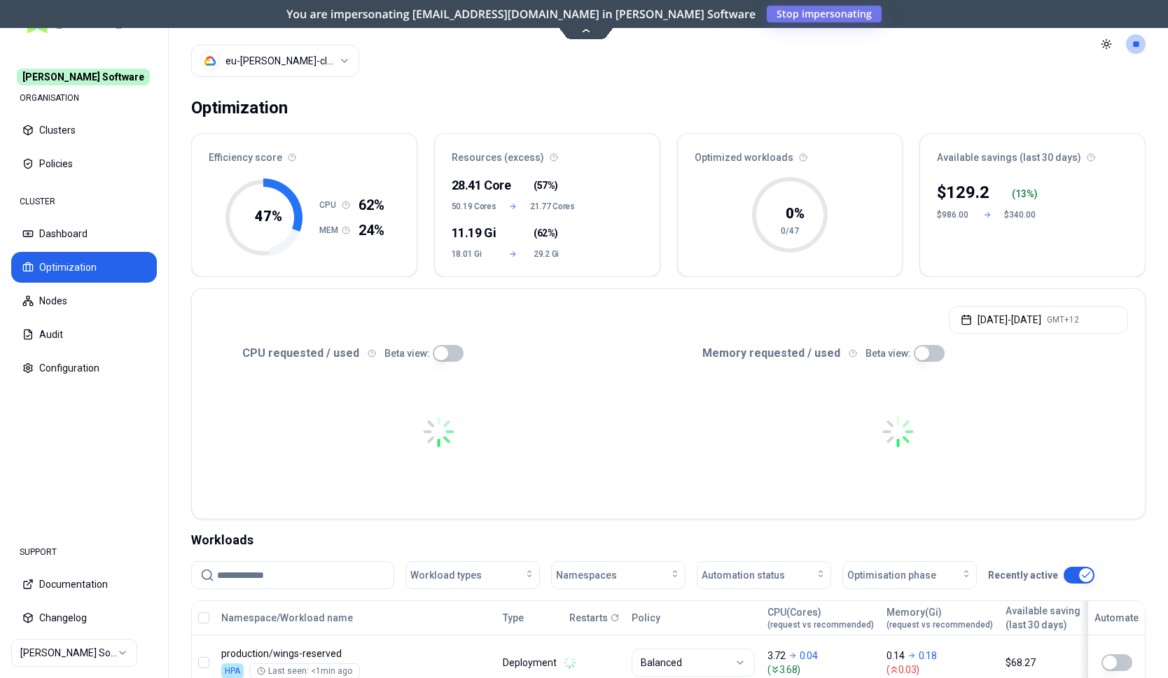
scroll to position [286, 0]
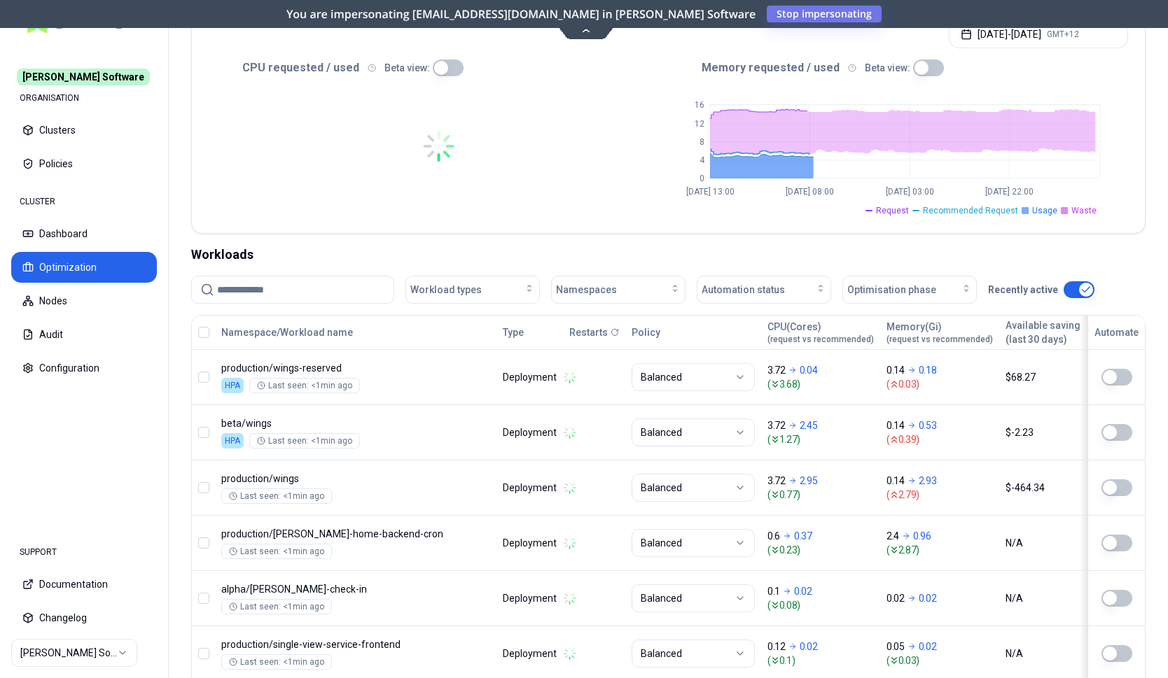
click at [293, 292] on input at bounding box center [301, 290] width 168 height 27
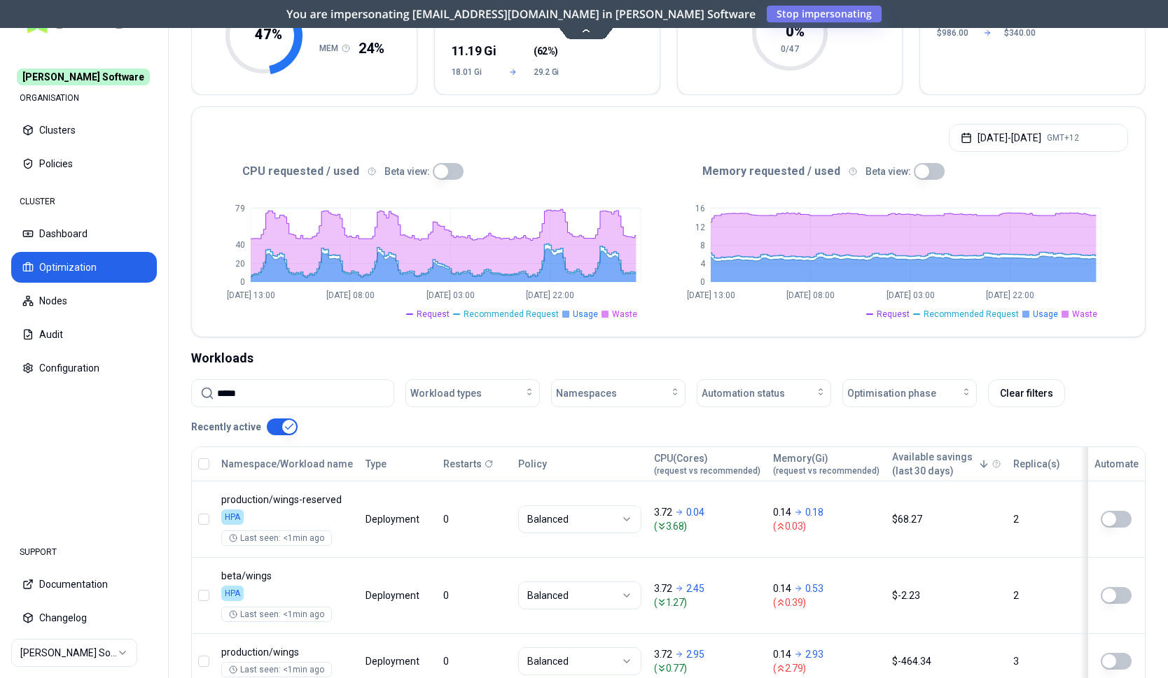
scroll to position [132, 0]
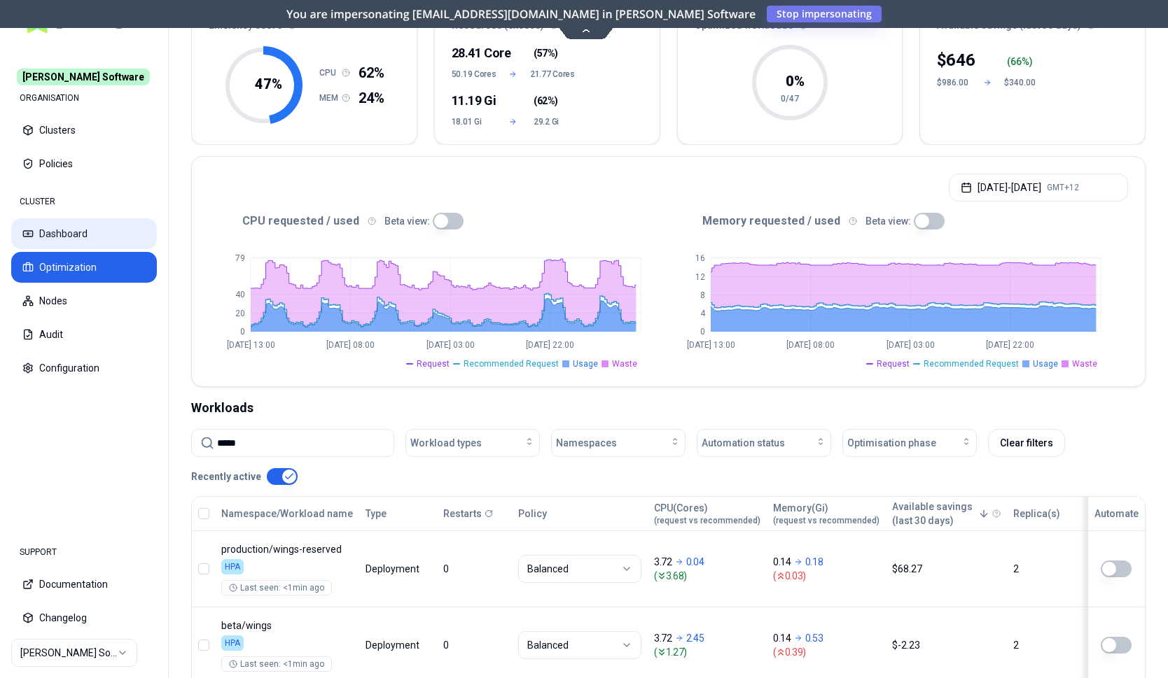
type input "*****"
click at [68, 232] on button "Dashboard" at bounding box center [84, 233] width 146 height 31
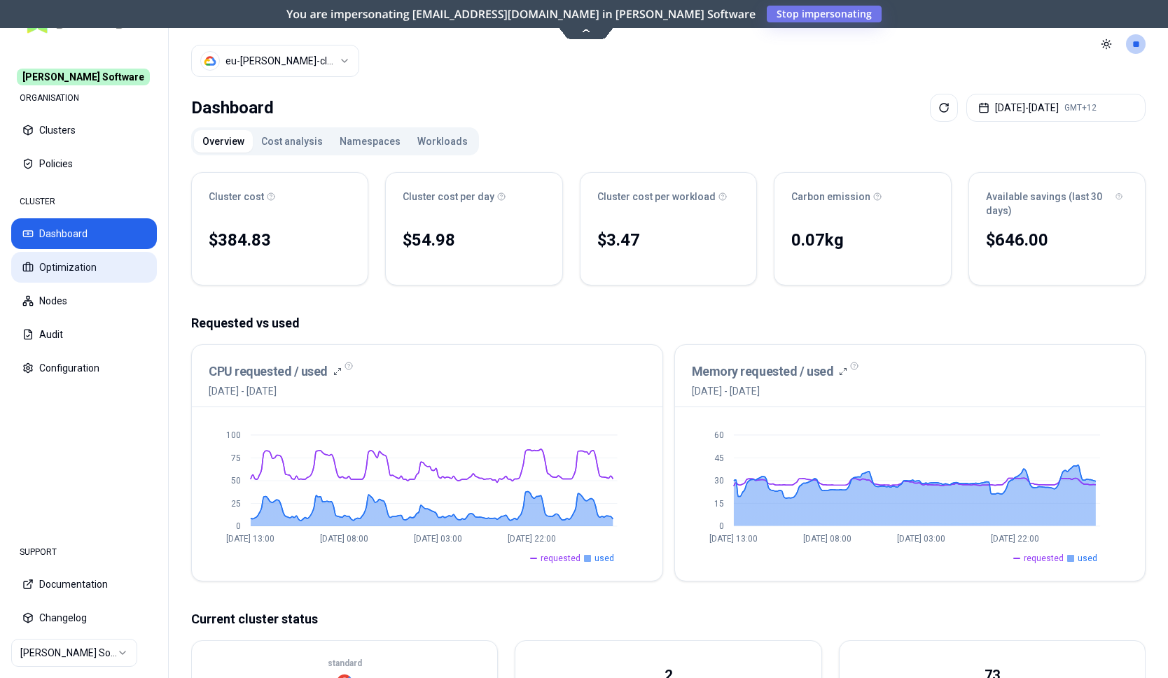
click at [60, 260] on button "Optimization" at bounding box center [84, 267] width 146 height 31
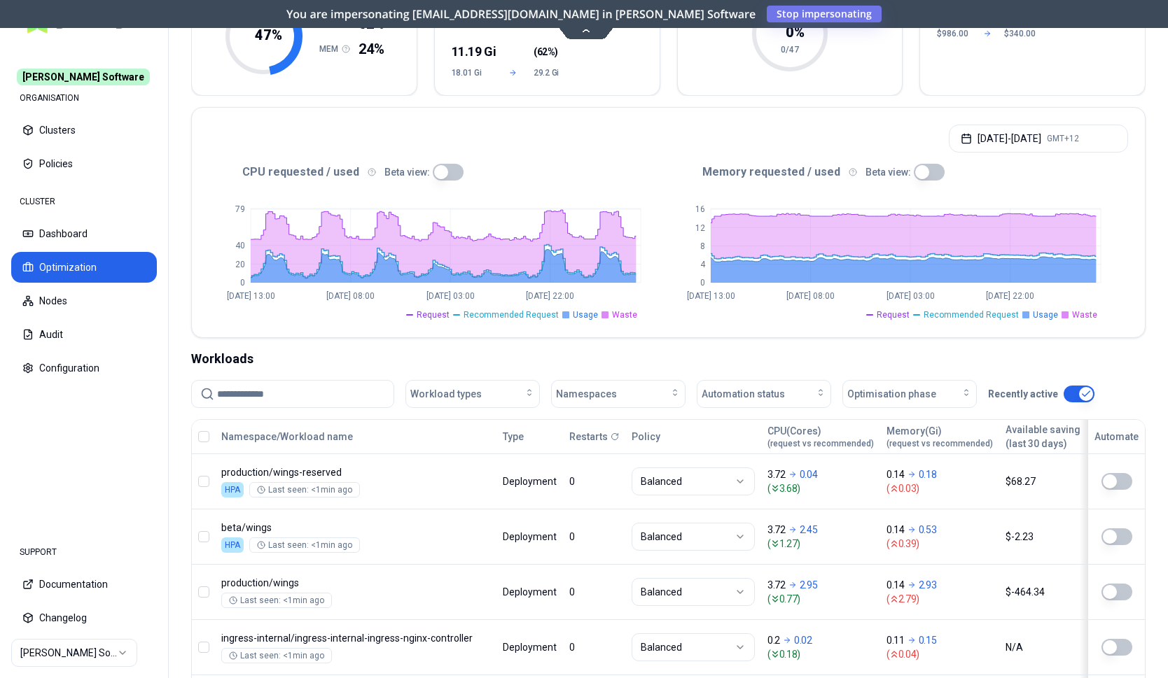
scroll to position [214, 0]
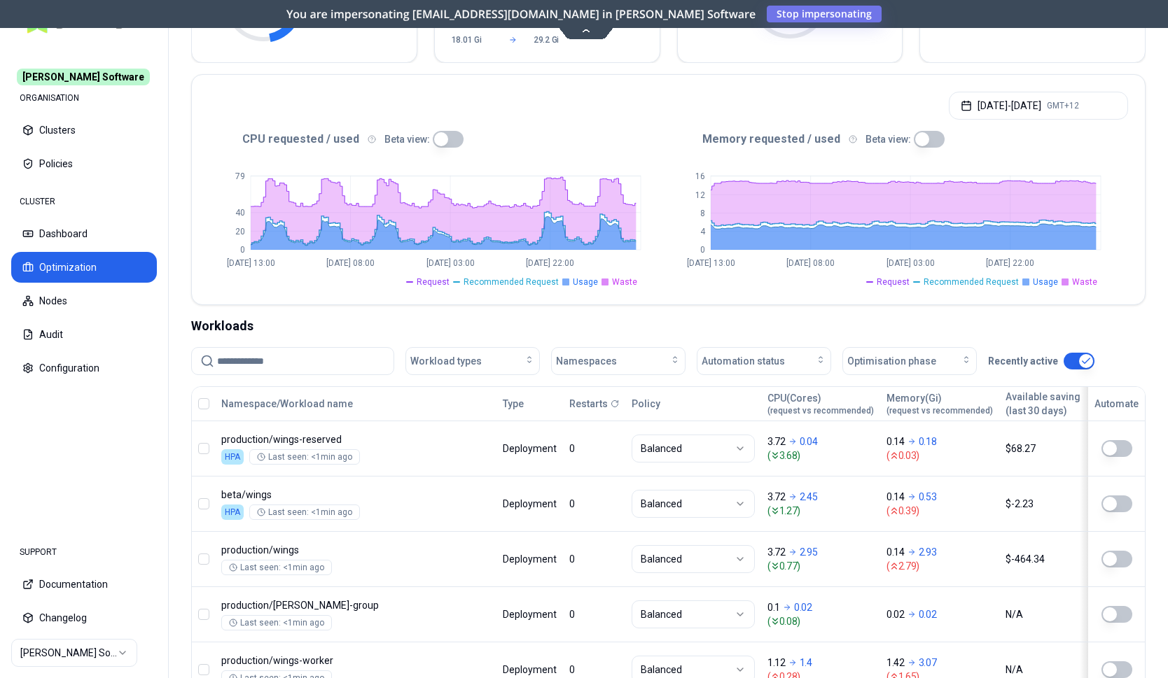
drag, startPoint x: 430, startPoint y: 144, endPoint x: 562, endPoint y: 147, distance: 132.3
click at [433, 143] on button "button" at bounding box center [448, 139] width 31 height 17
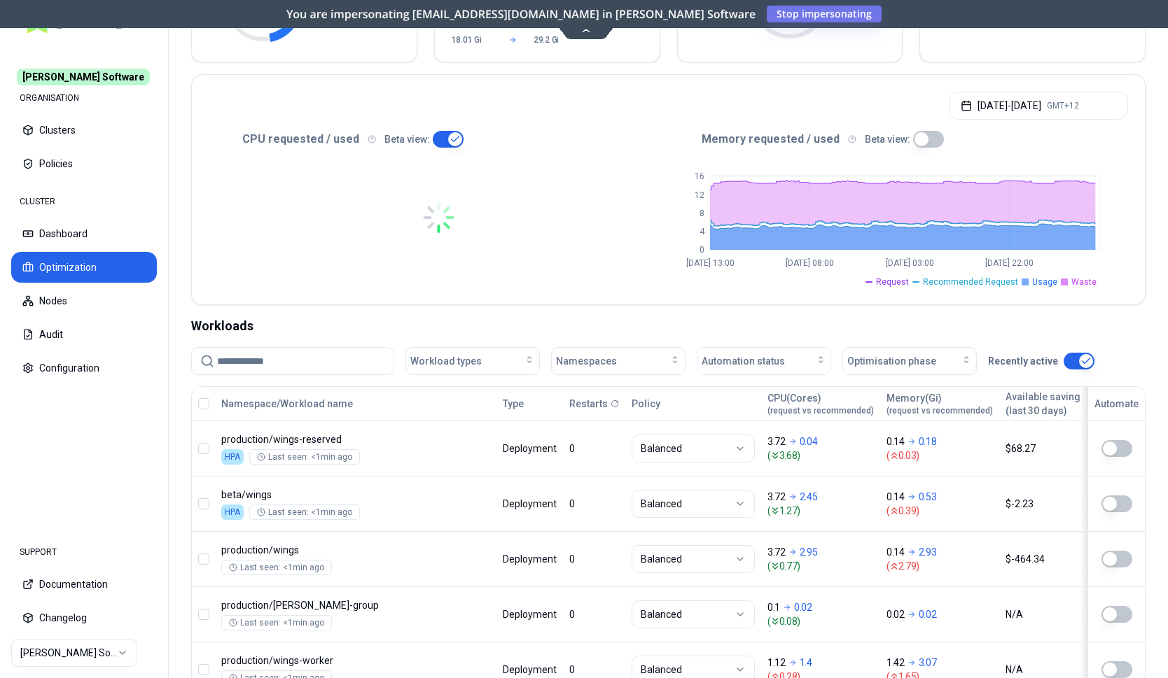
click at [920, 141] on button "button" at bounding box center [928, 139] width 31 height 17
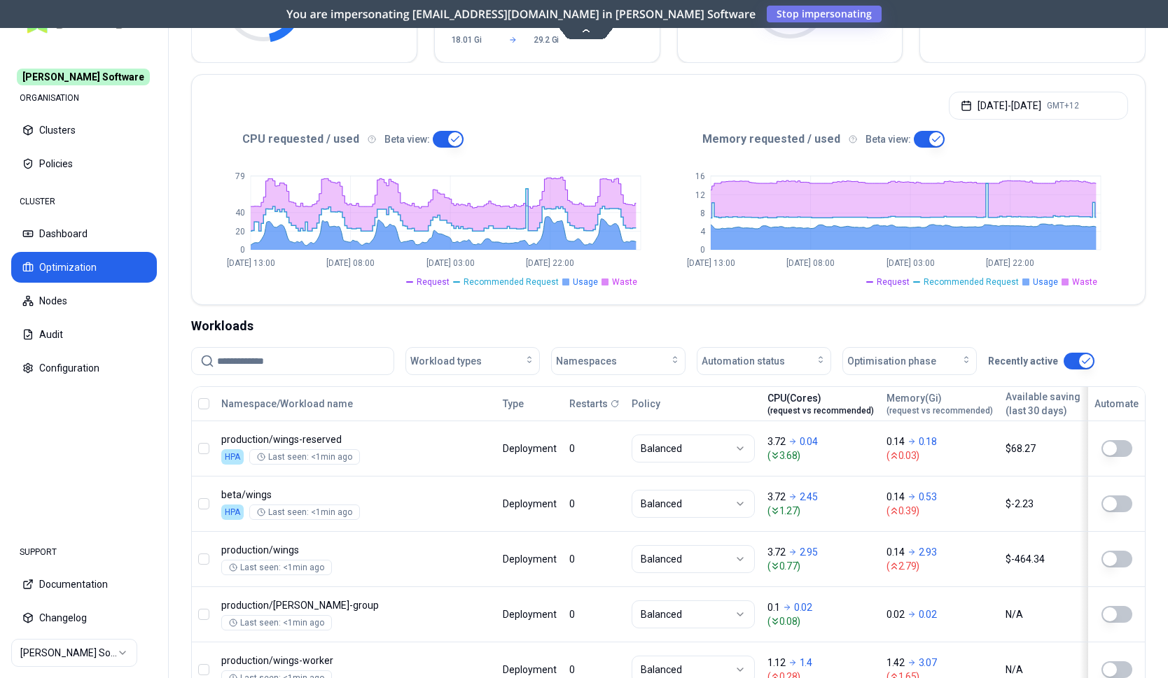
click at [822, 400] on div "CPU(Cores) (request vs recommended)" at bounding box center [820, 403] width 106 height 25
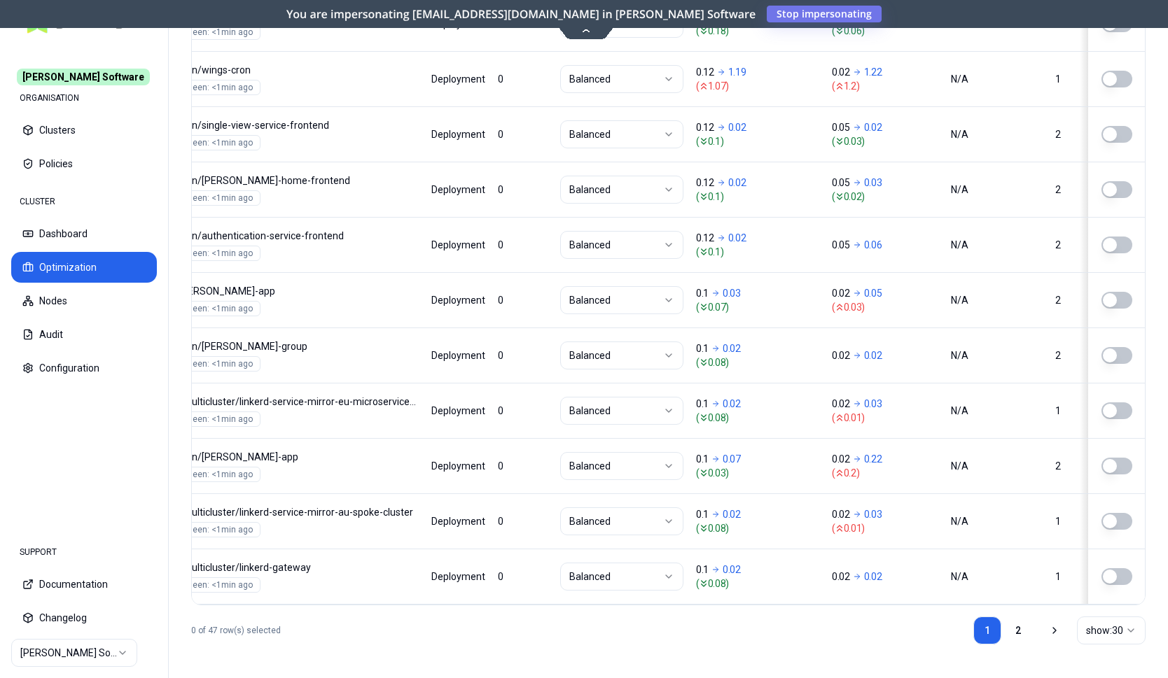
scroll to position [0, 78]
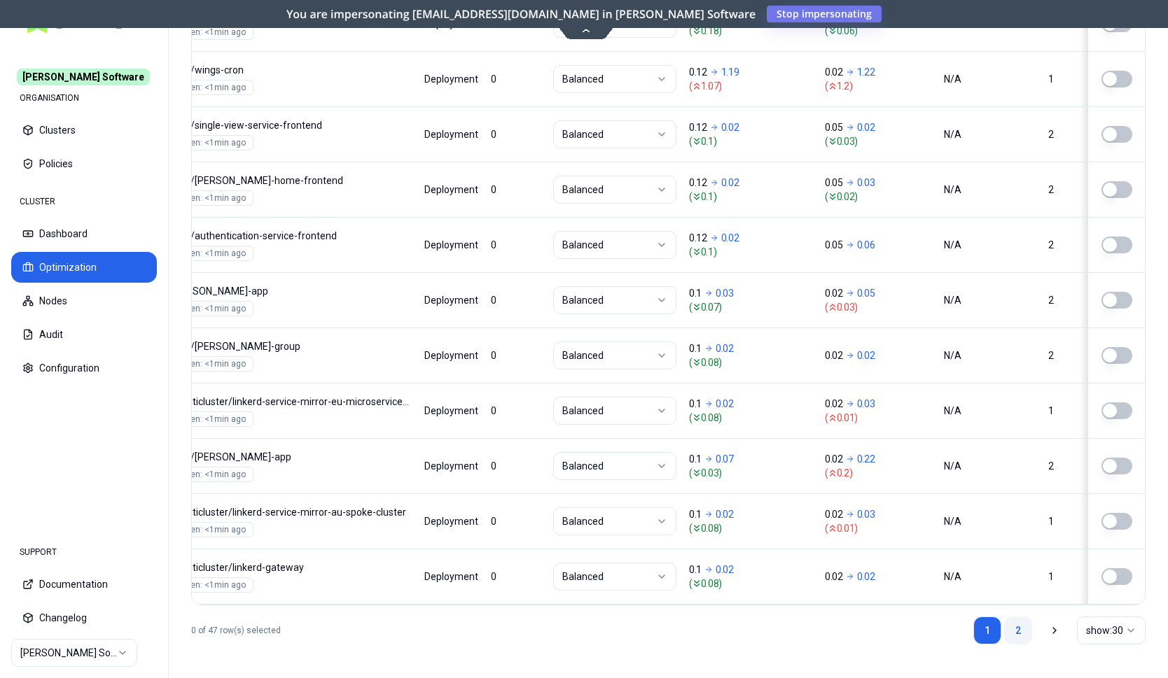
click at [1013, 628] on link "2" at bounding box center [1018, 631] width 28 height 28
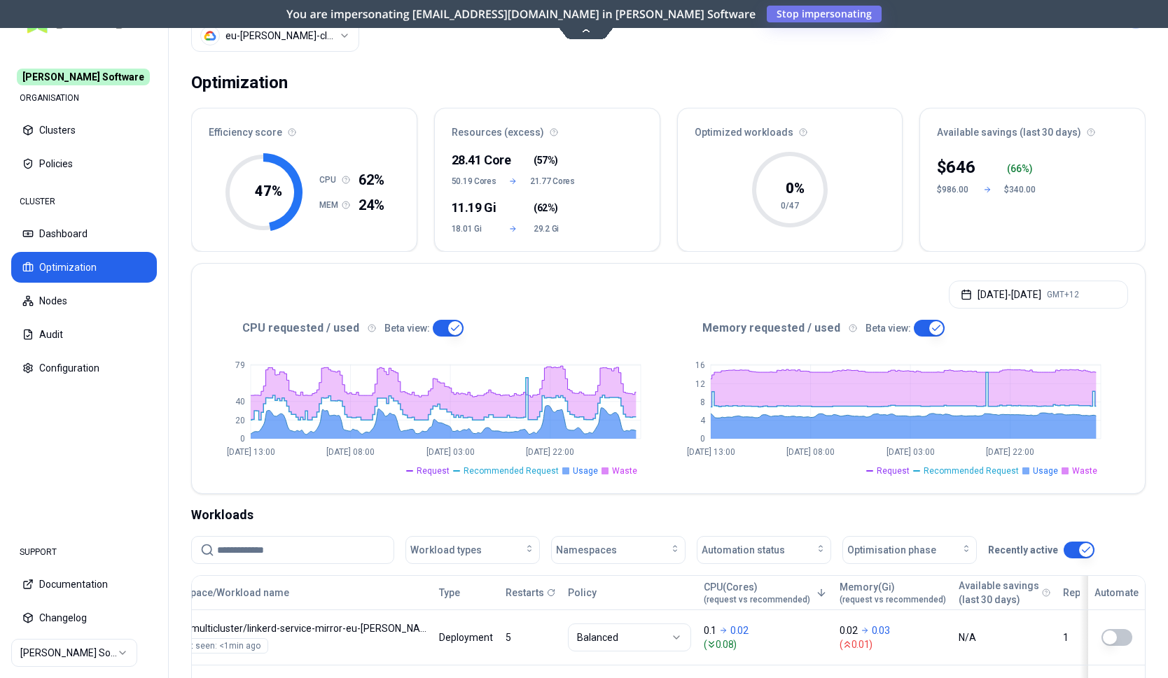
scroll to position [0, 0]
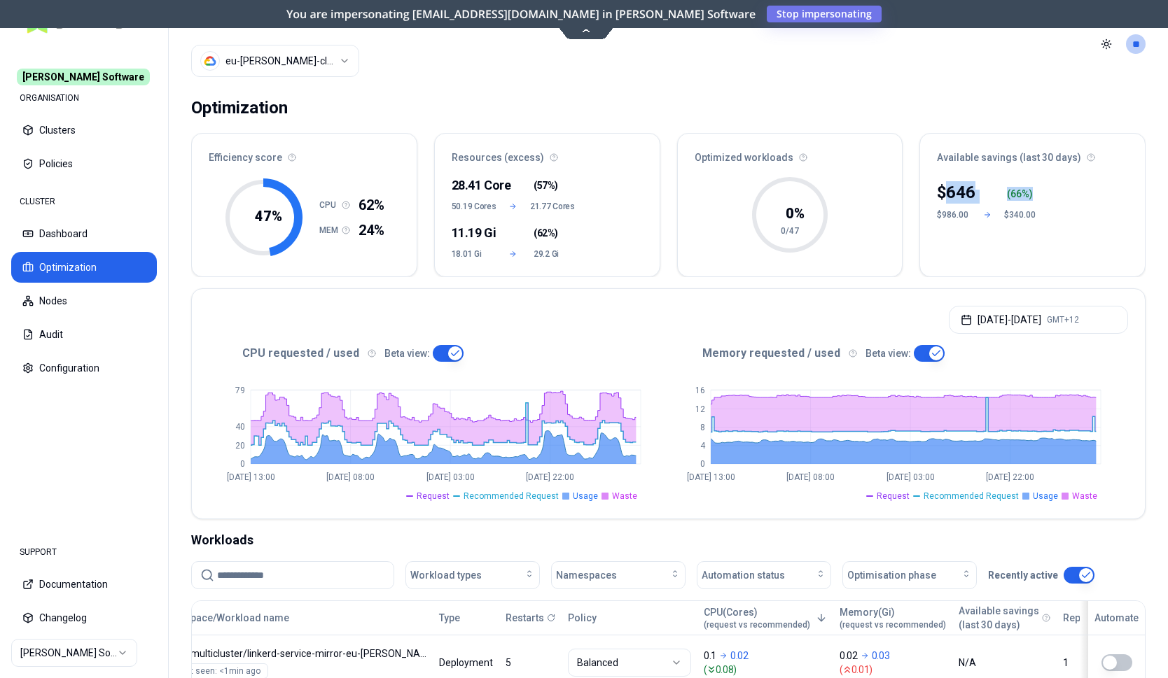
drag, startPoint x: 944, startPoint y: 193, endPoint x: 1043, endPoint y: 197, distance: 99.5
click at [1043, 197] on div "$ 646 ( 66 %) $986.00 $340.00" at bounding box center [1032, 225] width 225 height 104
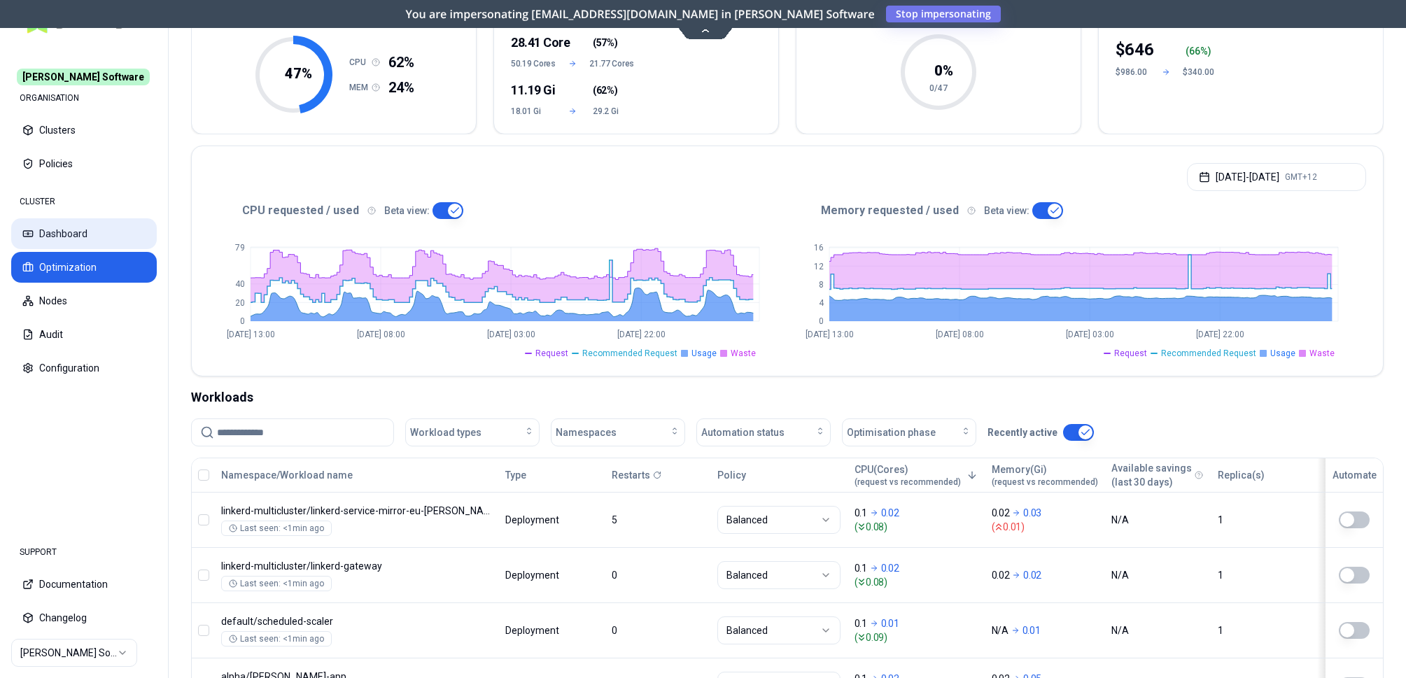
click at [68, 229] on button "Dashboard" at bounding box center [84, 233] width 146 height 31
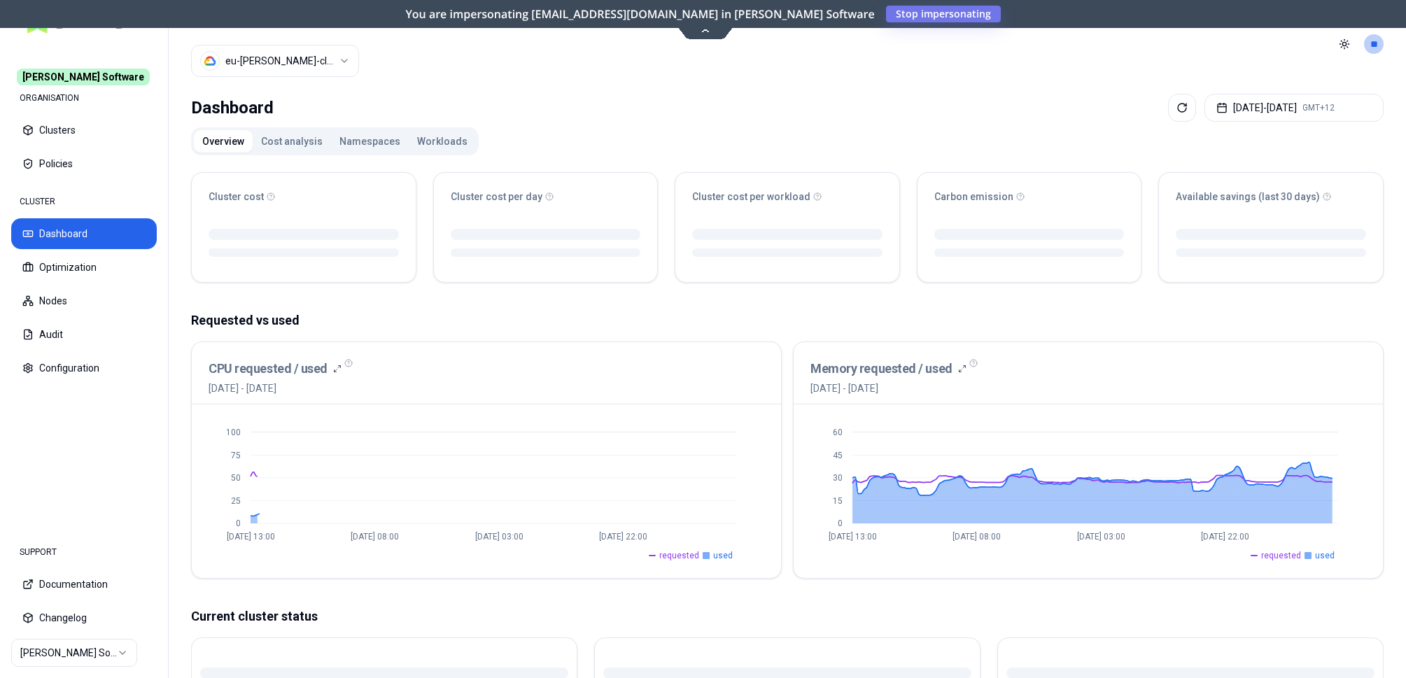
click at [421, 147] on button "Workloads" at bounding box center [442, 141] width 67 height 22
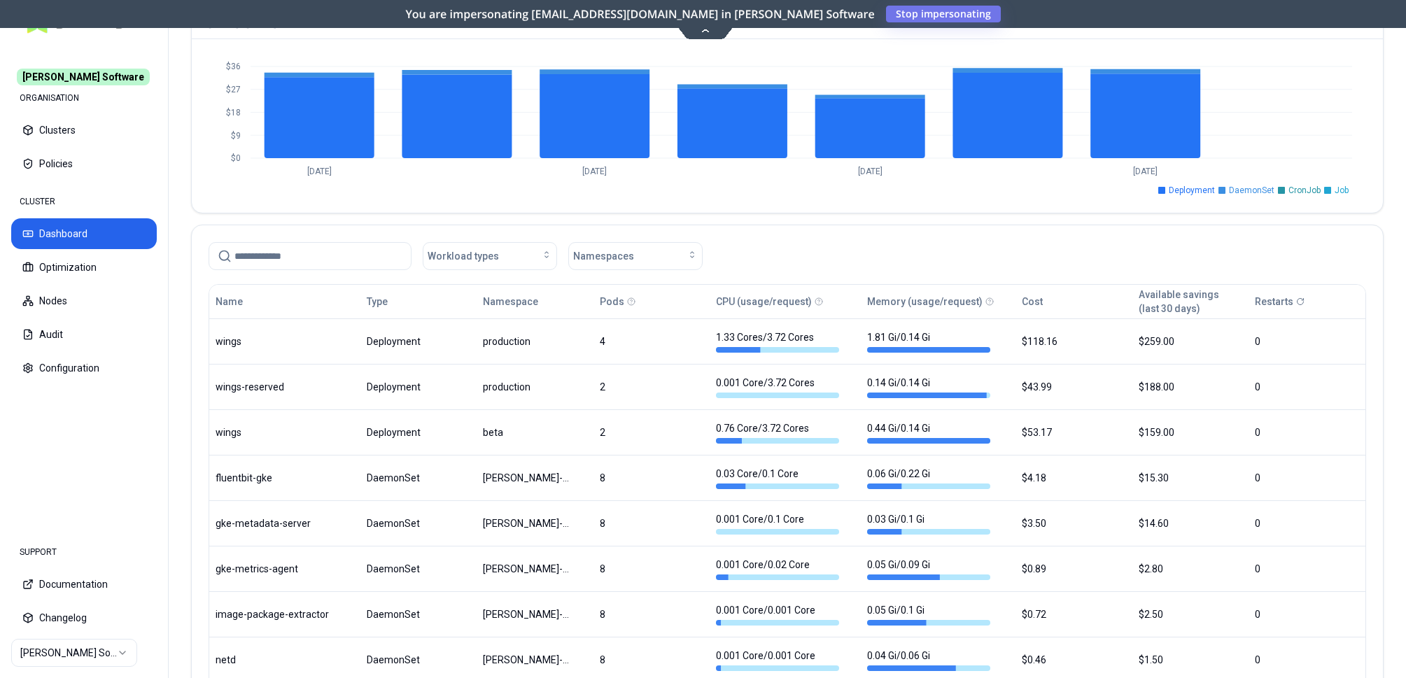
scroll to position [571, 0]
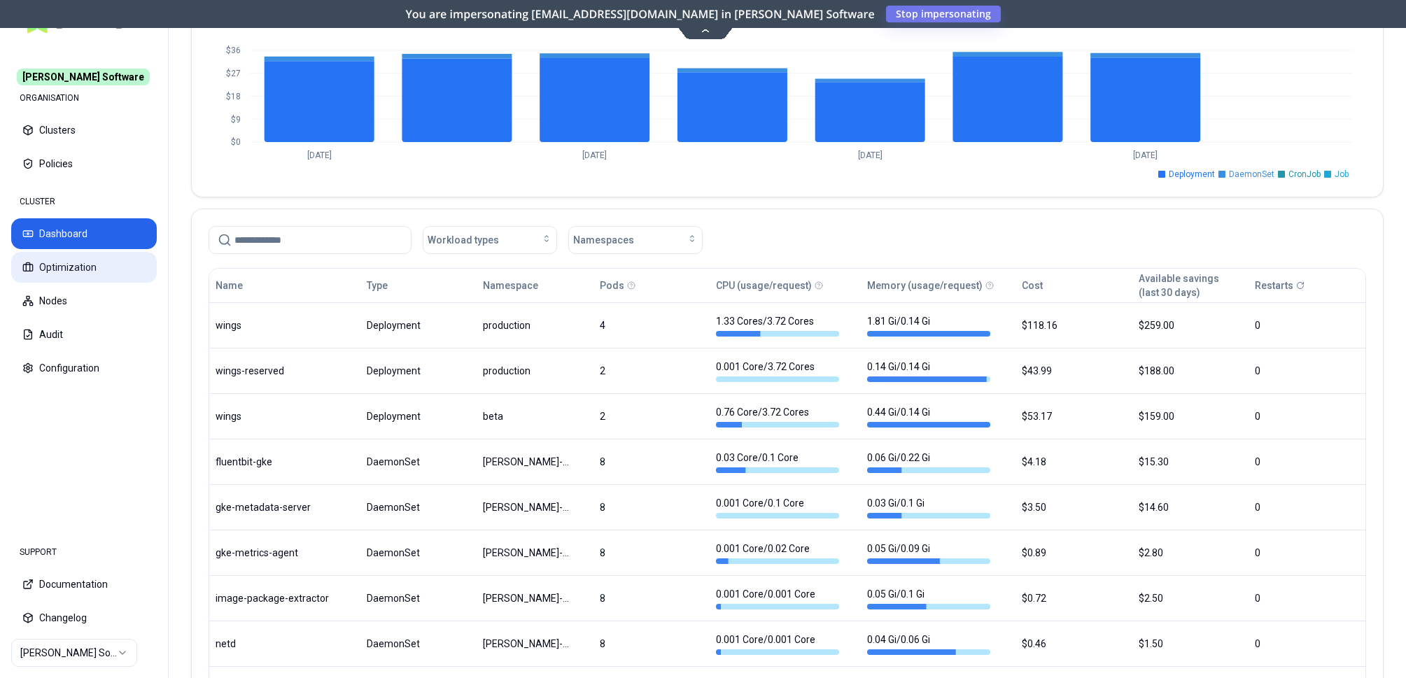
click at [96, 269] on button "Optimization" at bounding box center [84, 267] width 146 height 31
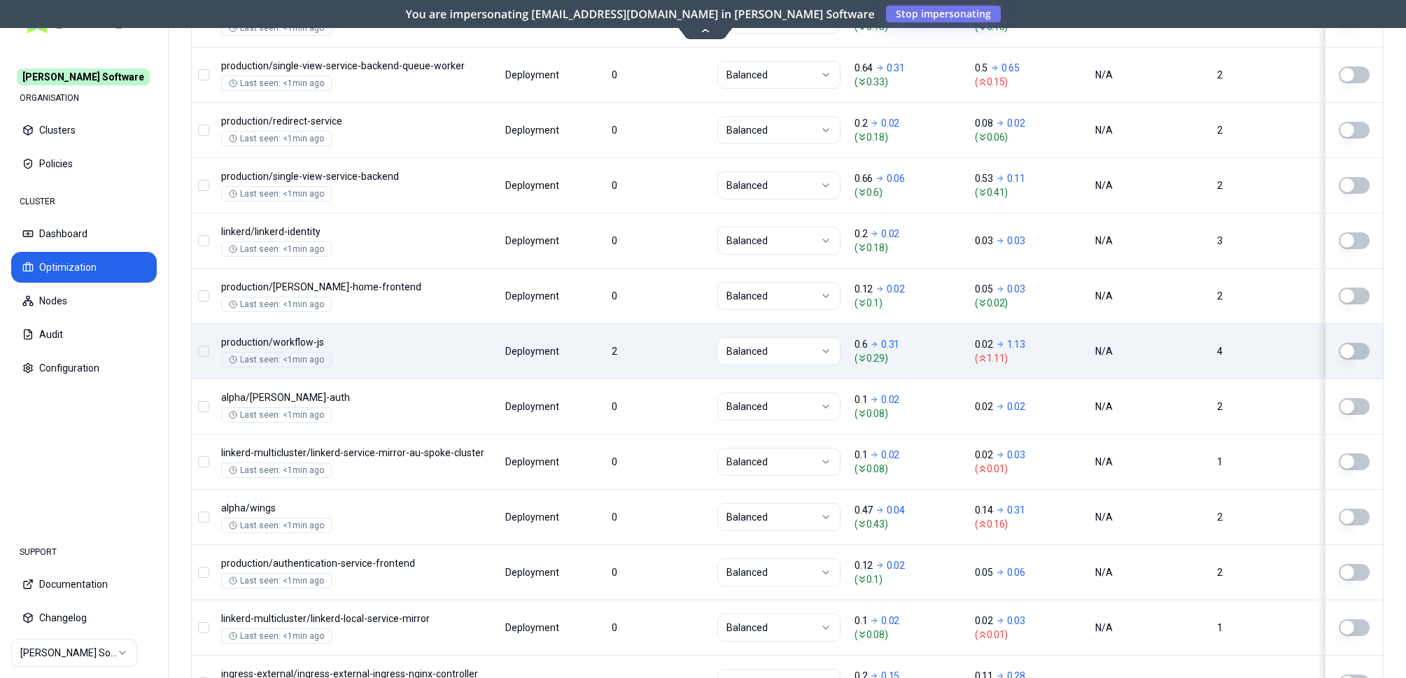
scroll to position [1071, 0]
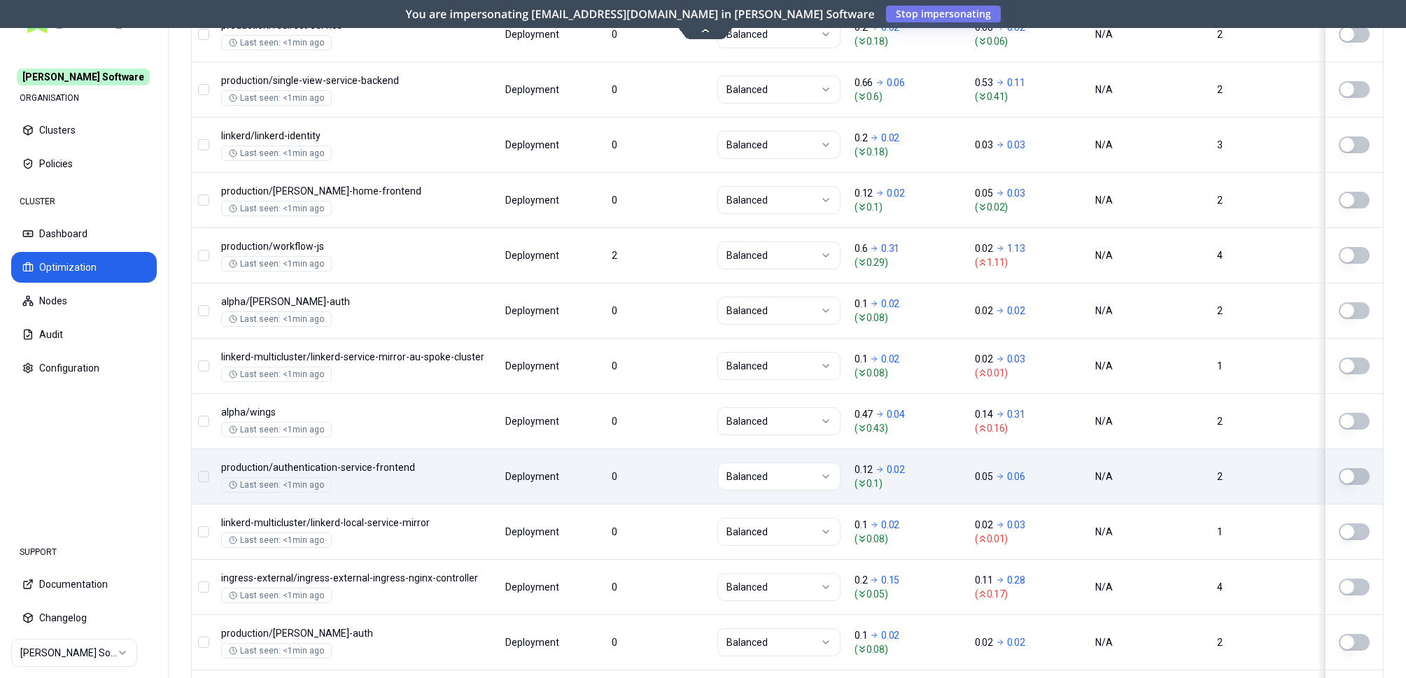
click at [1087, 482] on div "Namespace/Workload name Type Restarts Policy CPU(Cores) (request vs recommended…" at bounding box center [787, 376] width 1191 height 1693
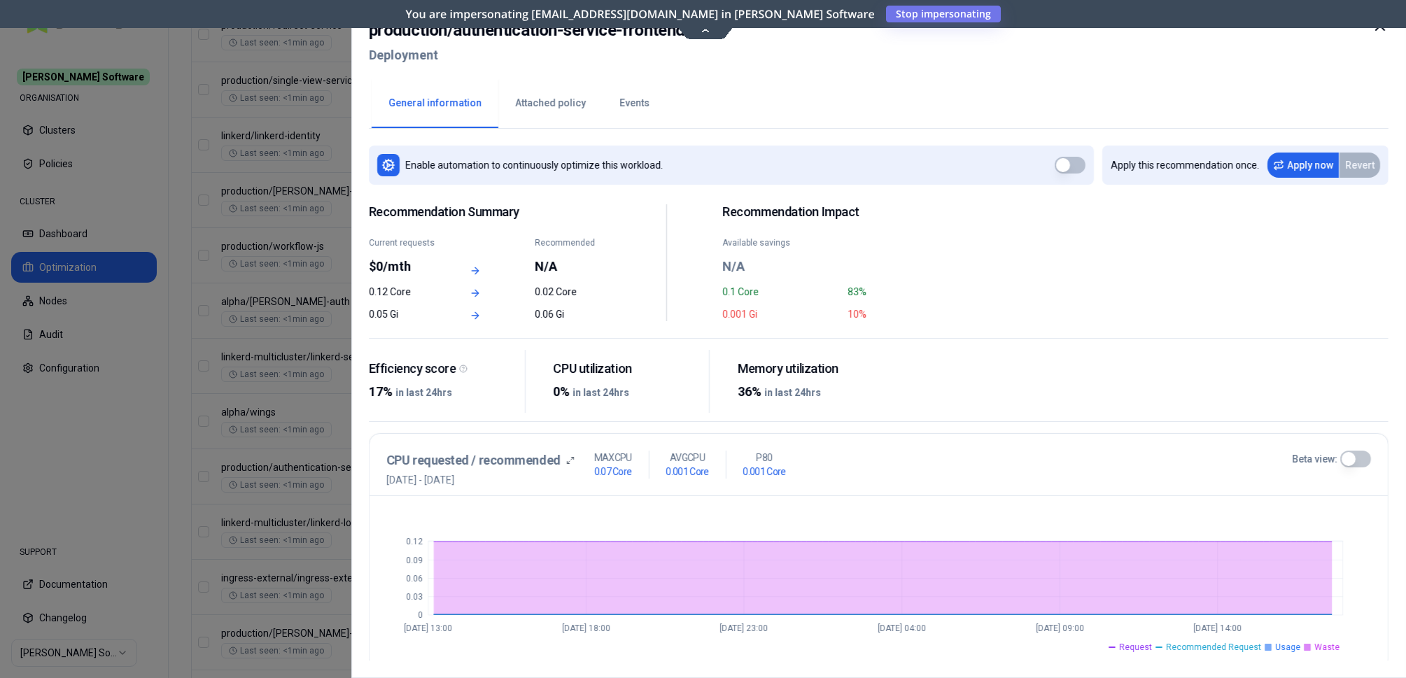
click at [1167, 28] on icon at bounding box center [1380, 26] width 17 height 17
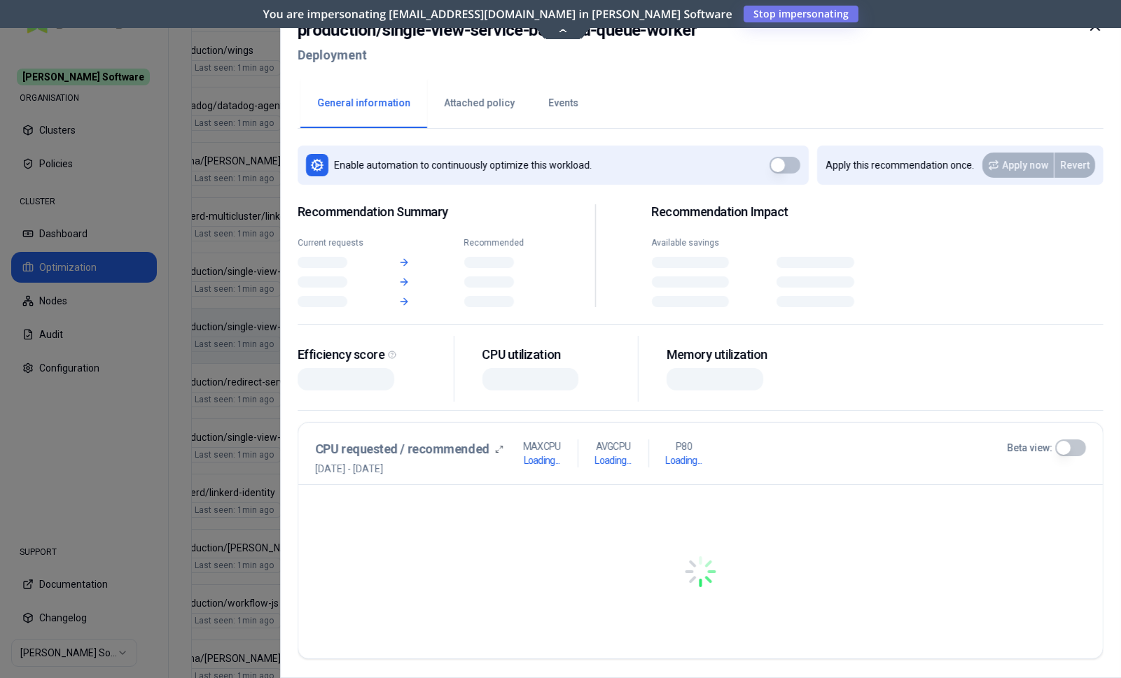
scroll to position [714, 0]
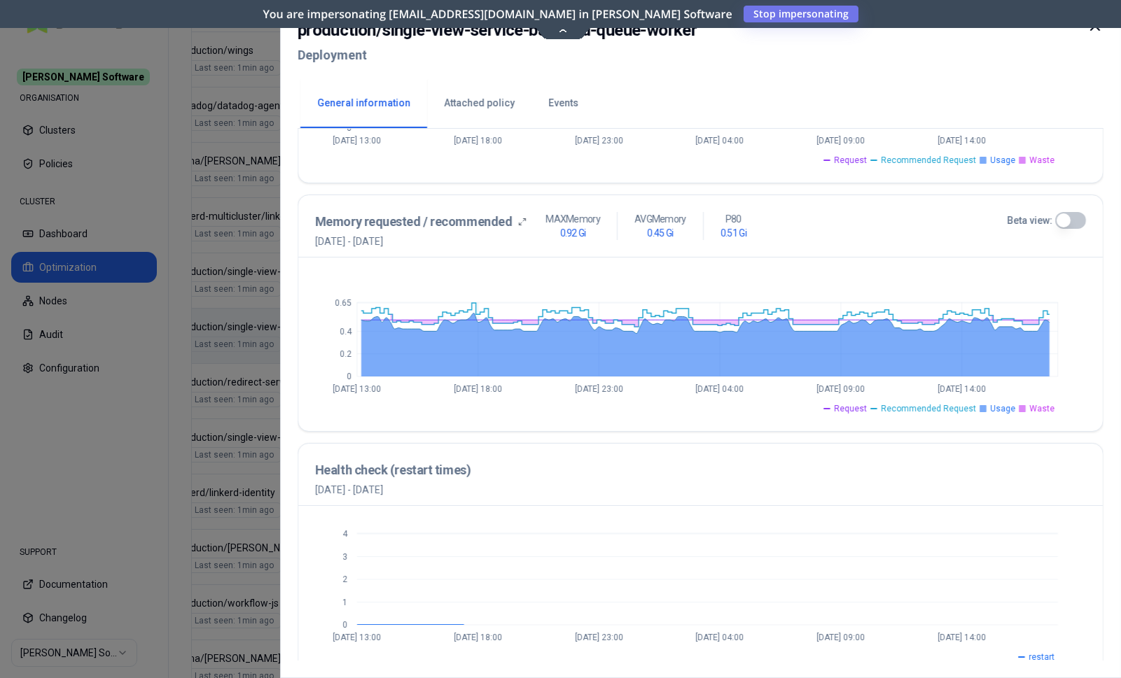
scroll to position [507, 0]
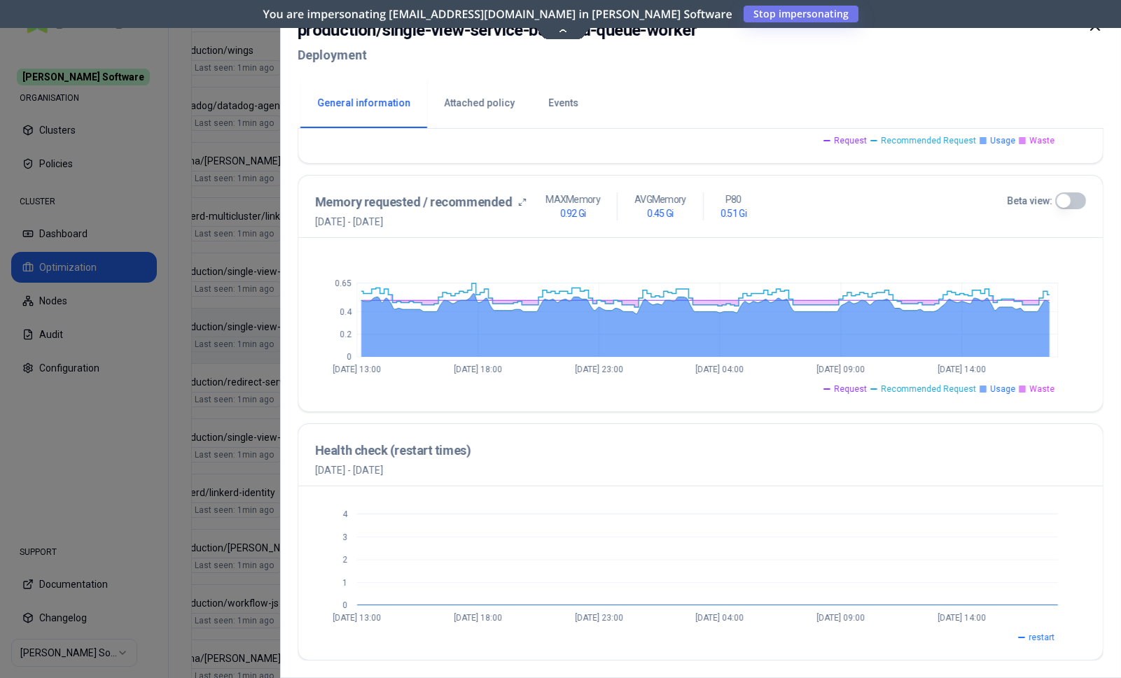
click at [82, 240] on div at bounding box center [560, 339] width 1121 height 678
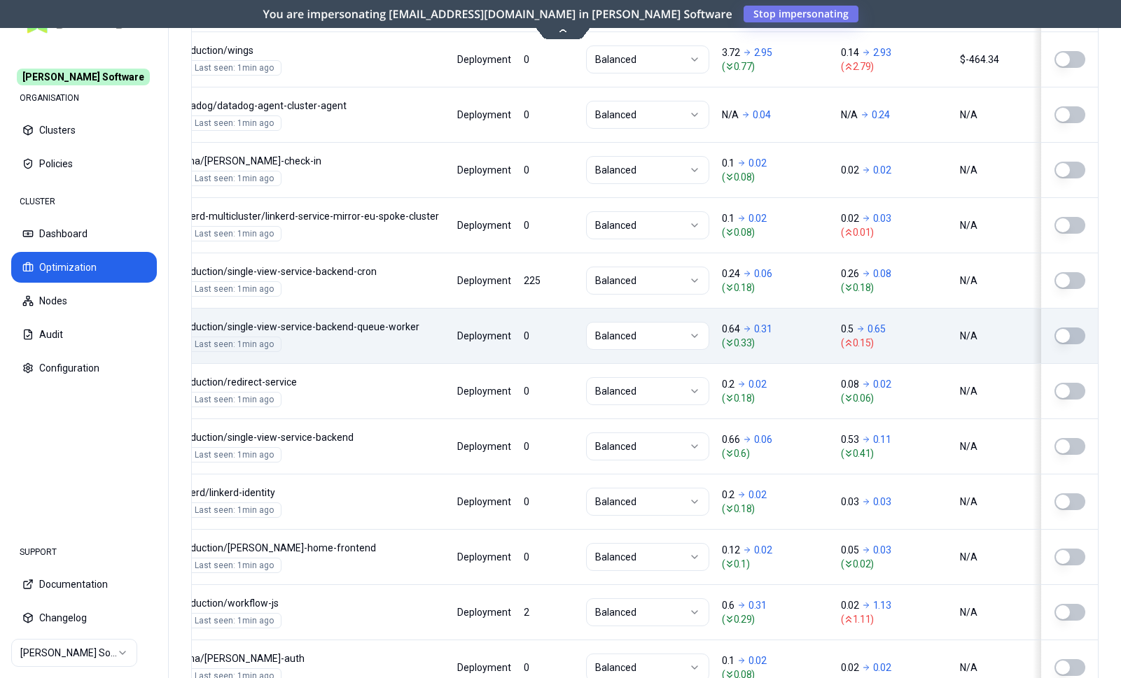
click at [86, 651] on html "Rex Software ORGANISATION Clusters Policies CLUSTER Dashboard Optimization Node…" at bounding box center [560, 339] width 1121 height 678
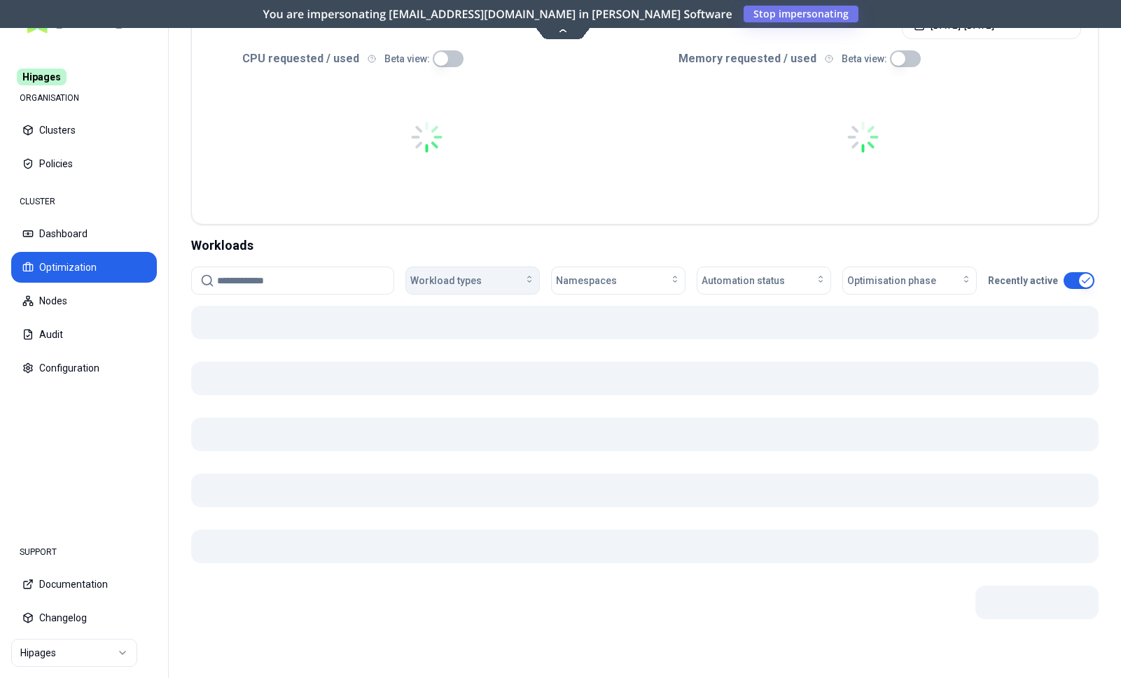
scroll to position [291, 0]
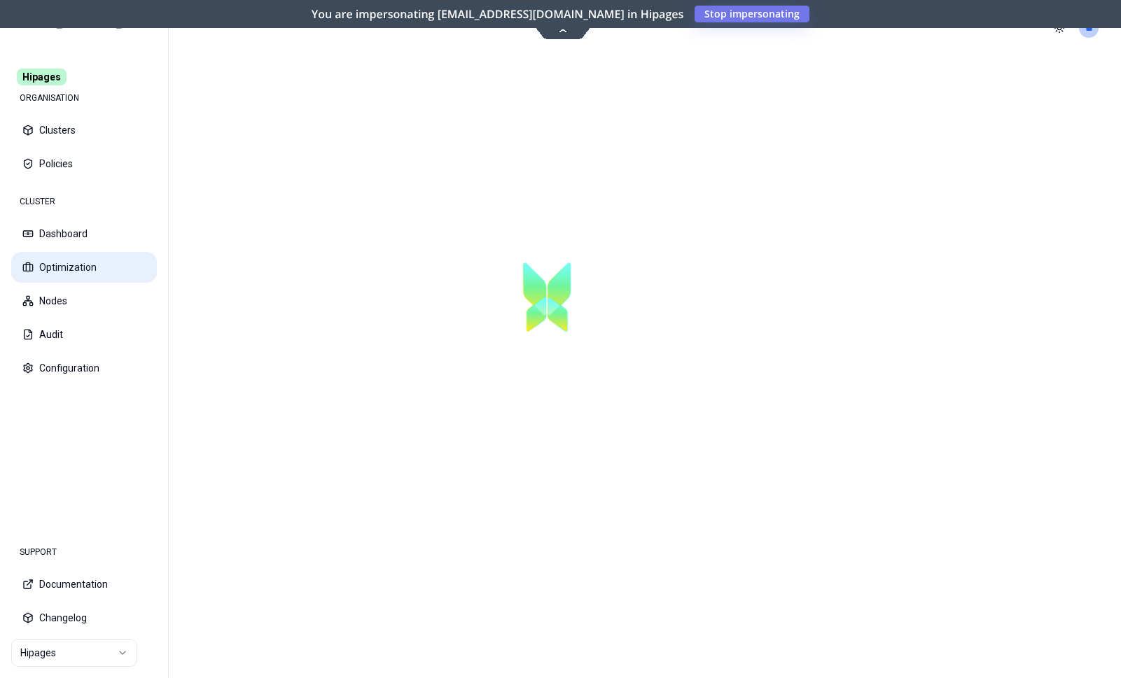
click at [55, 266] on button "Optimization" at bounding box center [84, 267] width 146 height 31
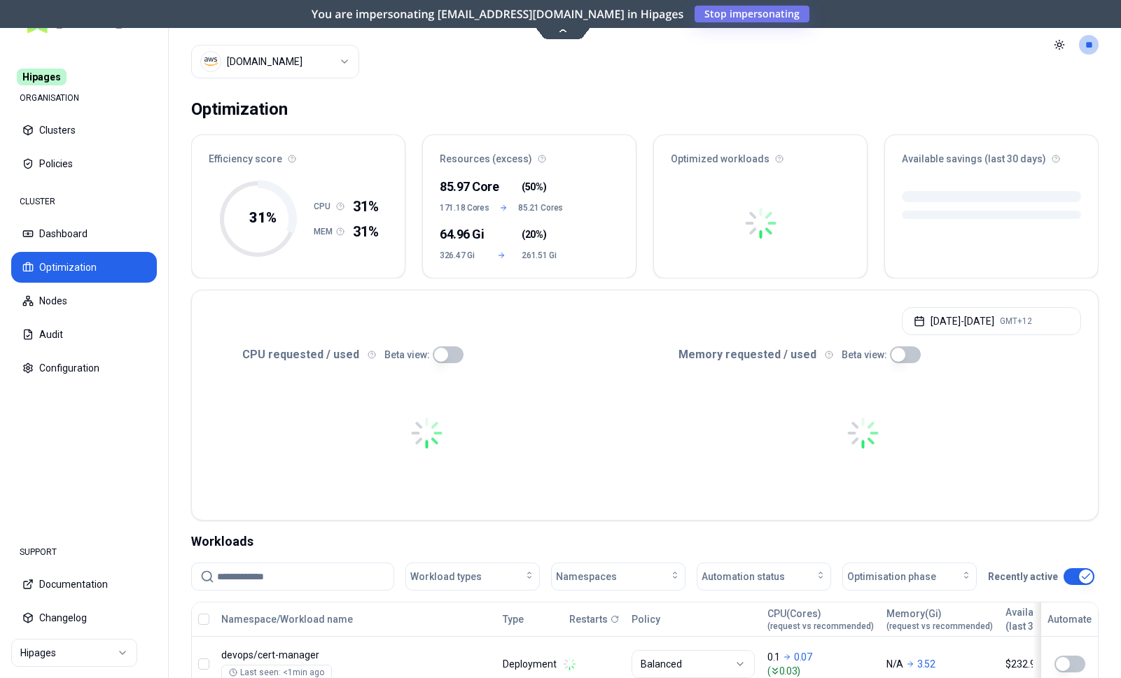
scroll to position [286, 0]
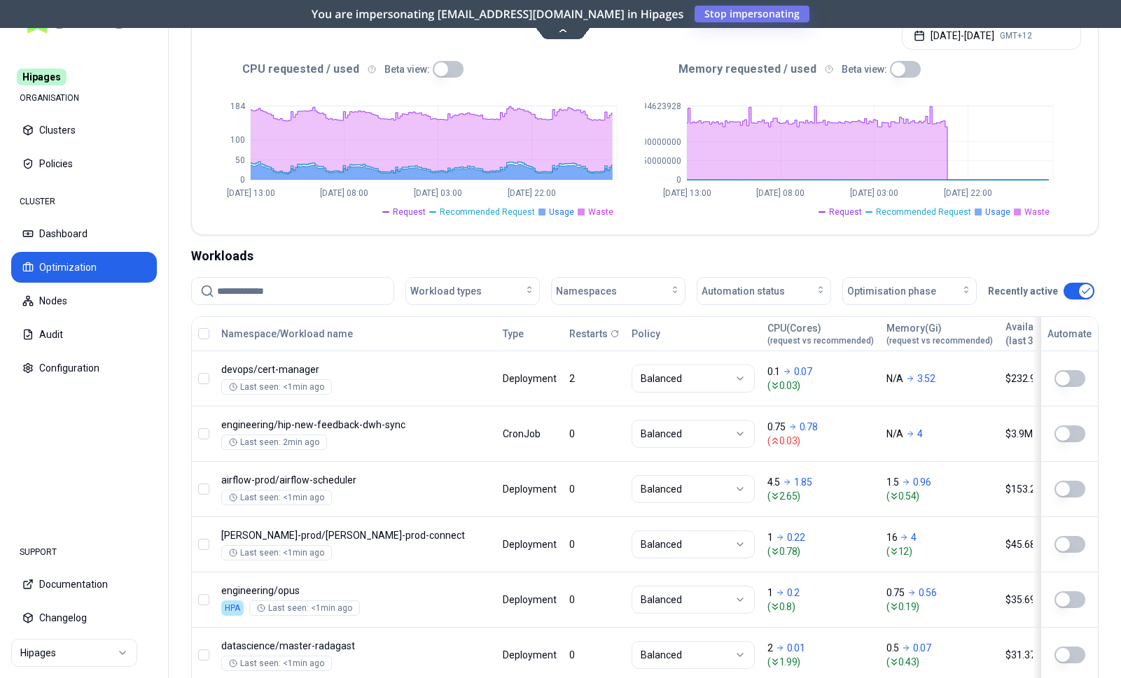
click at [335, 285] on input at bounding box center [301, 291] width 168 height 27
paste input "**********"
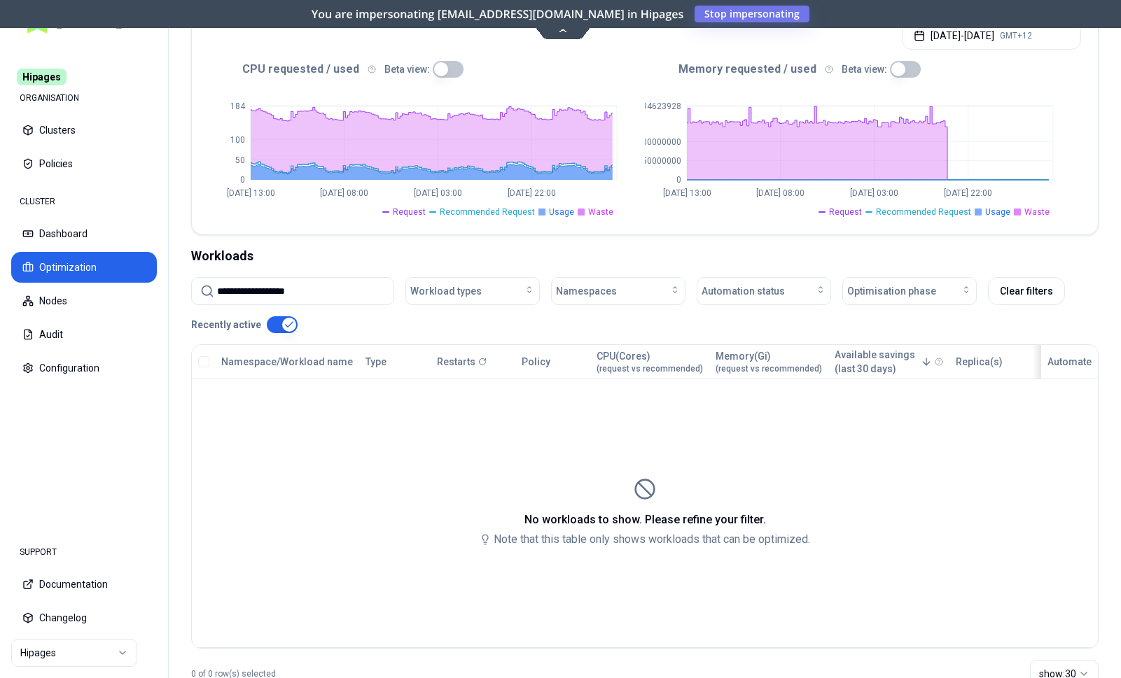
click at [328, 285] on input "**********" at bounding box center [301, 291] width 168 height 27
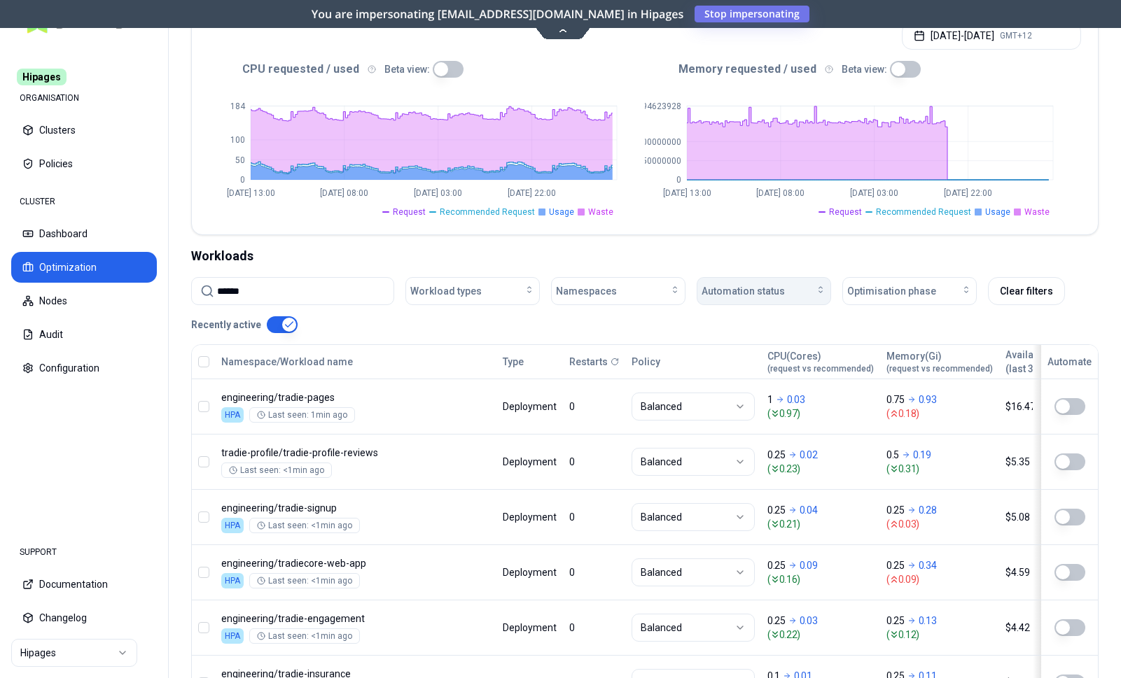
type input "******"
click at [775, 278] on button "Automation status" at bounding box center [764, 291] width 134 height 28
click at [767, 308] on div "on" at bounding box center [766, 318] width 133 height 22
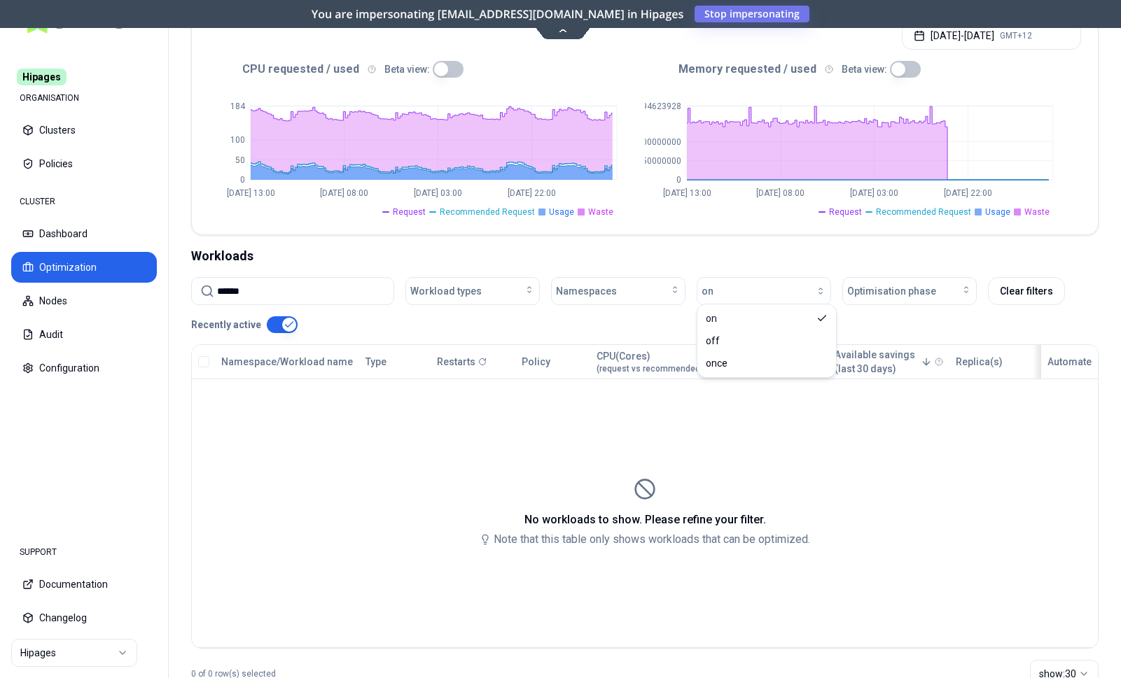
click at [391, 247] on div "Workloads" at bounding box center [644, 256] width 907 height 20
drag, startPoint x: 310, startPoint y: 286, endPoint x: 190, endPoint y: 284, distance: 120.4
click at [217, 279] on input "******" at bounding box center [301, 291] width 168 height 27
drag, startPoint x: 269, startPoint y: 286, endPoint x: 172, endPoint y: 284, distance: 97.3
click at [217, 278] on input "******" at bounding box center [301, 291] width 168 height 27
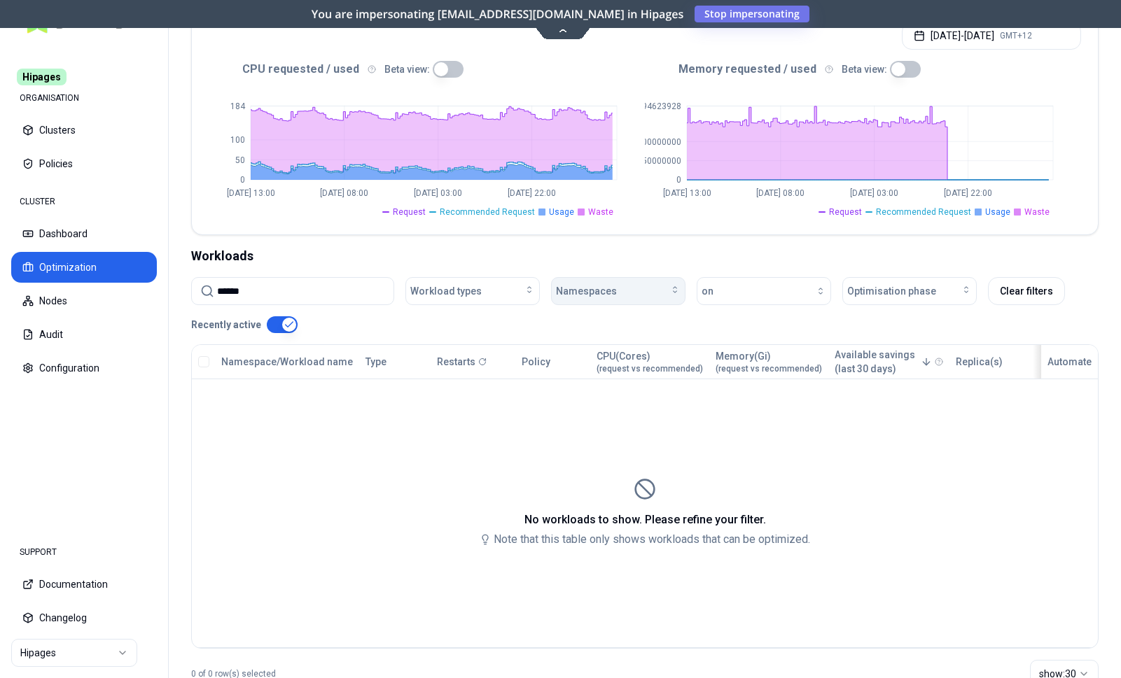
click at [588, 285] on span "Namespaces" at bounding box center [586, 291] width 61 height 14
type input "**"
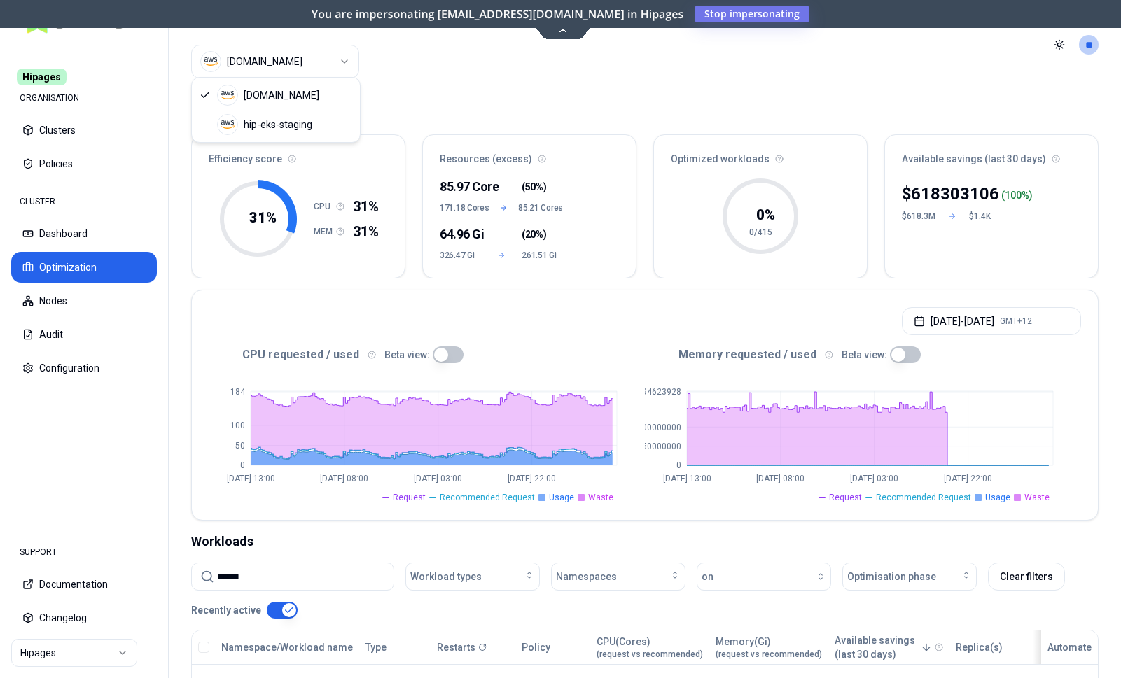
click at [311, 63] on html "Hipages ORGANISATION Clusters Policies CLUSTER Dashboard Optimization Nodes Aud…" at bounding box center [560, 339] width 1121 height 678
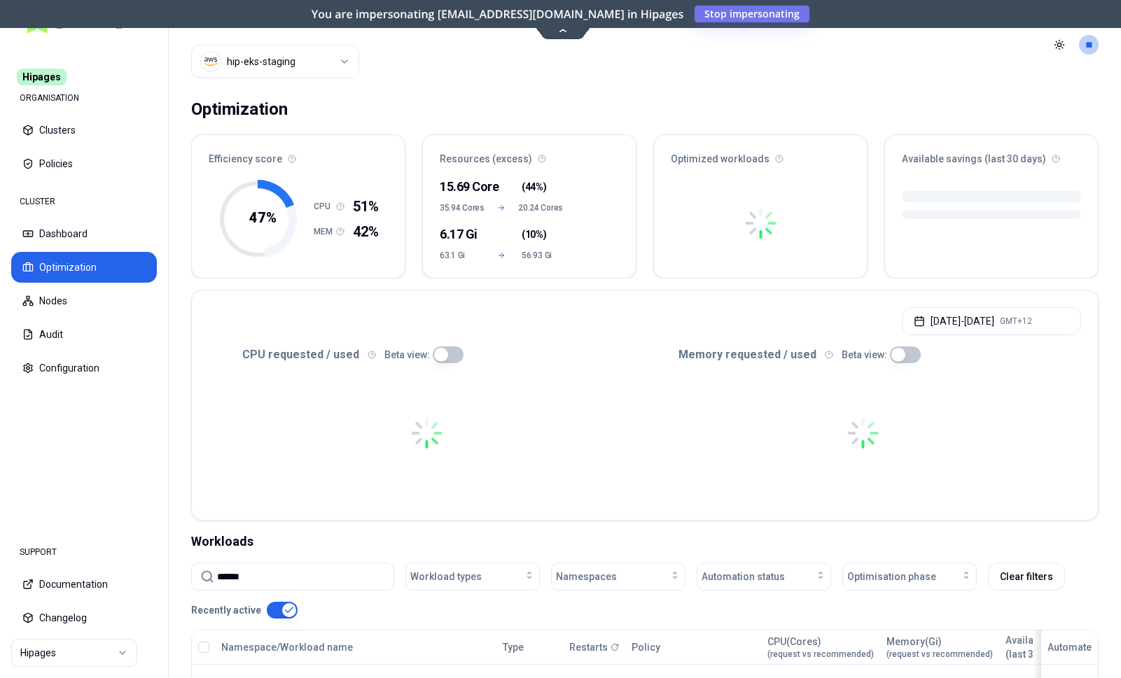
scroll to position [286, 0]
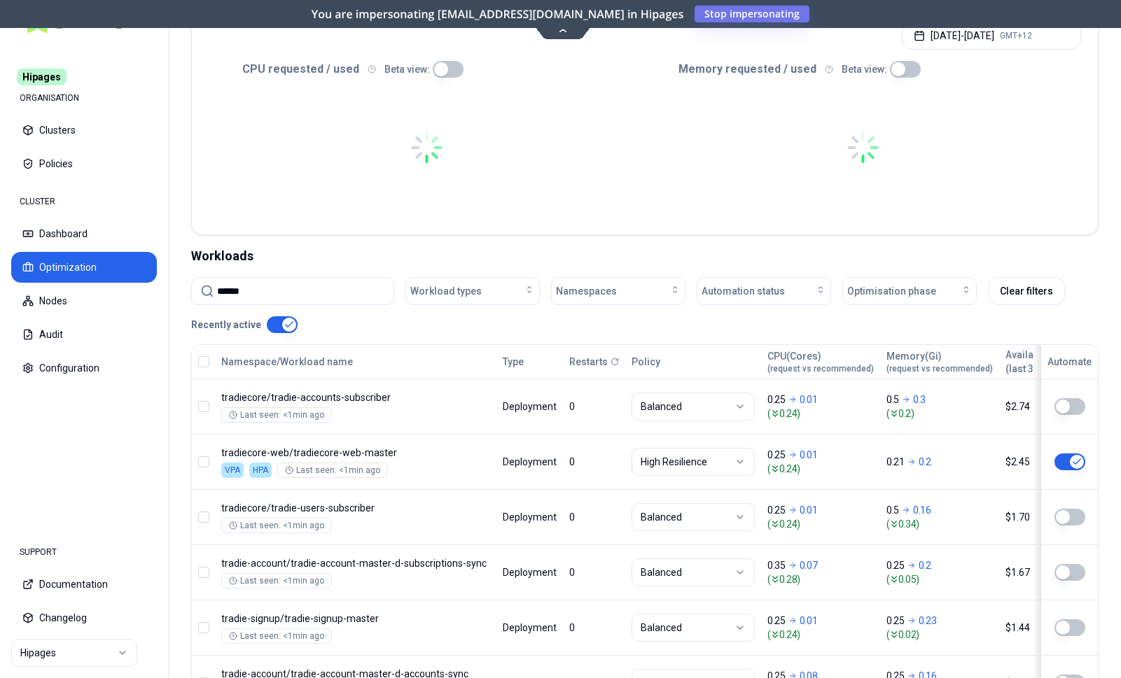
click at [321, 294] on input "******" at bounding box center [301, 291] width 168 height 27
drag, startPoint x: 321, startPoint y: 294, endPoint x: 39, endPoint y: 272, distance: 282.2
click at [217, 278] on input "******" at bounding box center [301, 291] width 168 height 27
paste input "**********"
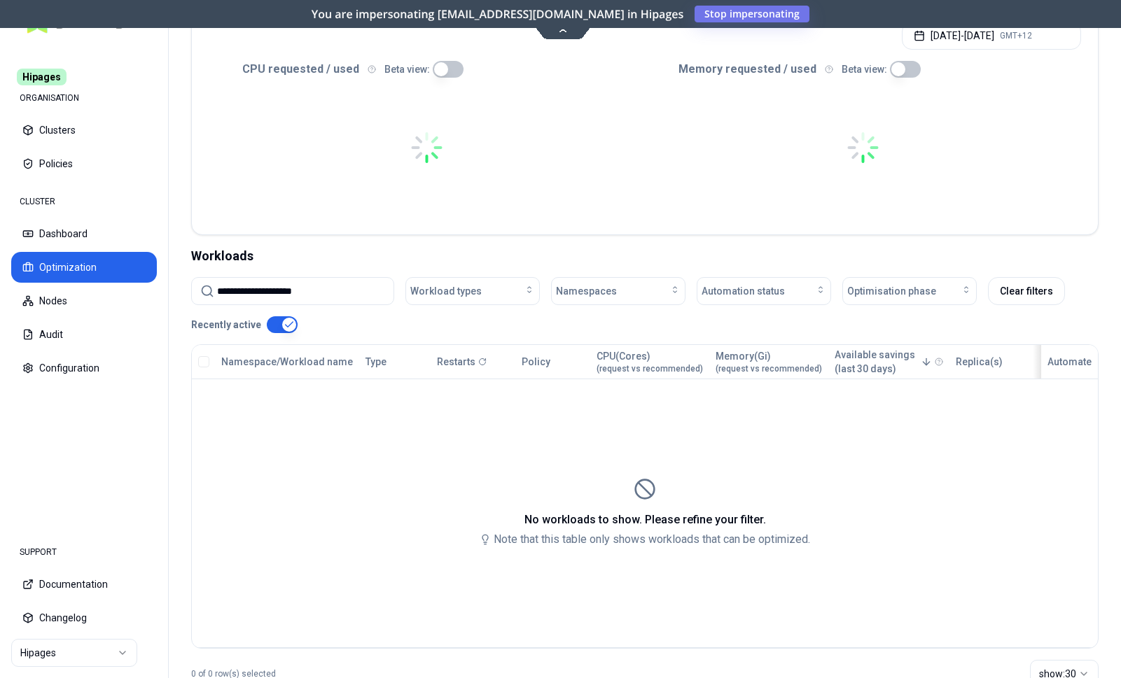
click at [221, 288] on input "**********" at bounding box center [301, 291] width 168 height 27
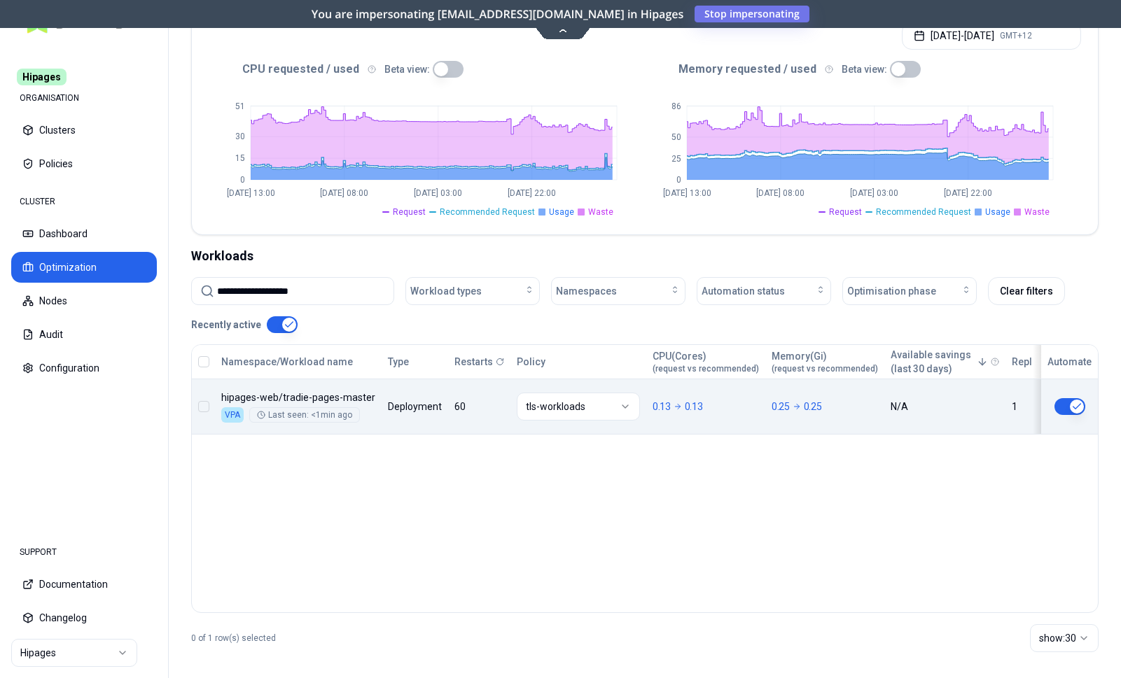
type input "**********"
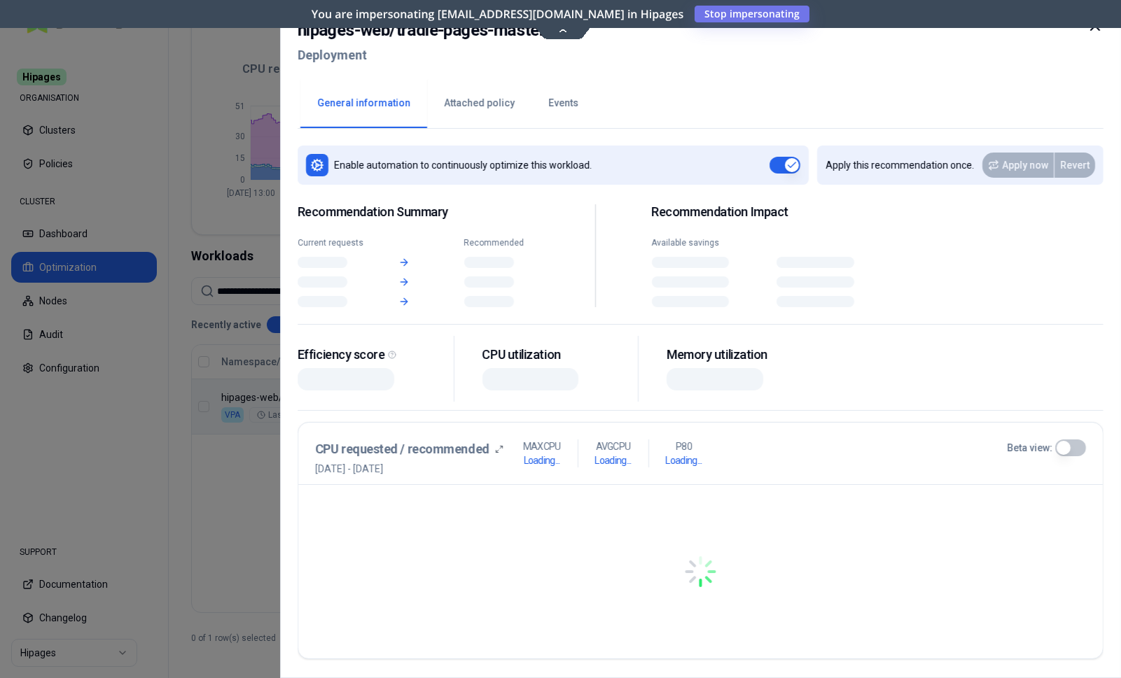
scroll to position [286, 0]
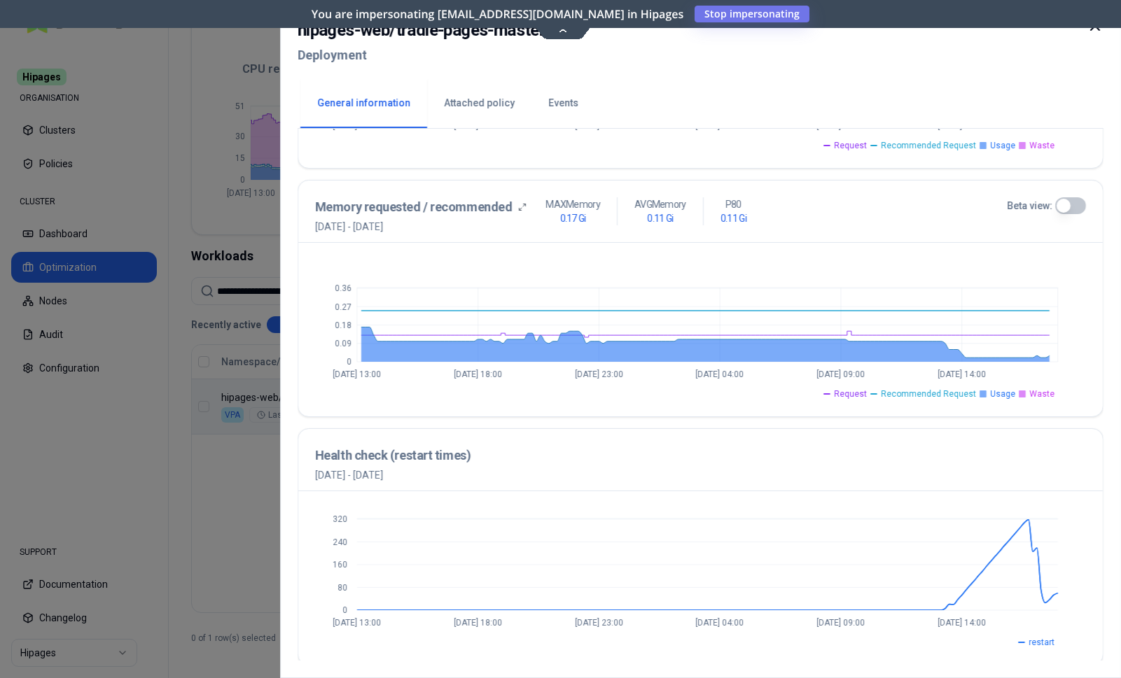
scroll to position [507, 0]
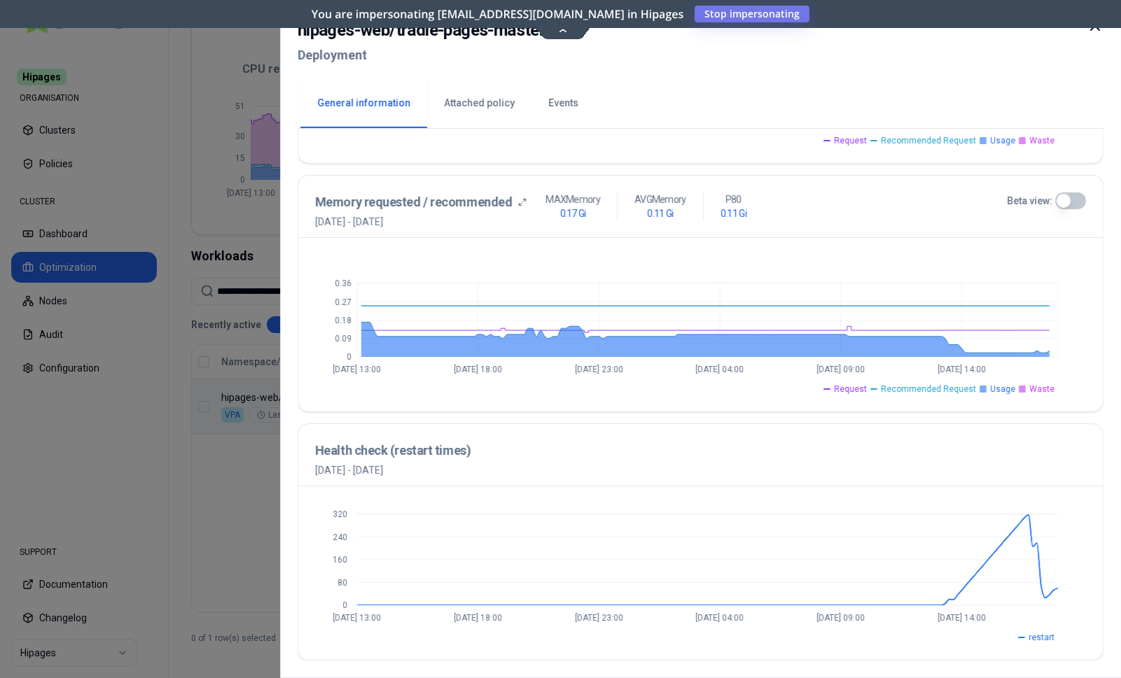
click at [1098, 29] on icon at bounding box center [1095, 26] width 8 height 8
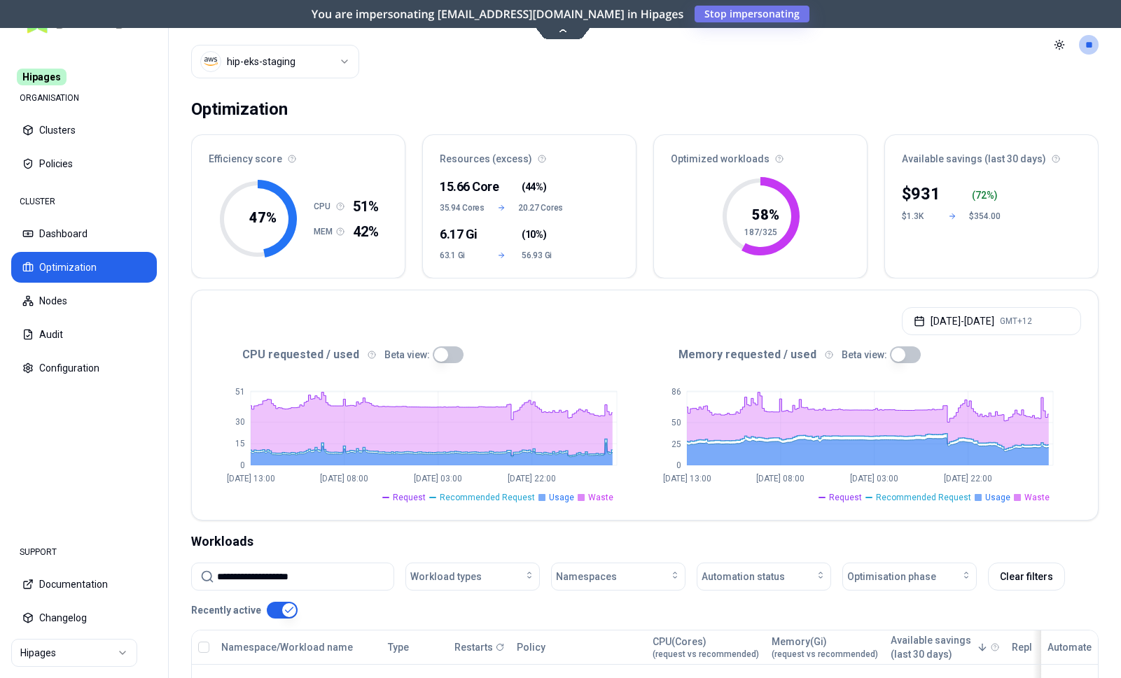
click at [104, 652] on html "**********" at bounding box center [560, 339] width 1121 height 678
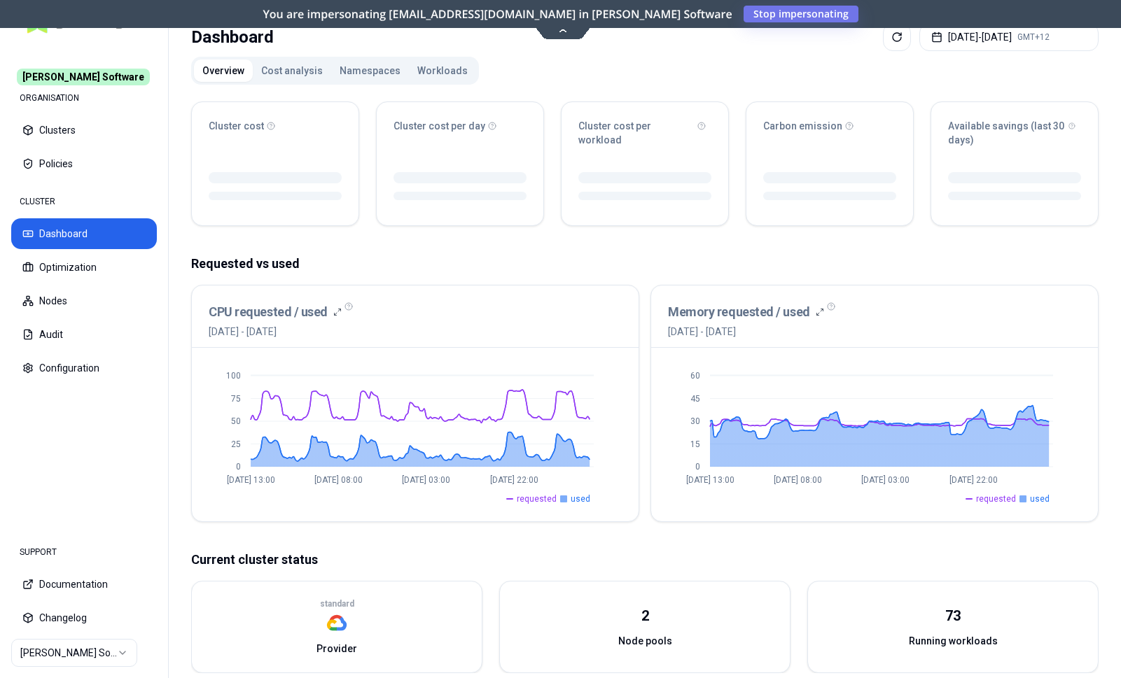
scroll to position [71, 0]
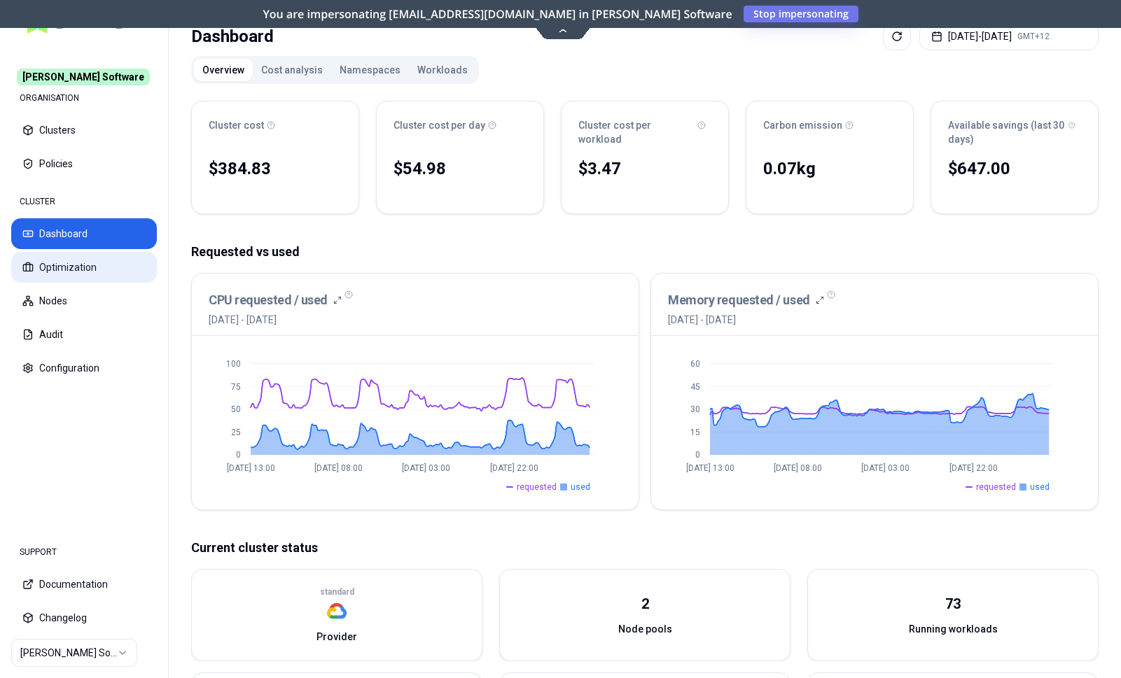
click at [78, 260] on button "Optimization" at bounding box center [84, 267] width 146 height 31
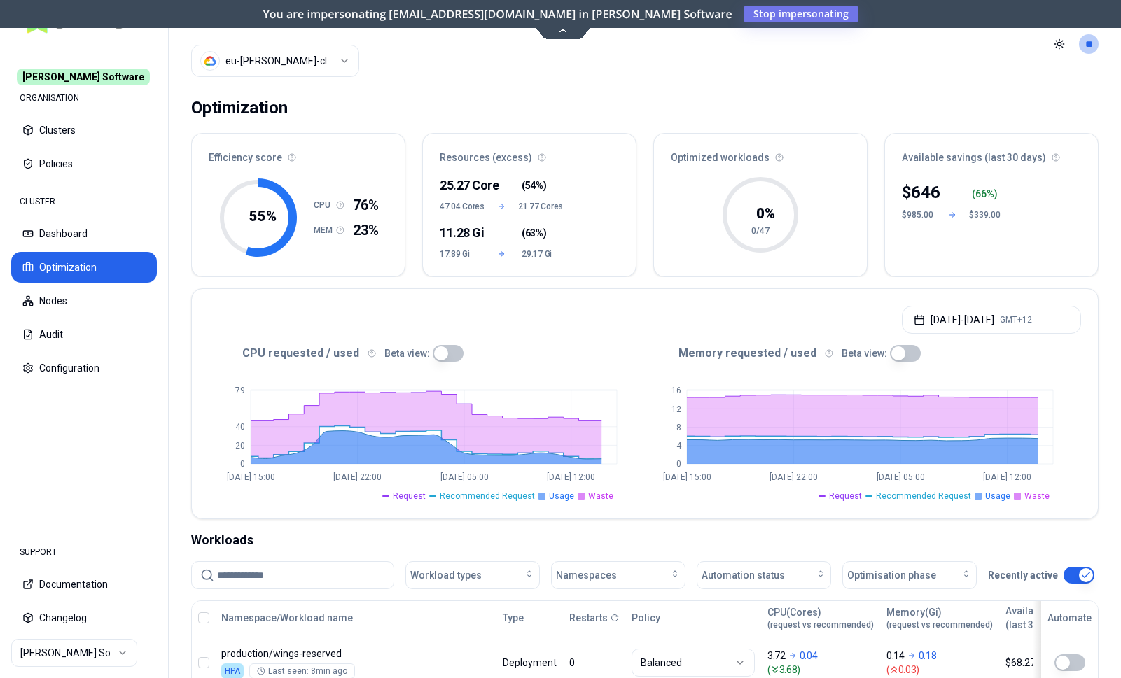
click at [55, 655] on html "Rex Software ORGANISATION Clusters Policies CLUSTER Dashboard Optimization Node…" at bounding box center [560, 339] width 1121 height 678
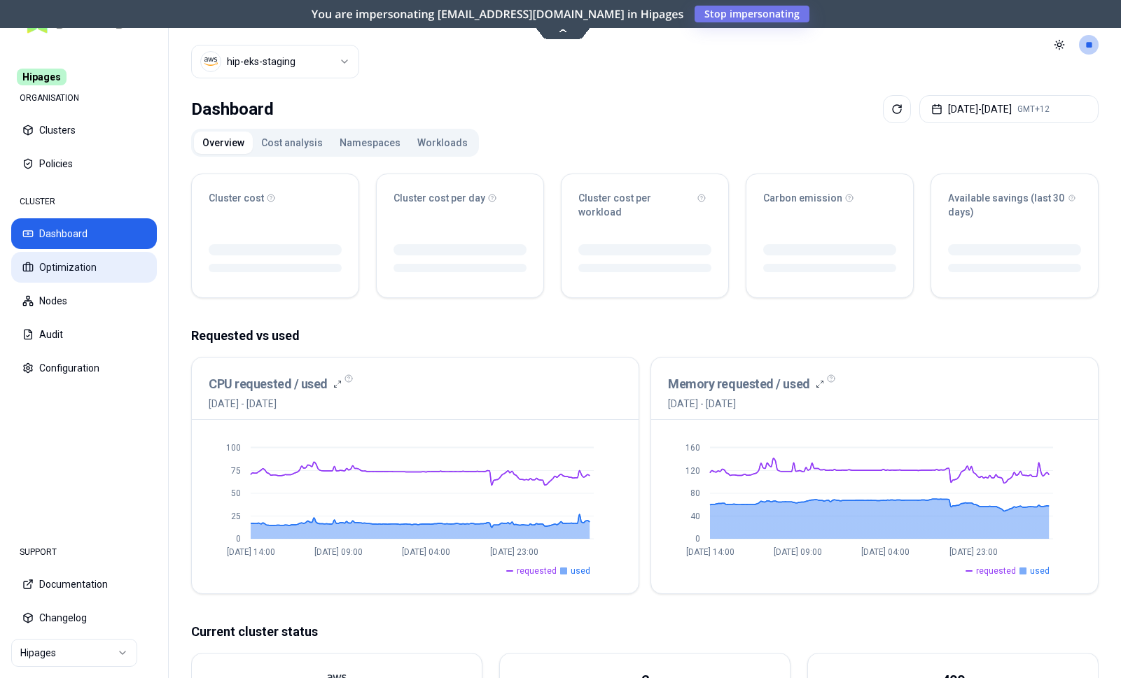
click at [80, 269] on button "Optimization" at bounding box center [84, 267] width 146 height 31
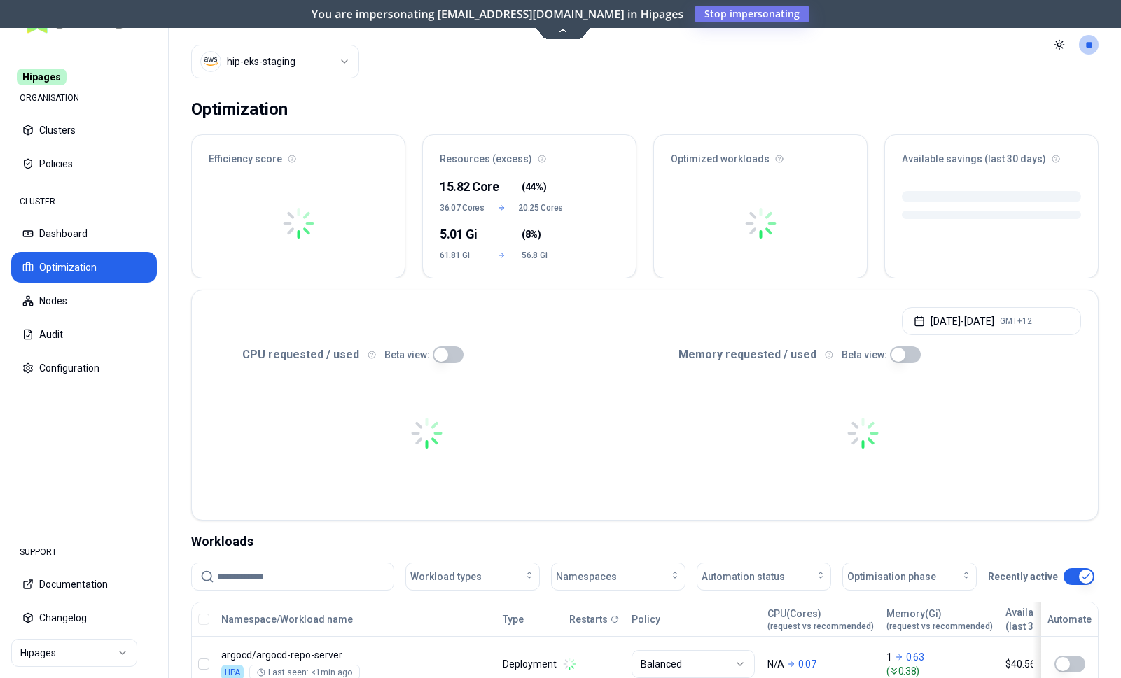
click at [294, 566] on input at bounding box center [301, 577] width 168 height 27
paste input "**********"
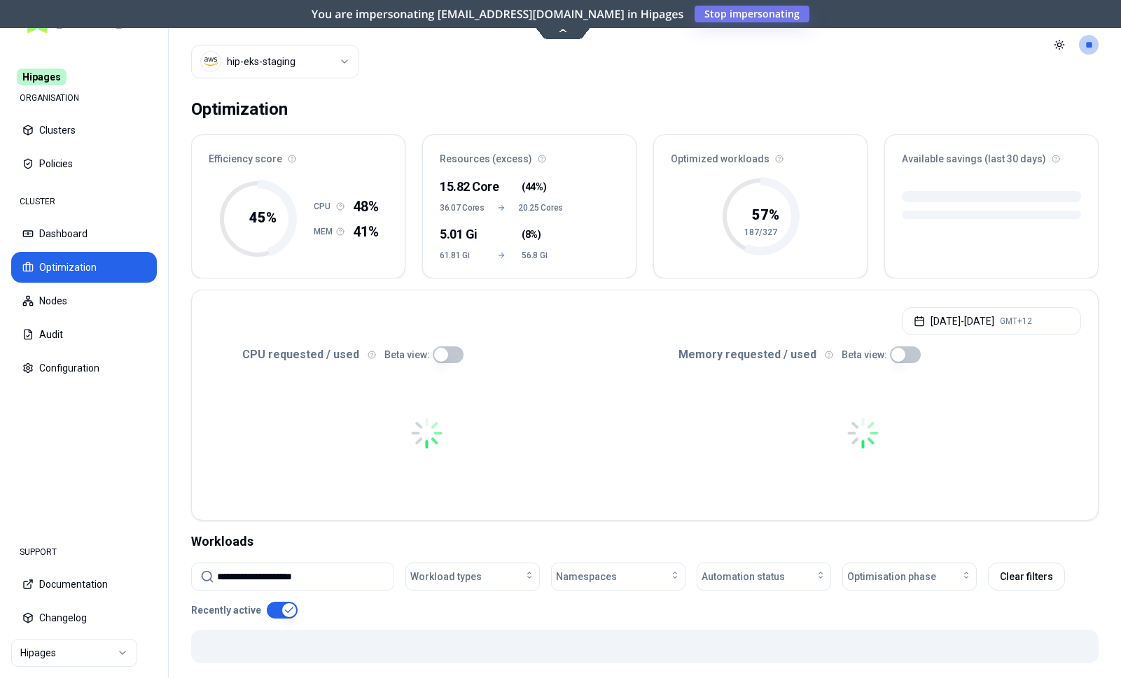
click at [221, 578] on input "**********" at bounding box center [301, 577] width 168 height 27
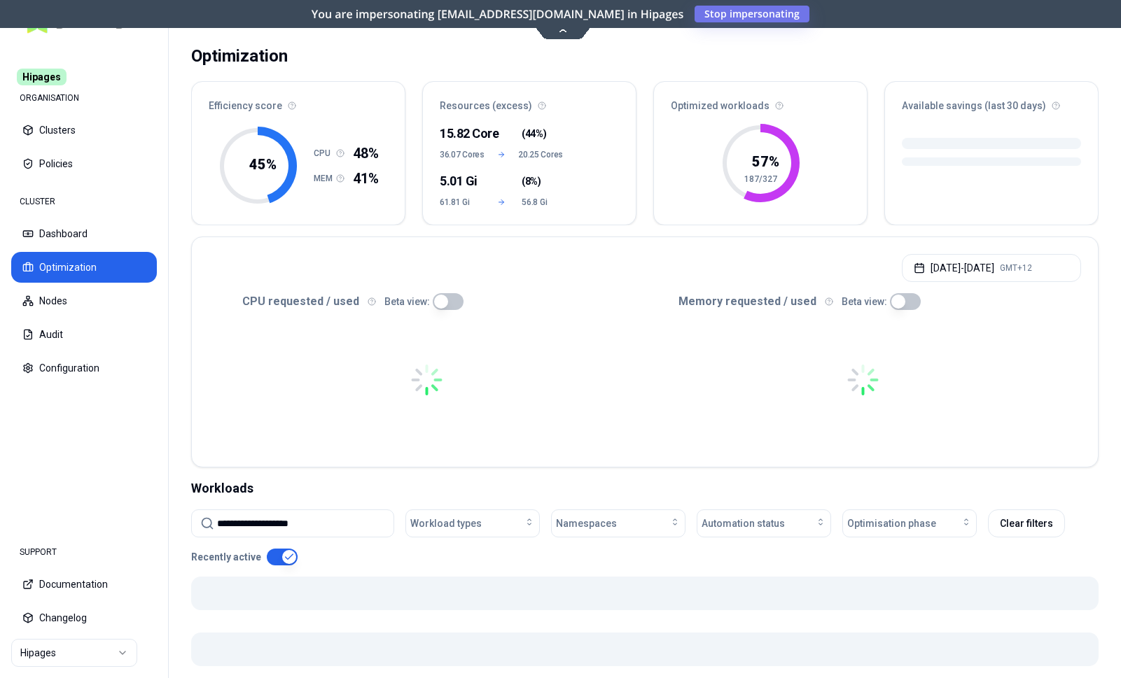
scroll to position [214, 0]
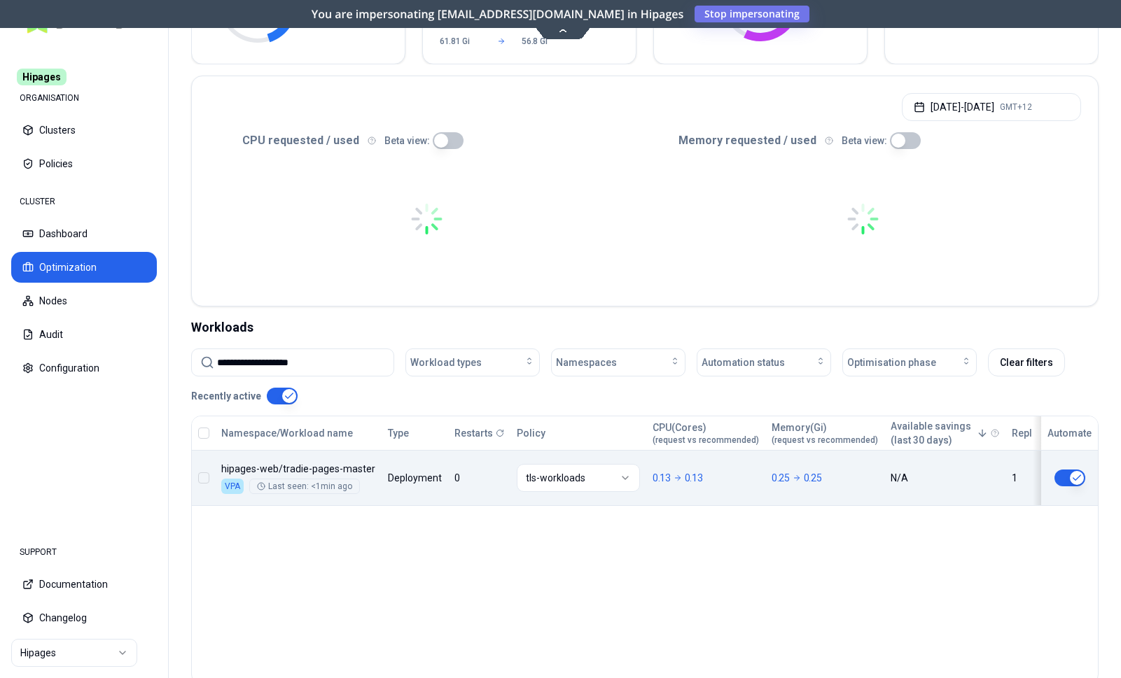
type input "**********"
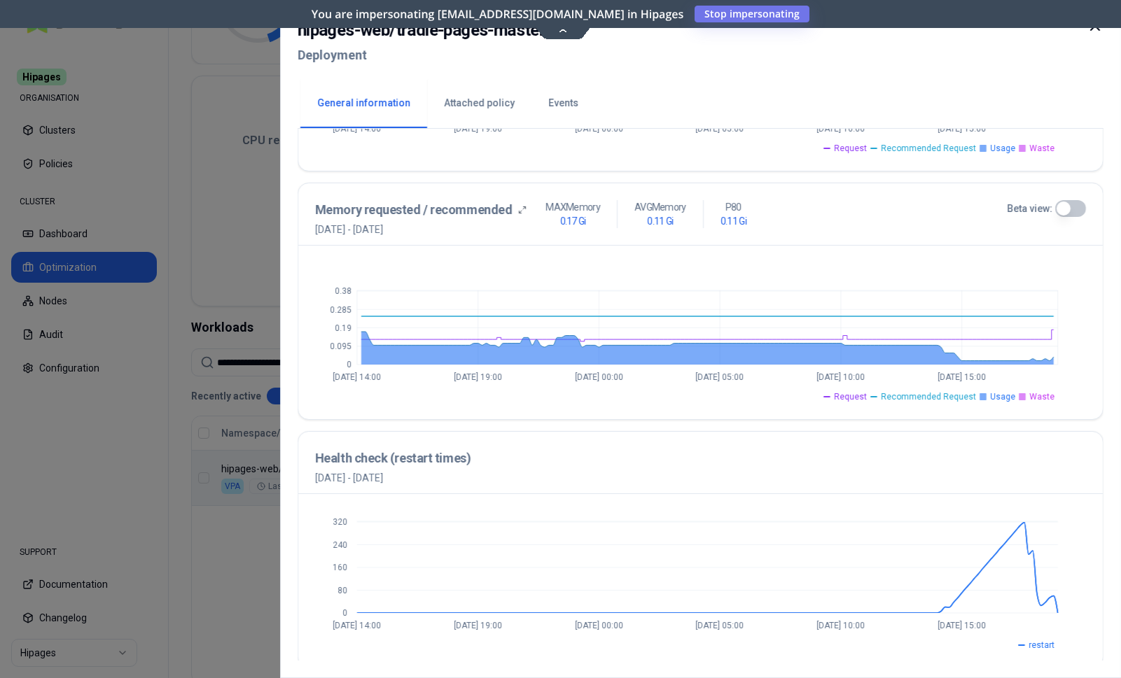
scroll to position [507, 0]
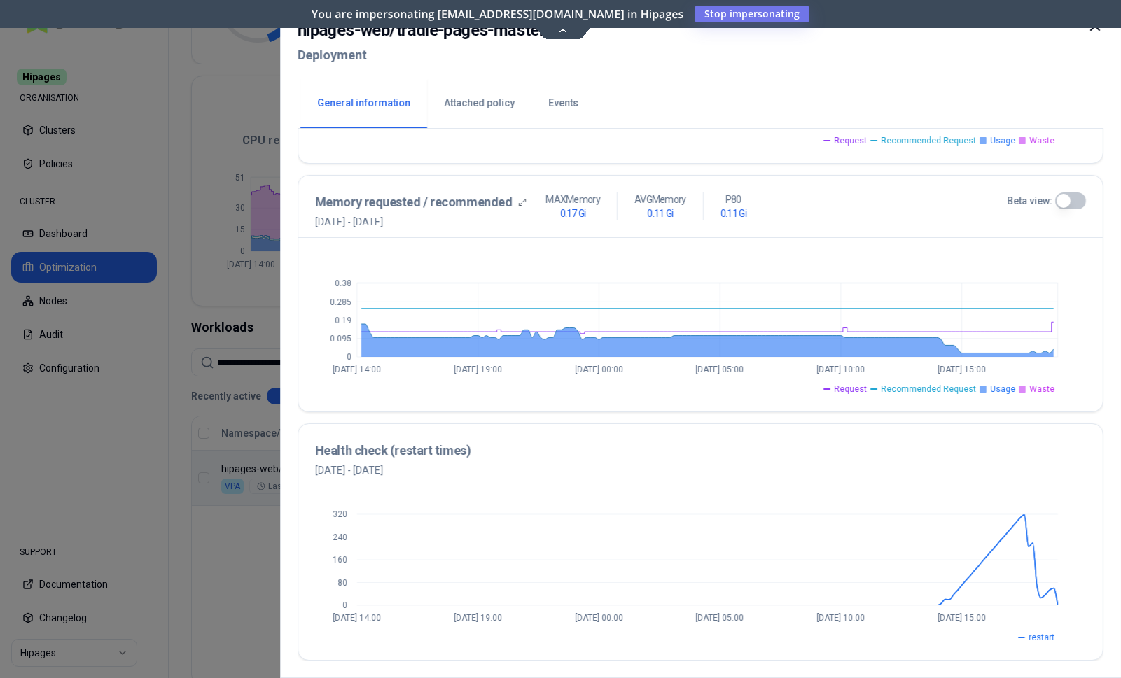
click at [132, 447] on div at bounding box center [560, 339] width 1121 height 678
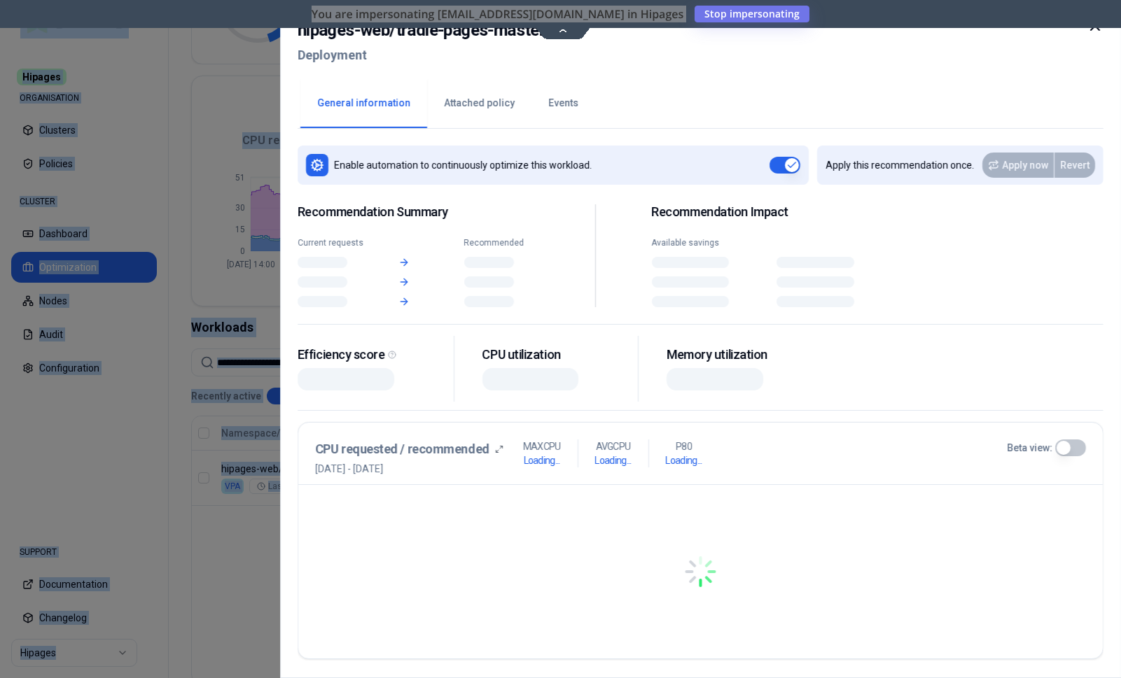
scroll to position [214, 0]
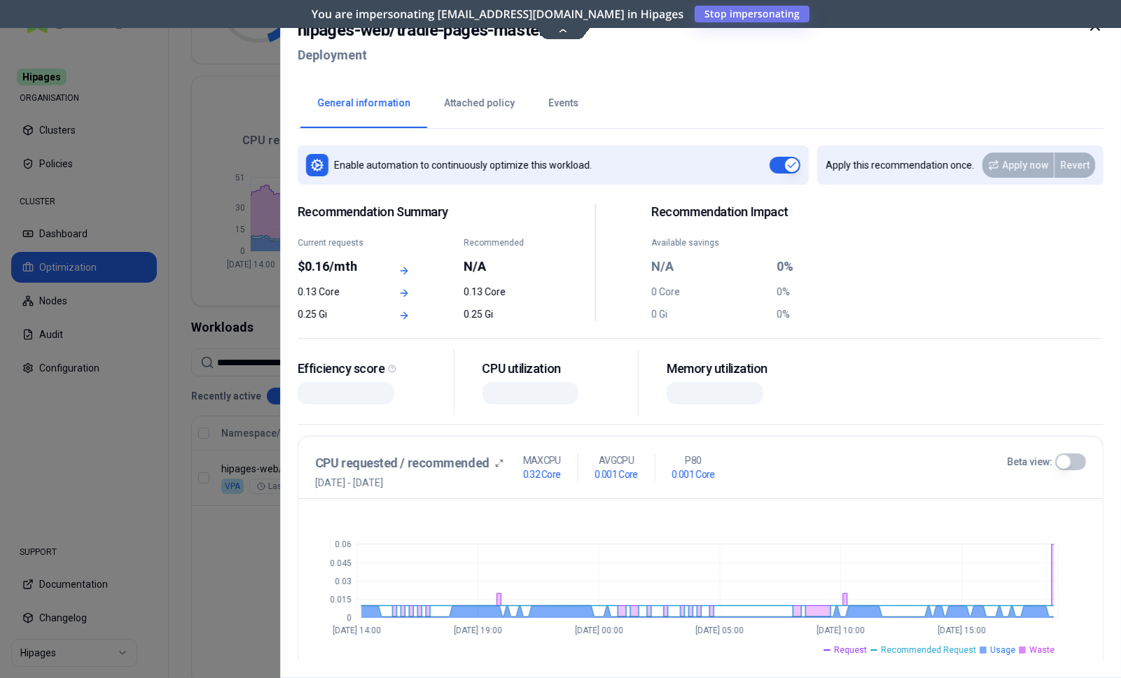
drag, startPoint x: 216, startPoint y: 467, endPoint x: 249, endPoint y: 466, distance: 32.9
click at [249, 466] on div "Namespace/Workload name Type Restarts Policy CPU(Cores) (request vs recommended…" at bounding box center [645, 462] width 906 height 90
click at [249, 466] on div at bounding box center [560, 339] width 1121 height 678
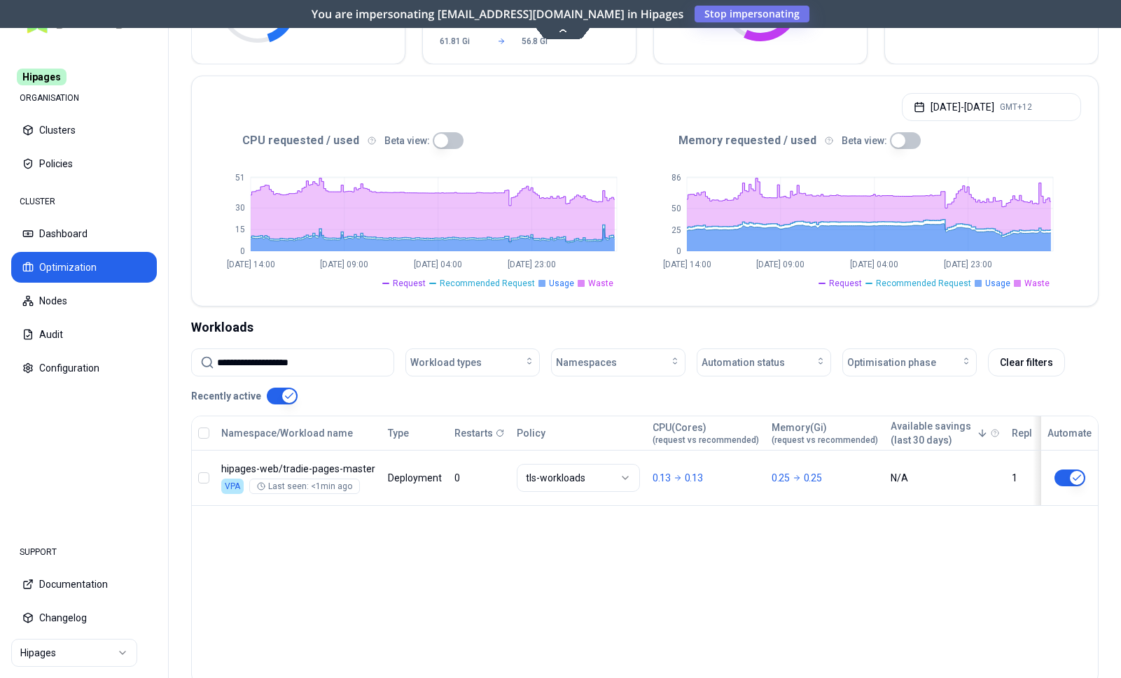
scroll to position [214, 0]
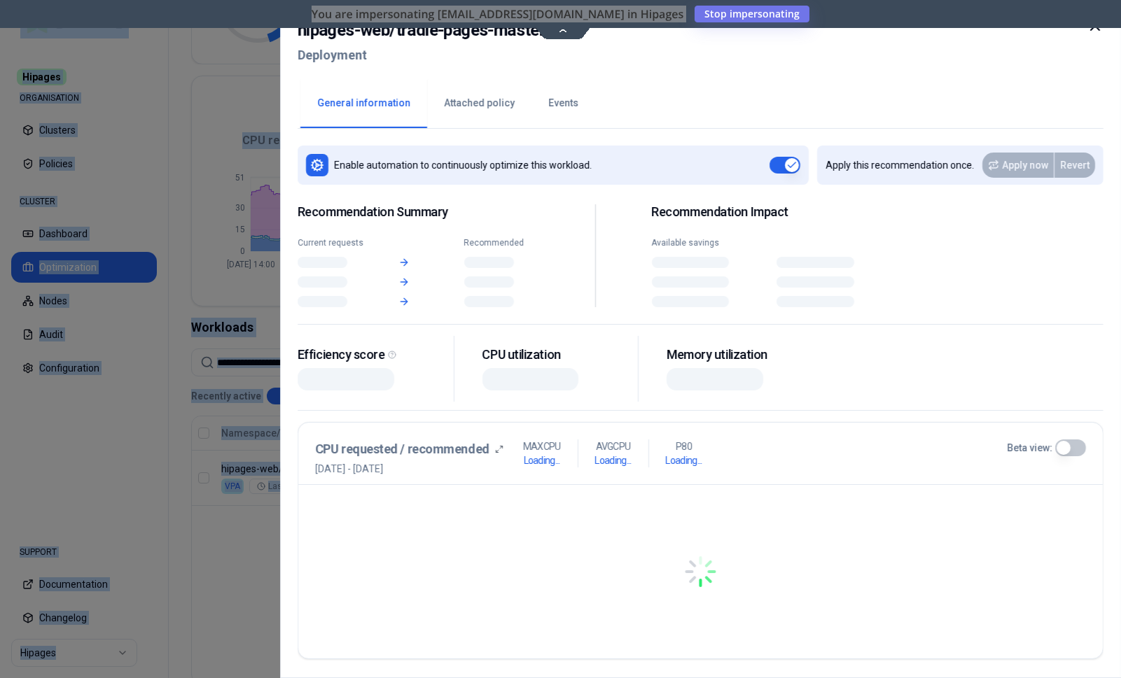
scroll to position [214, 0]
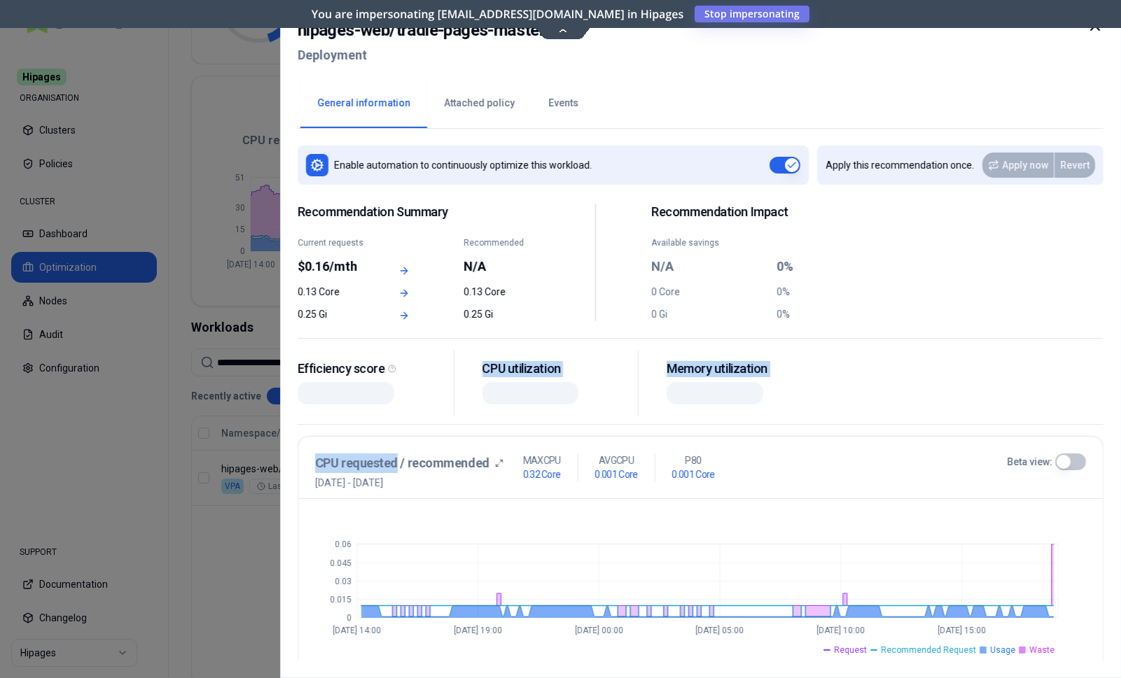
drag, startPoint x: 381, startPoint y: 466, endPoint x: 393, endPoint y: 460, distance: 13.8
click at [393, 460] on div "Namespace/Workload name Type Restarts Policy CPU(Cores) (request vs recommended…" at bounding box center [645, 462] width 906 height 90
click at [672, 94] on div "General information Attached policy Events" at bounding box center [701, 102] width 806 height 53
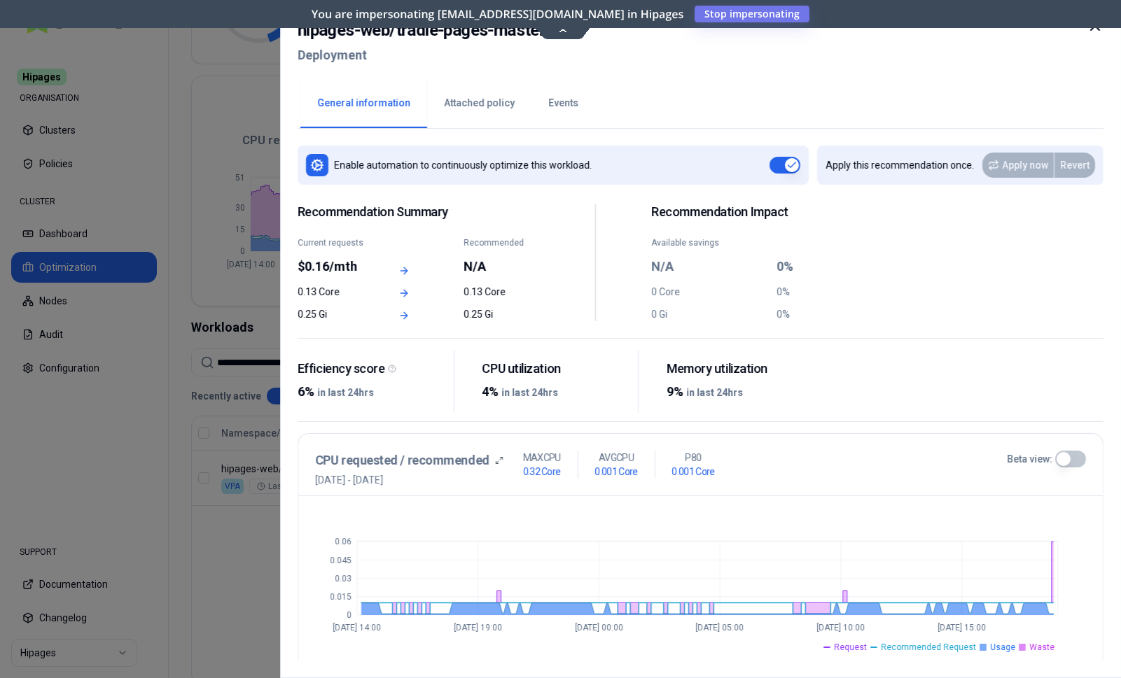
click at [482, 97] on button "Attached policy" at bounding box center [479, 103] width 104 height 49
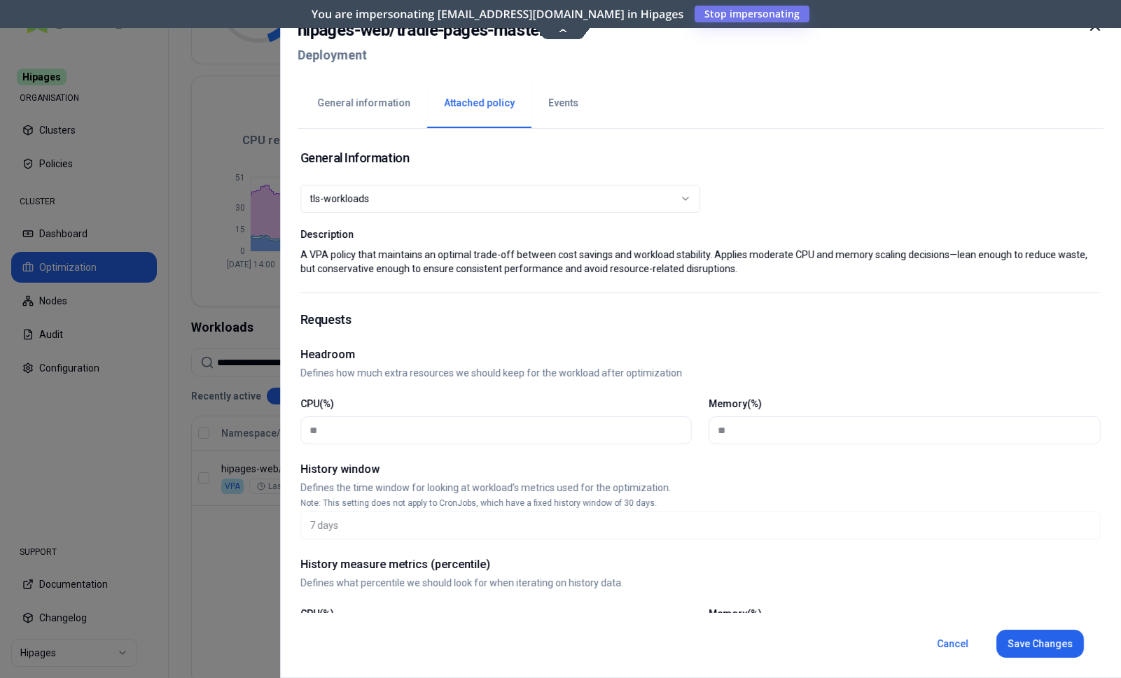
click at [1098, 33] on icon at bounding box center [1094, 26] width 17 height 17
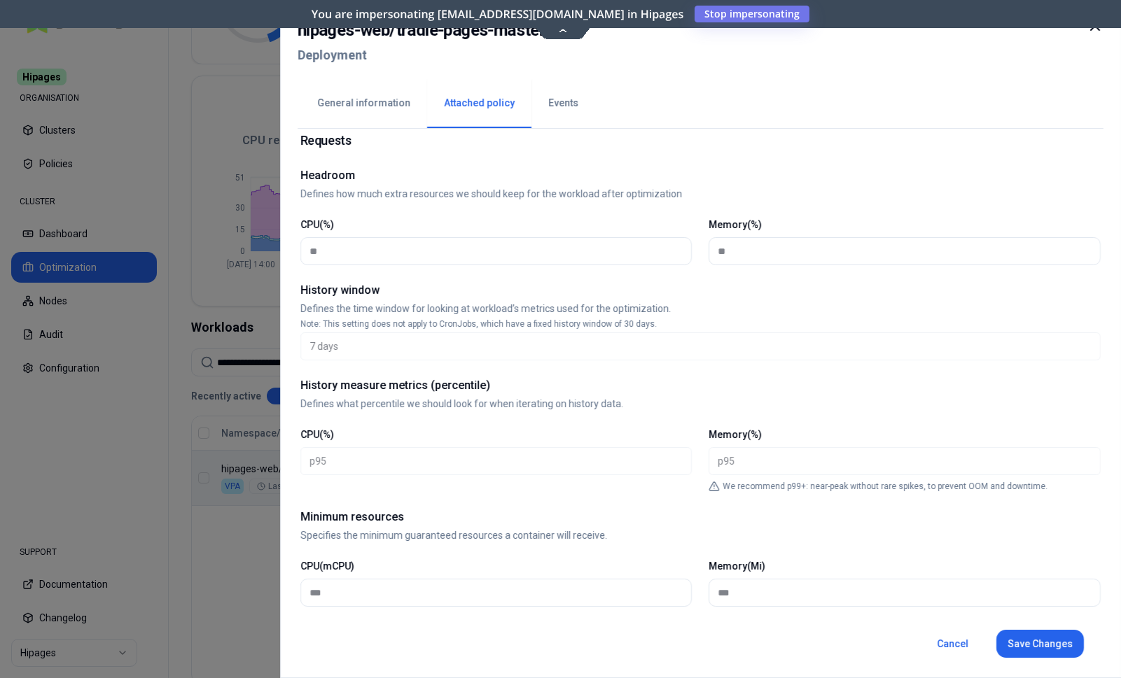
scroll to position [608, 0]
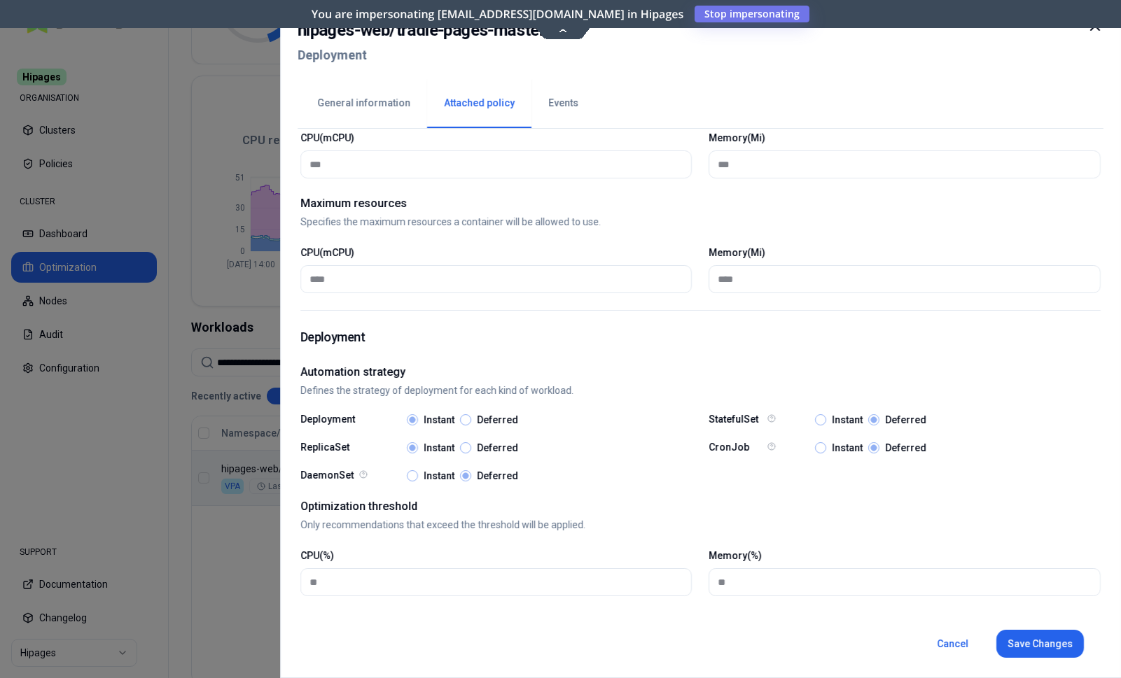
click at [357, 109] on button "General information" at bounding box center [363, 103] width 127 height 49
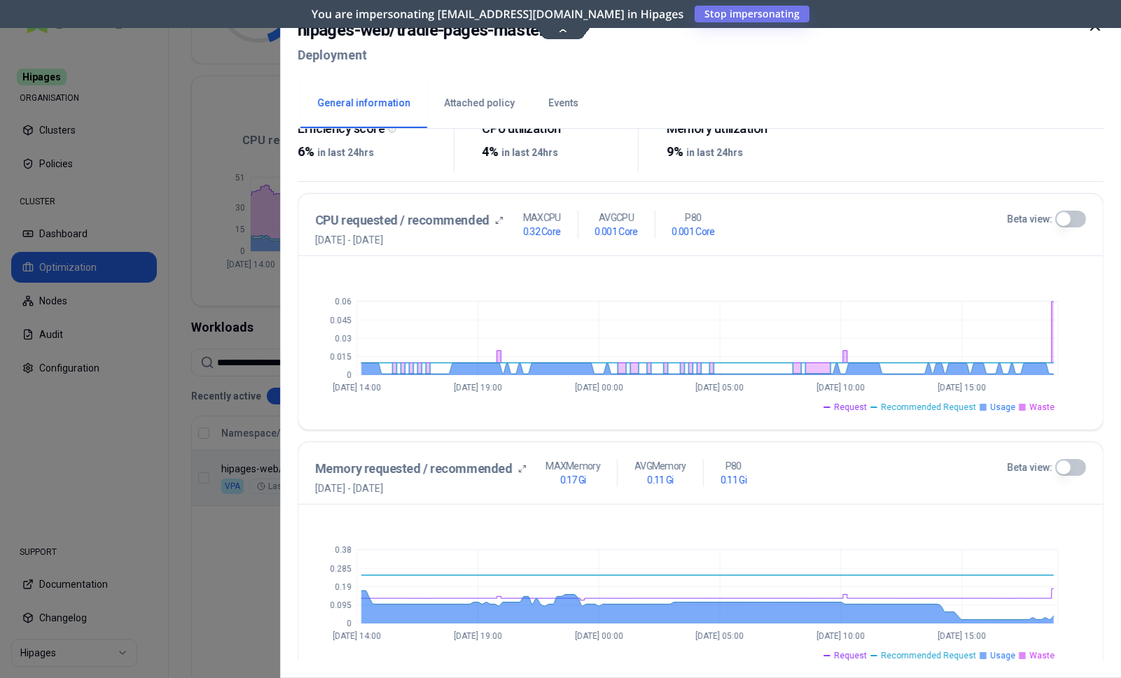
scroll to position [221, 0]
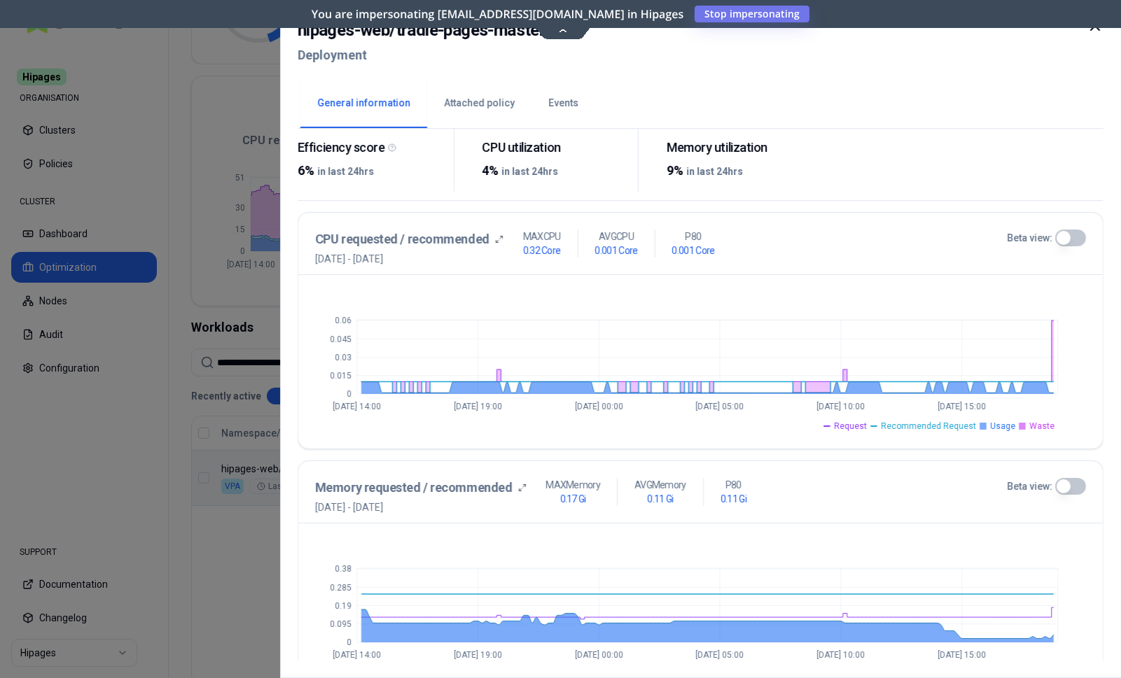
click at [1098, 32] on icon at bounding box center [1094, 26] width 17 height 17
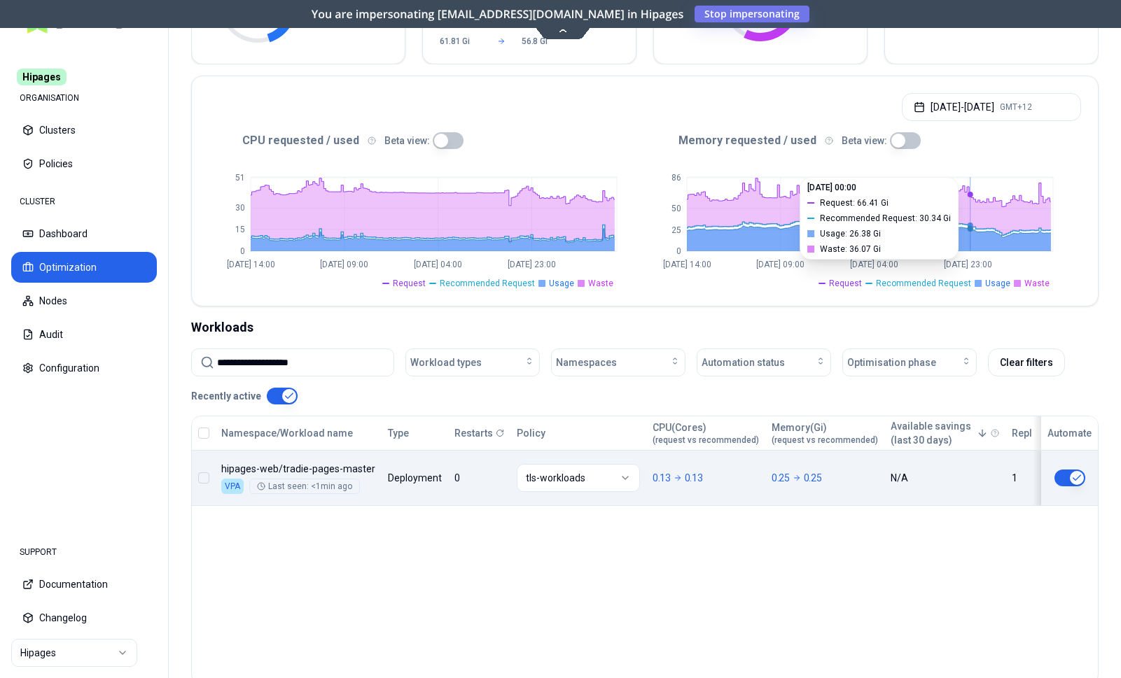
scroll to position [214, 0]
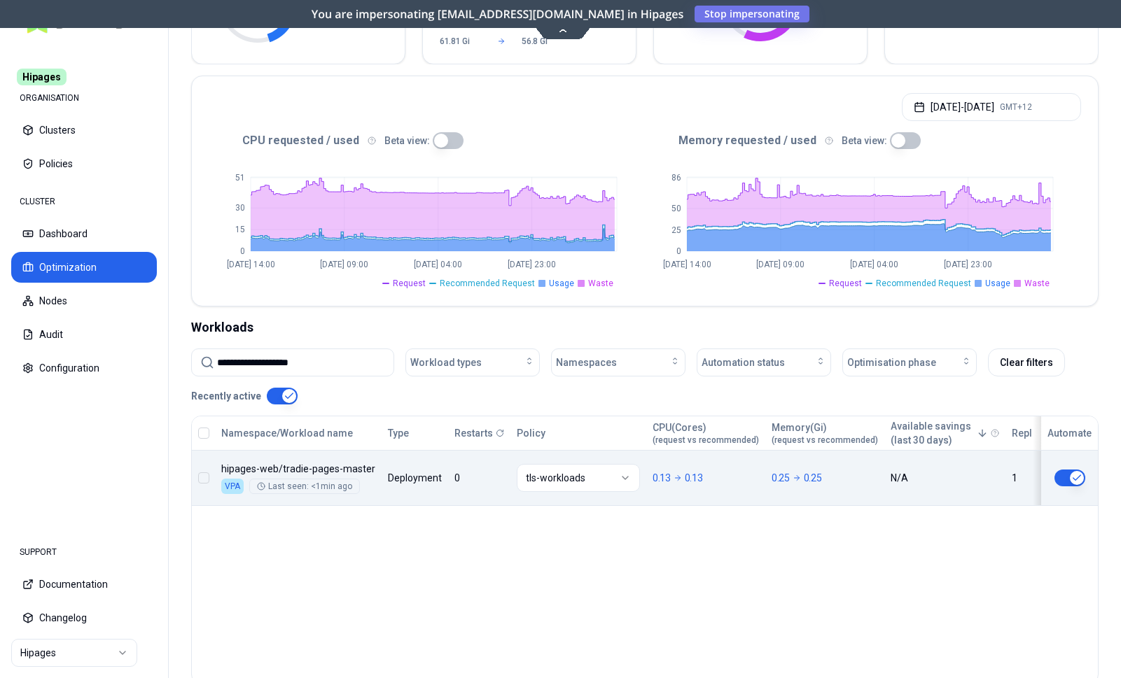
click at [683, 488] on div "Namespace/Workload name Type Restarts Policy CPU(Cores) (request vs recommended…" at bounding box center [645, 462] width 906 height 90
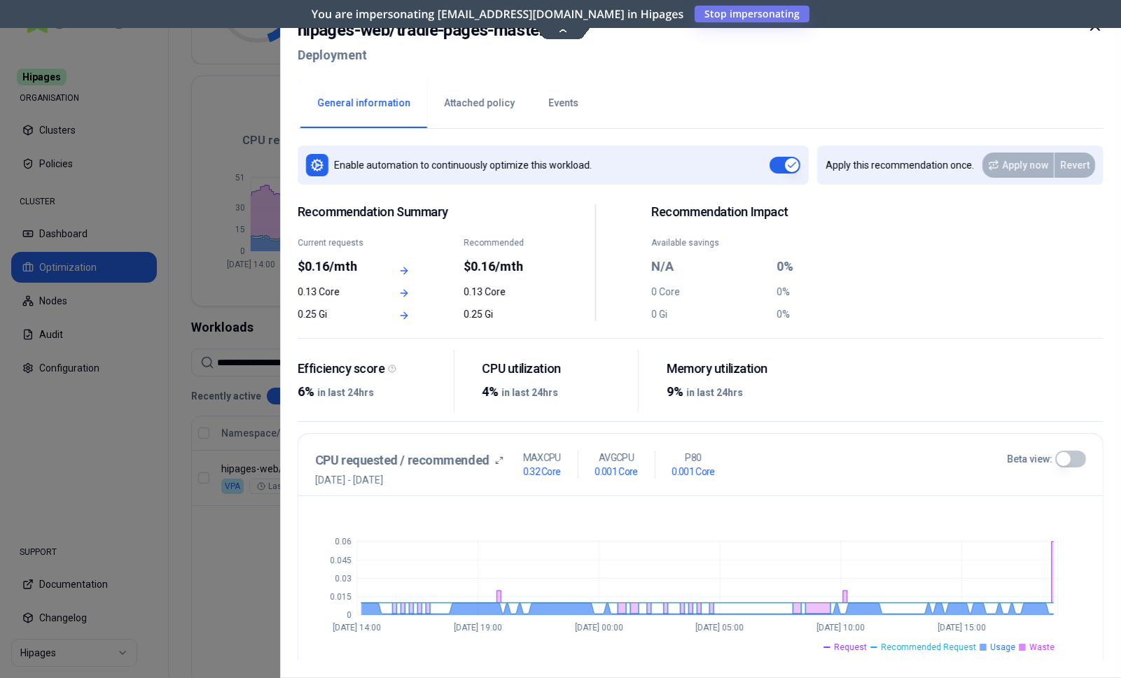
click at [1093, 29] on icon at bounding box center [1094, 26] width 17 height 17
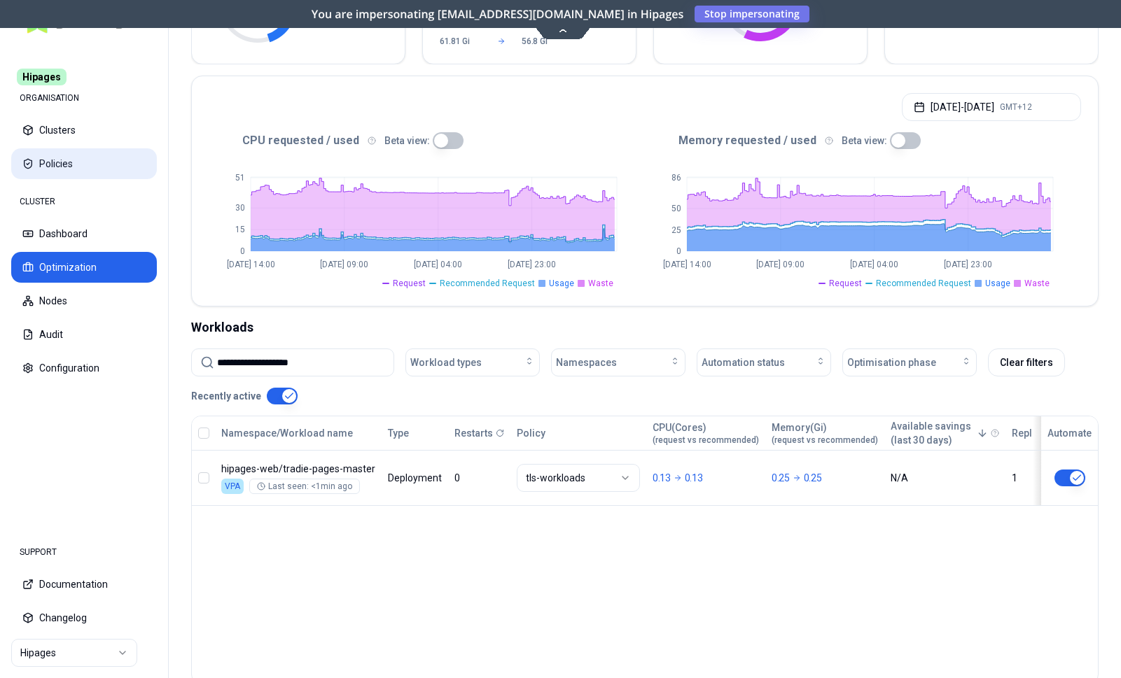
click at [45, 167] on button "Policies" at bounding box center [84, 163] width 146 height 31
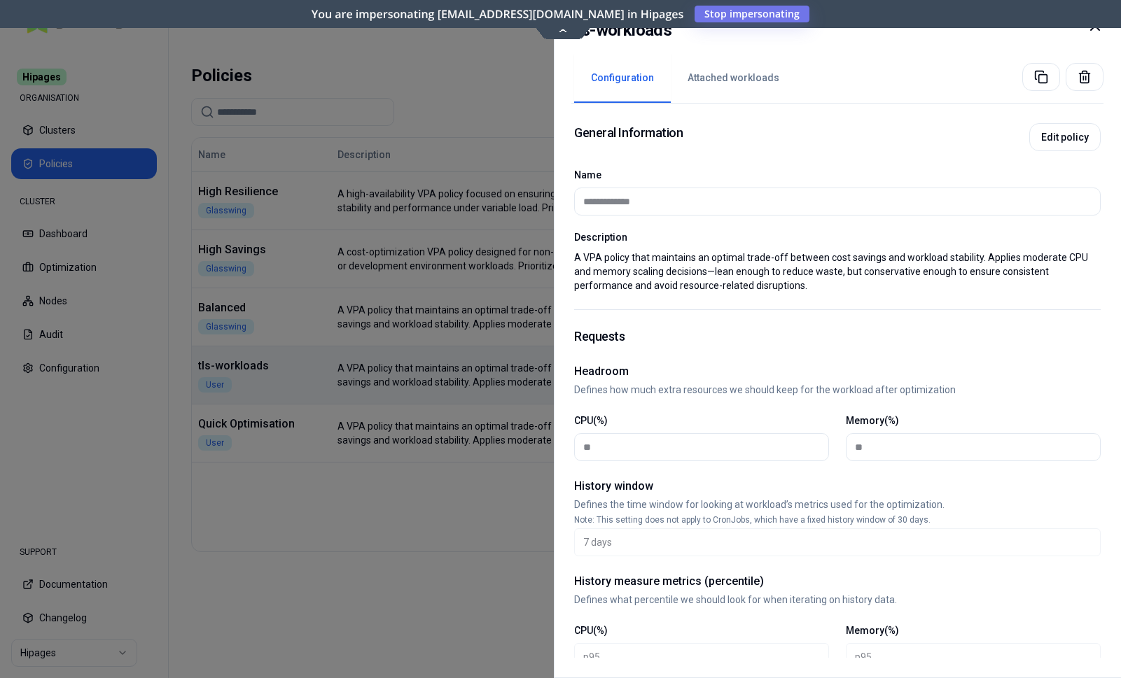
drag, startPoint x: 293, startPoint y: 365, endPoint x: 254, endPoint y: 365, distance: 39.2
drag, startPoint x: 648, startPoint y: 26, endPoint x: 566, endPoint y: 28, distance: 81.9
click at [566, 28] on div "**********" at bounding box center [837, 339] width 567 height 678
copy h2 "tls-workloads"
click at [349, 539] on div at bounding box center [560, 339] width 1121 height 678
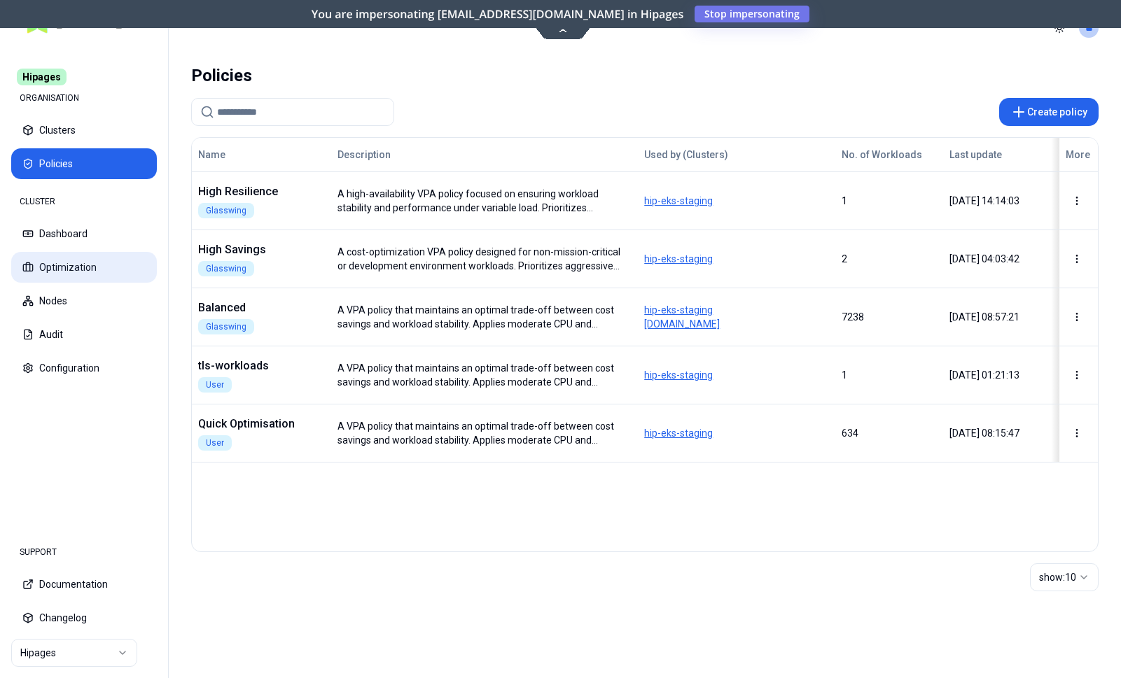
click at [85, 266] on button "Optimization" at bounding box center [84, 267] width 146 height 31
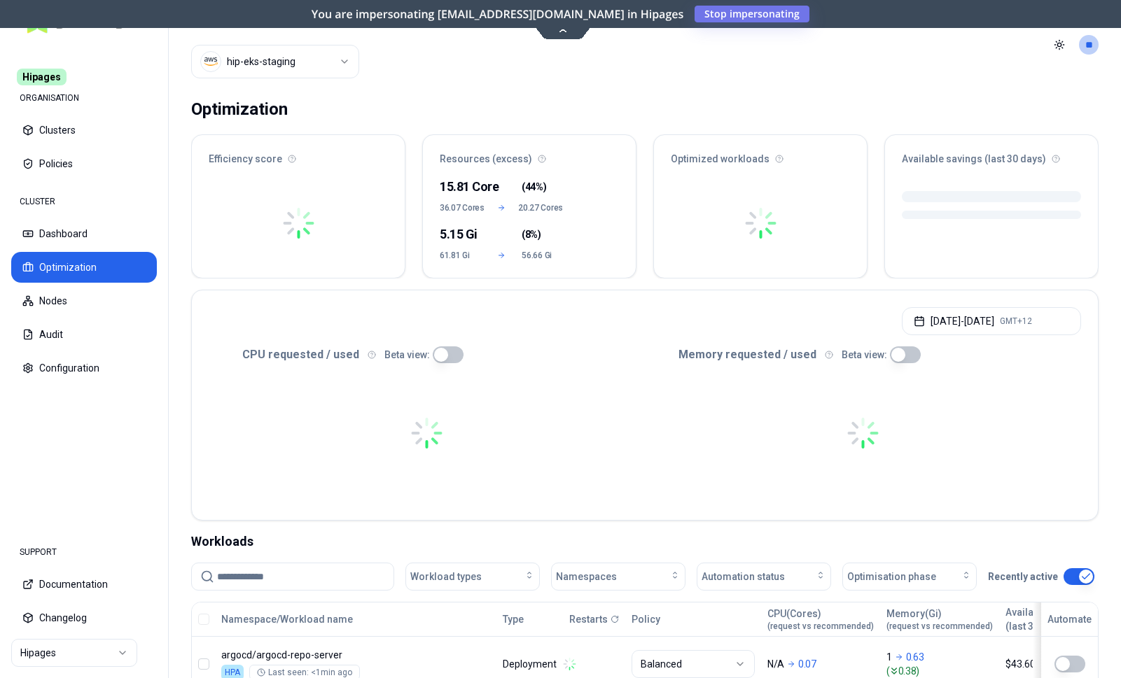
scroll to position [214, 0]
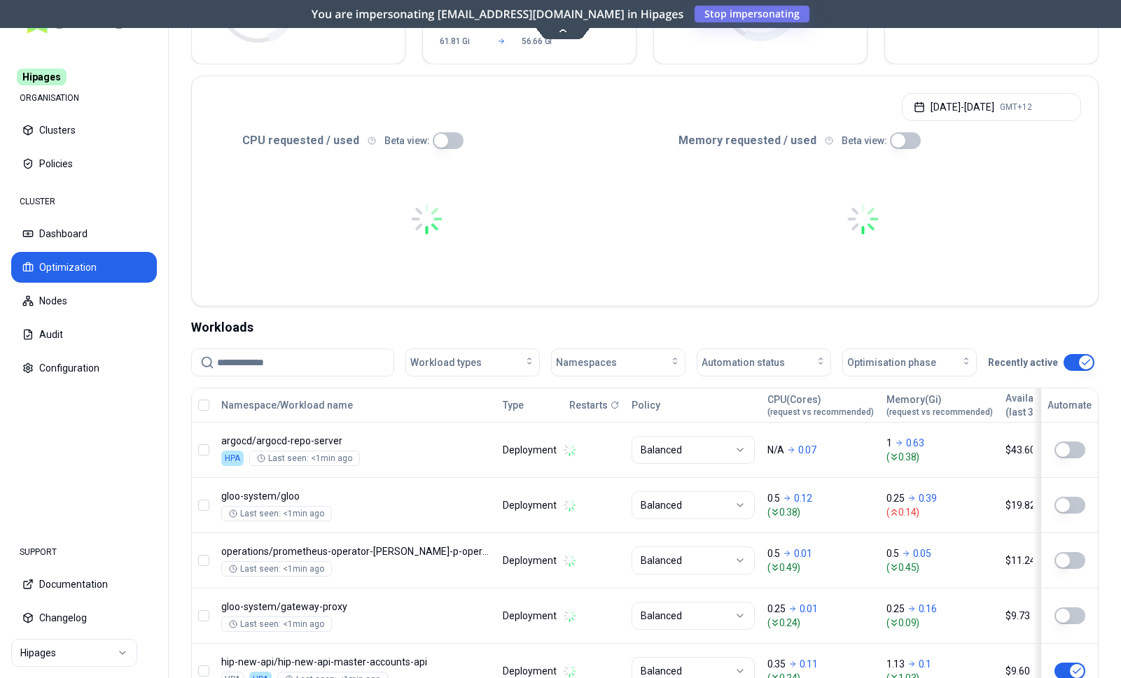
click at [326, 363] on input at bounding box center [301, 362] width 168 height 27
paste input "**********"
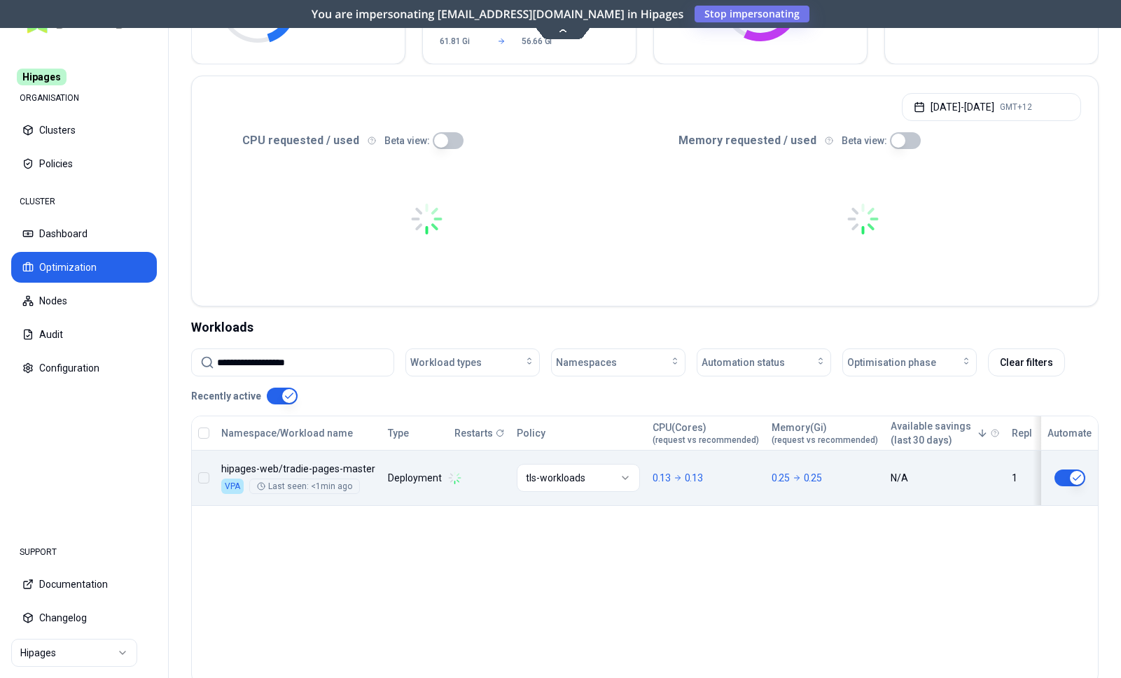
type input "**********"
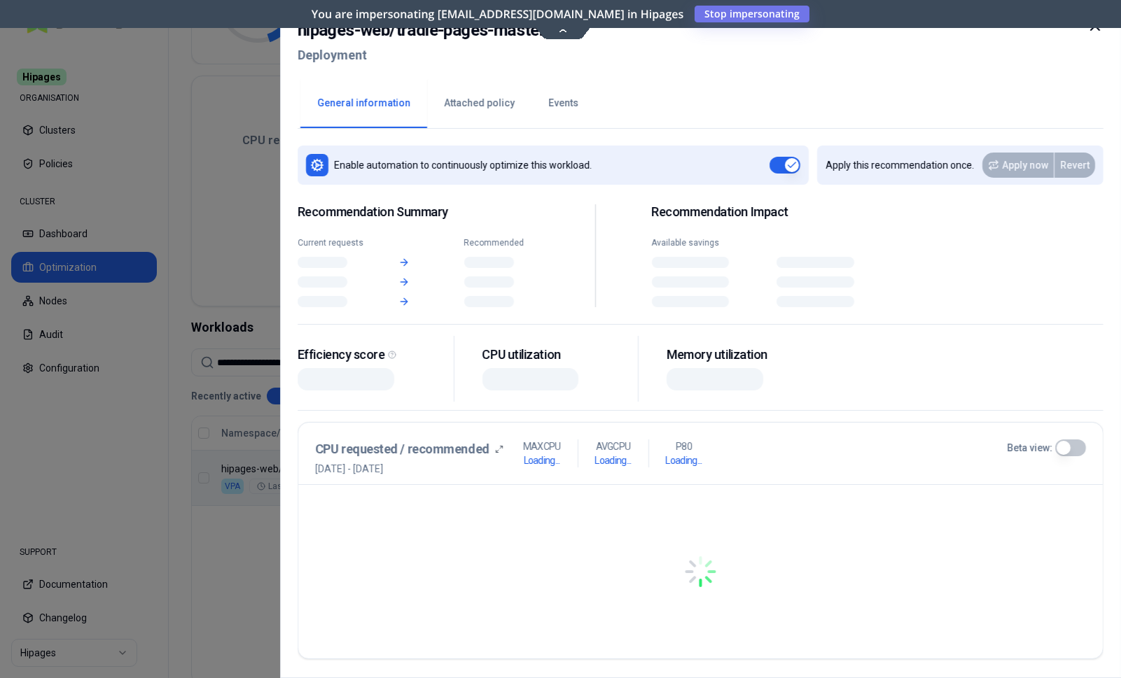
scroll to position [214, 0]
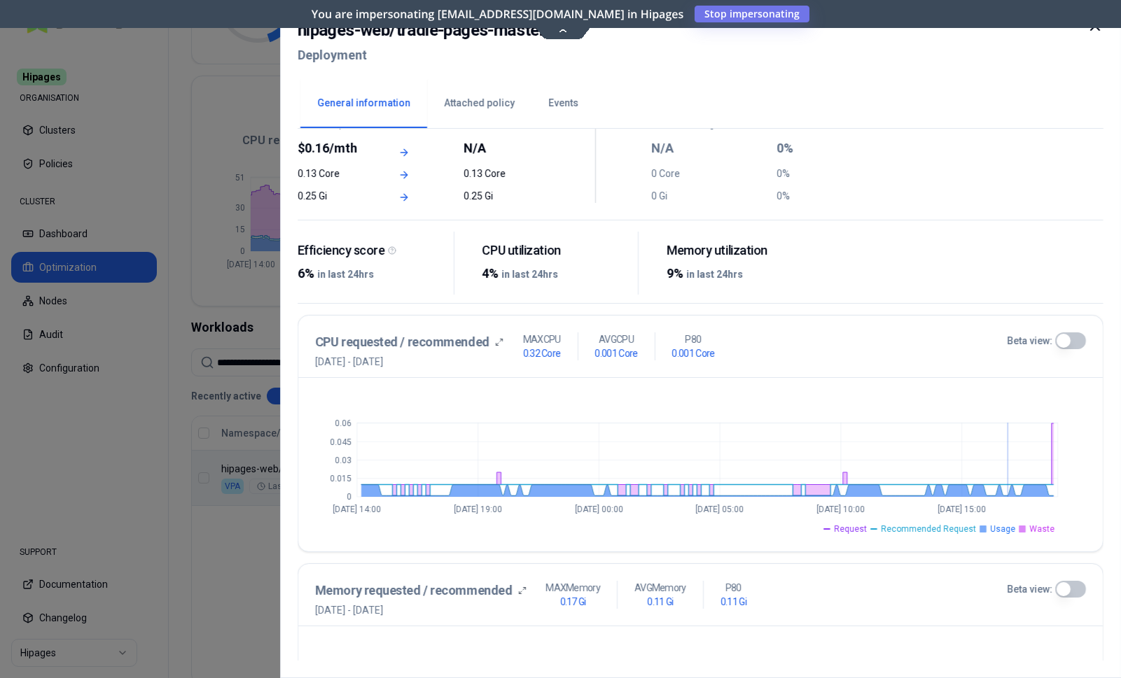
scroll to position [143, 0]
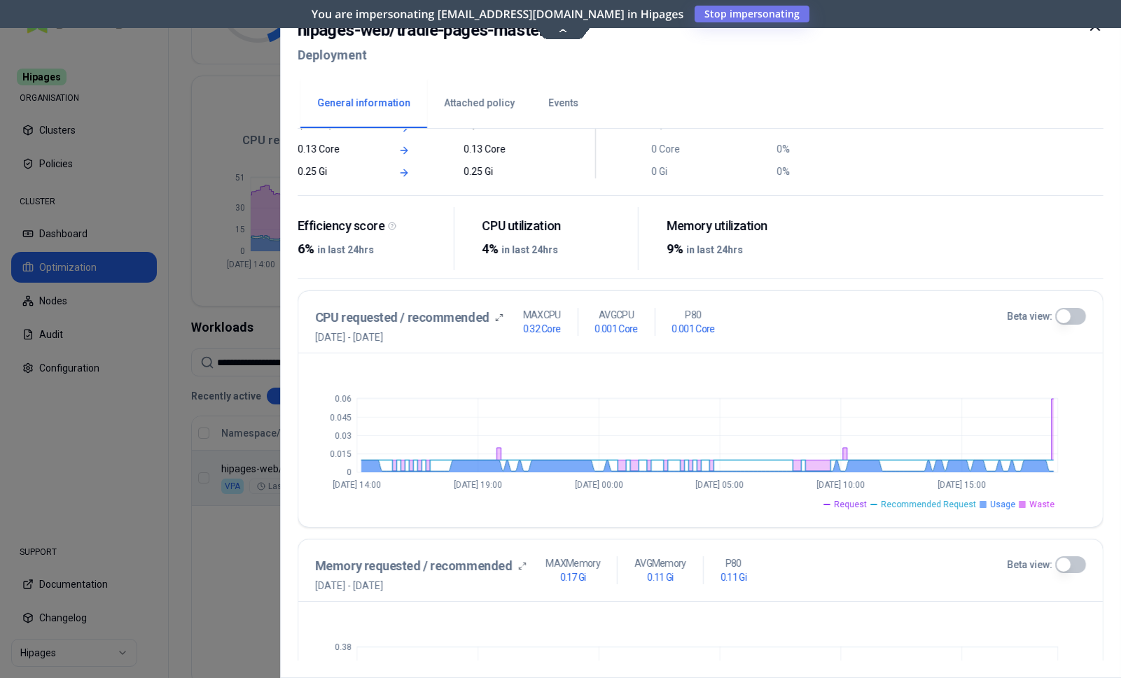
click at [1056, 310] on button "Beta view:" at bounding box center [1070, 316] width 31 height 17
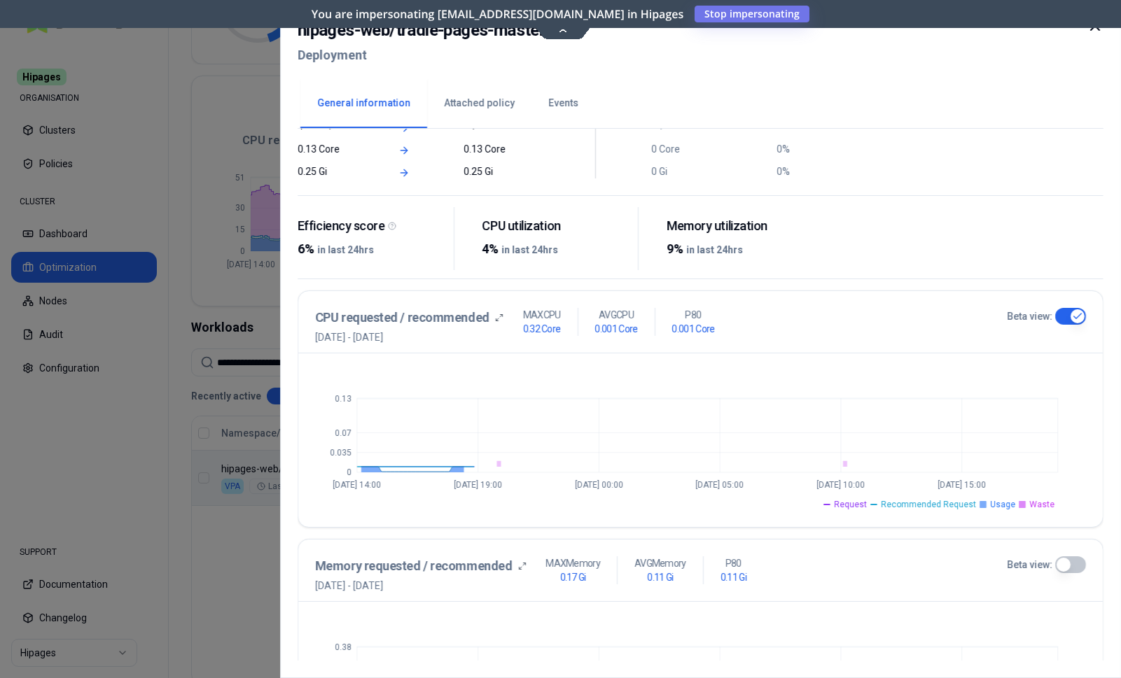
click at [1062, 567] on button "Beta view:" at bounding box center [1070, 565] width 31 height 17
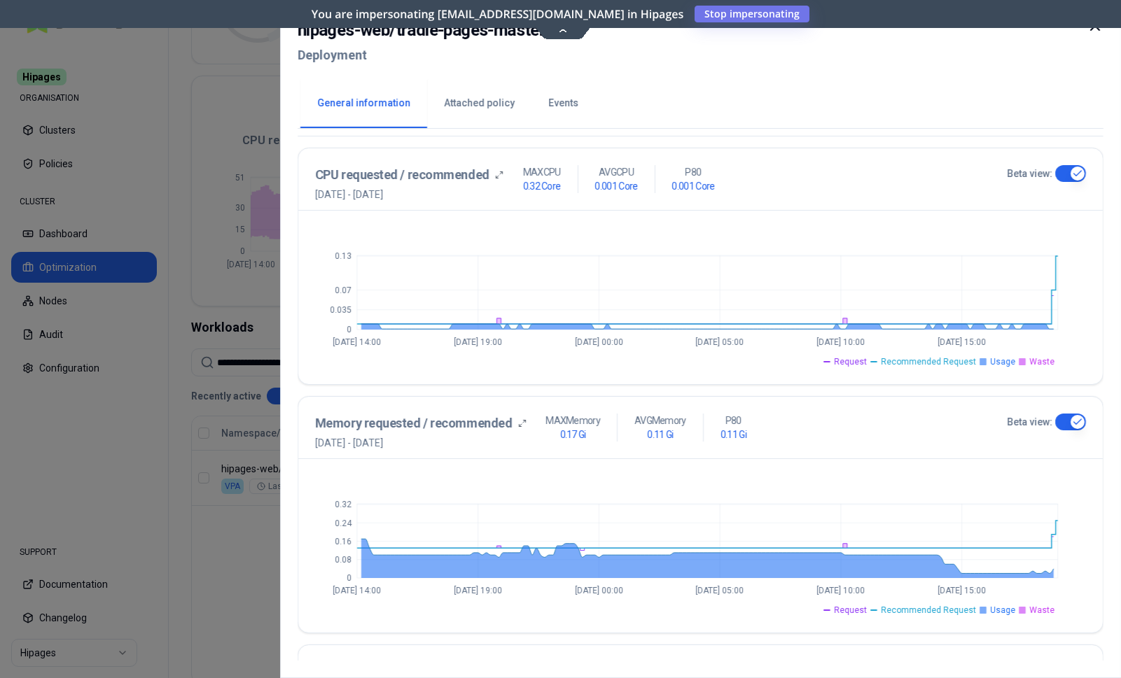
scroll to position [286, 0]
